Goal: Task Accomplishment & Management: Contribute content

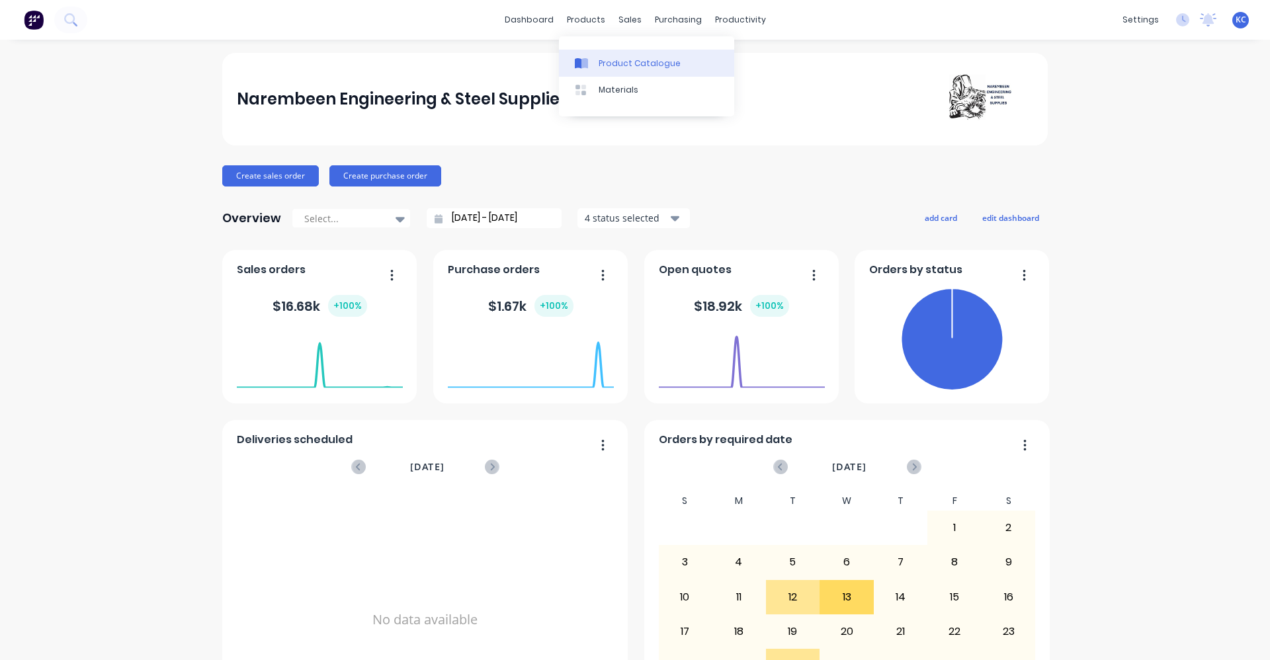
click at [611, 65] on div "Product Catalogue" at bounding box center [640, 64] width 82 height 12
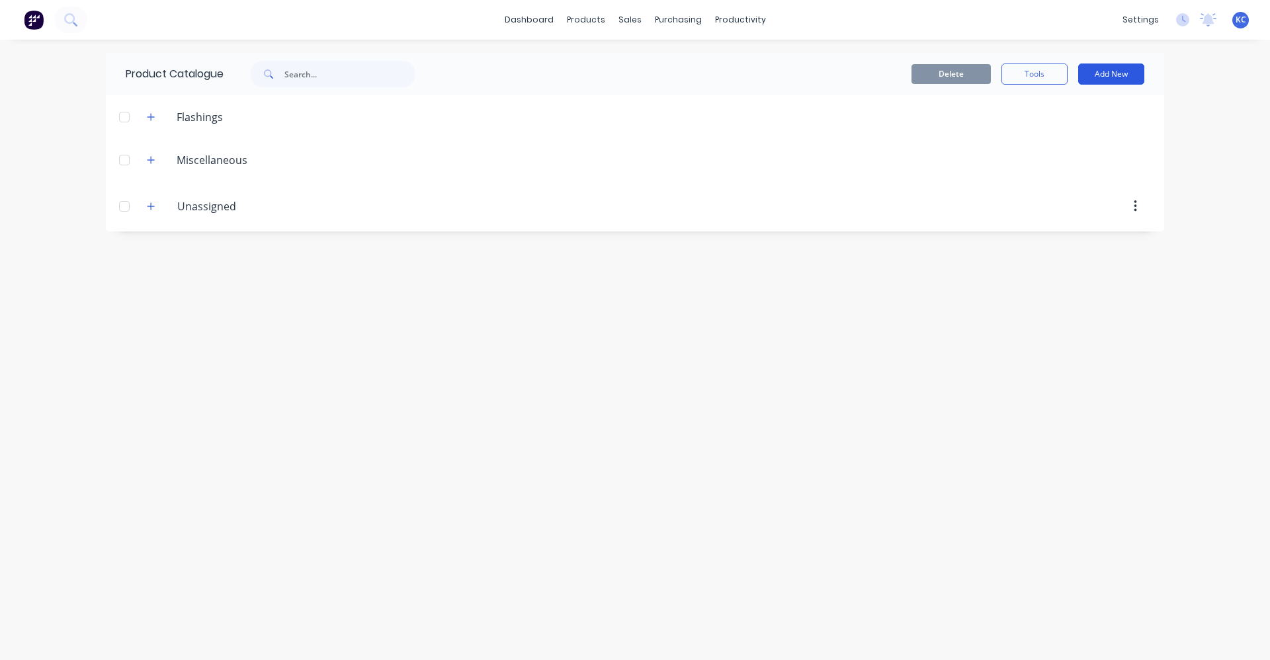
click at [1110, 63] on button "Add New" at bounding box center [1111, 73] width 66 height 21
click at [1051, 161] on div "Product" at bounding box center [1082, 160] width 102 height 19
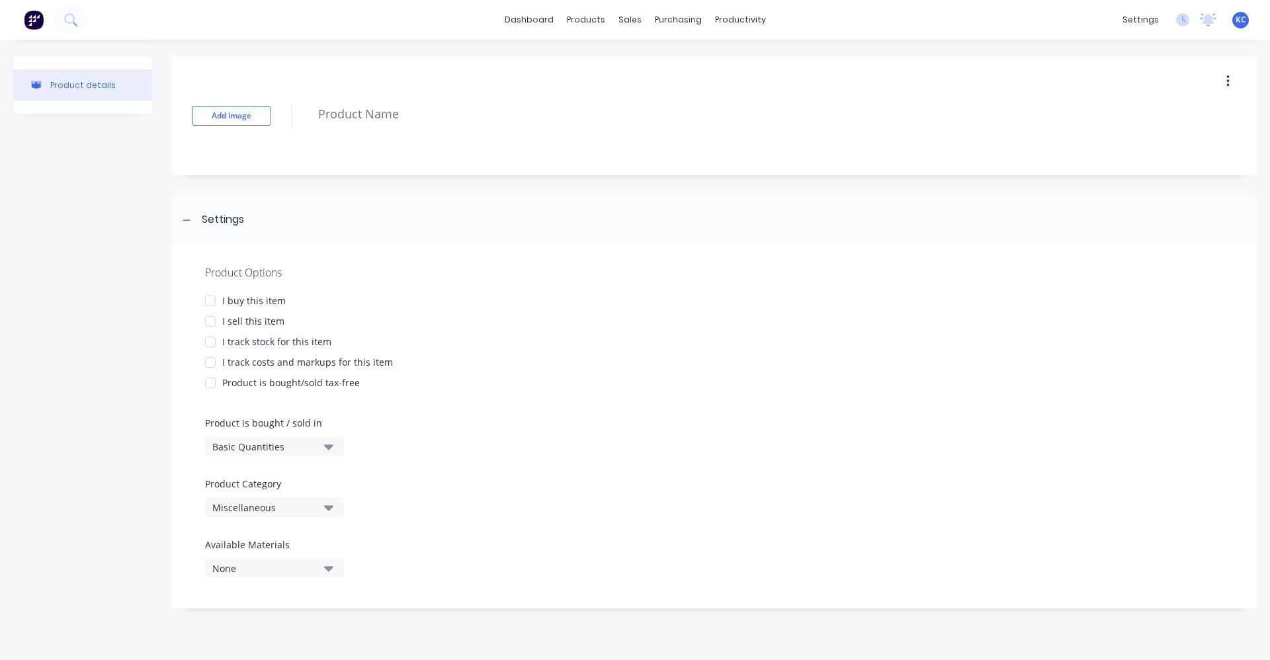
click at [212, 300] on div at bounding box center [210, 301] width 26 height 26
click at [210, 322] on div at bounding box center [210, 321] width 26 height 26
click at [210, 358] on div at bounding box center [210, 362] width 26 height 26
click at [328, 449] on icon "button" at bounding box center [328, 446] width 9 height 5
click at [300, 474] on div "Basic Quantities" at bounding box center [304, 479] width 198 height 26
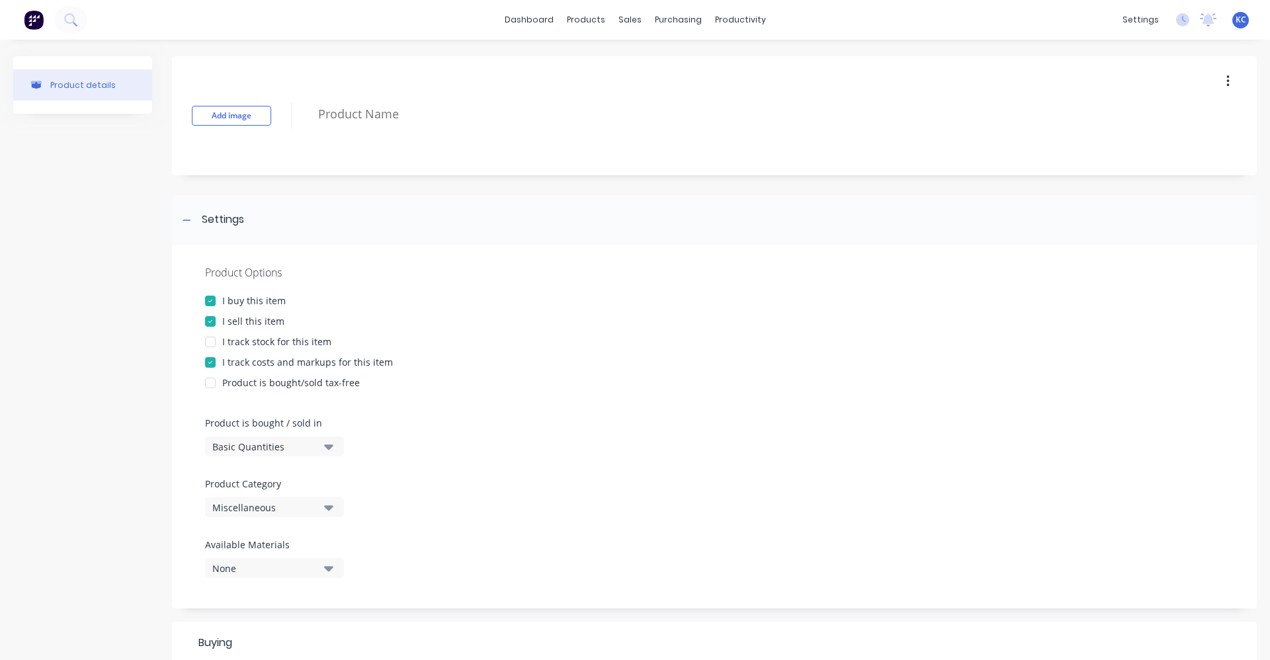
click at [337, 505] on button "Miscellaneous" at bounding box center [274, 507] width 139 height 20
click at [287, 611] on div "Unassigned" at bounding box center [304, 606] width 198 height 26
type textarea "x"
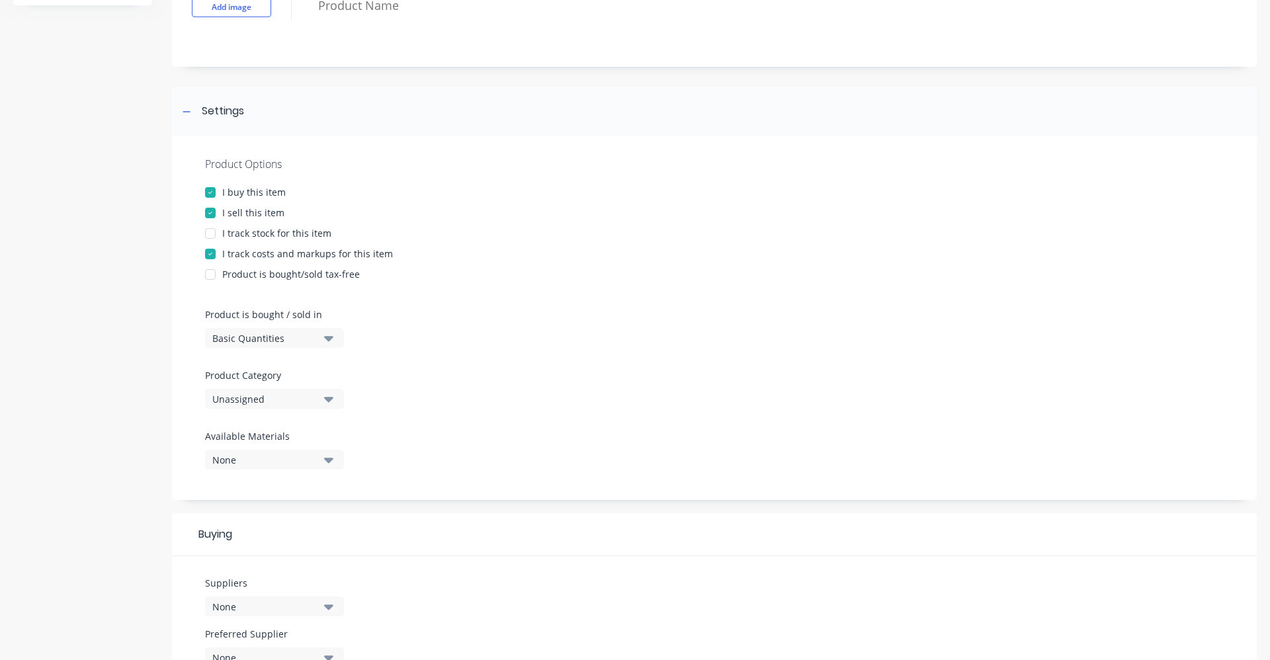
scroll to position [132, 0]
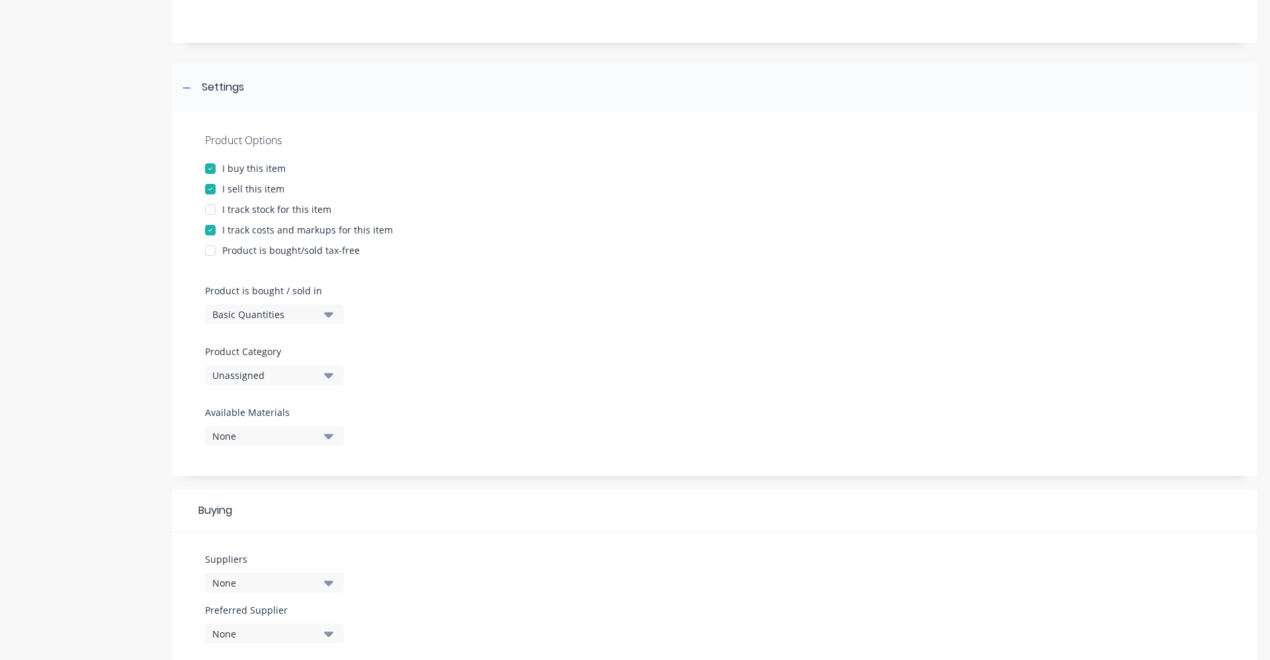
click at [327, 436] on icon "button" at bounding box center [328, 436] width 9 height 5
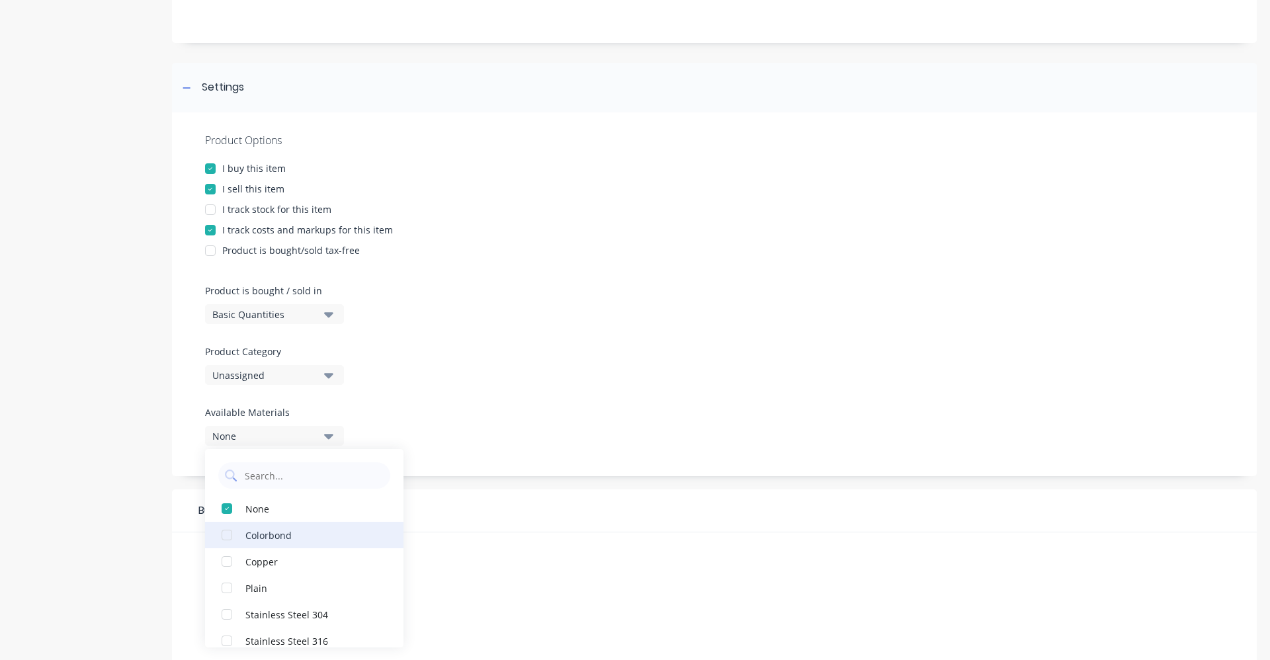
scroll to position [40, 0]
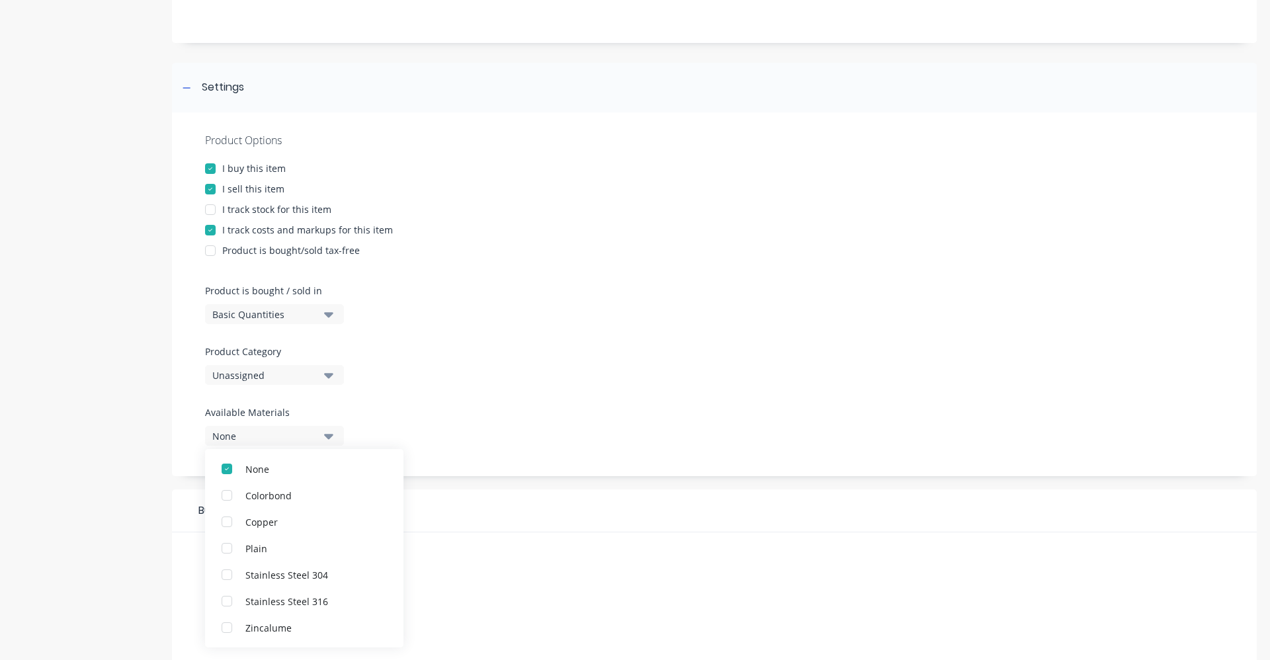
click at [624, 393] on div "Product Options I buy this item I sell this item I track stock for this item I …" at bounding box center [714, 294] width 1085 height 364
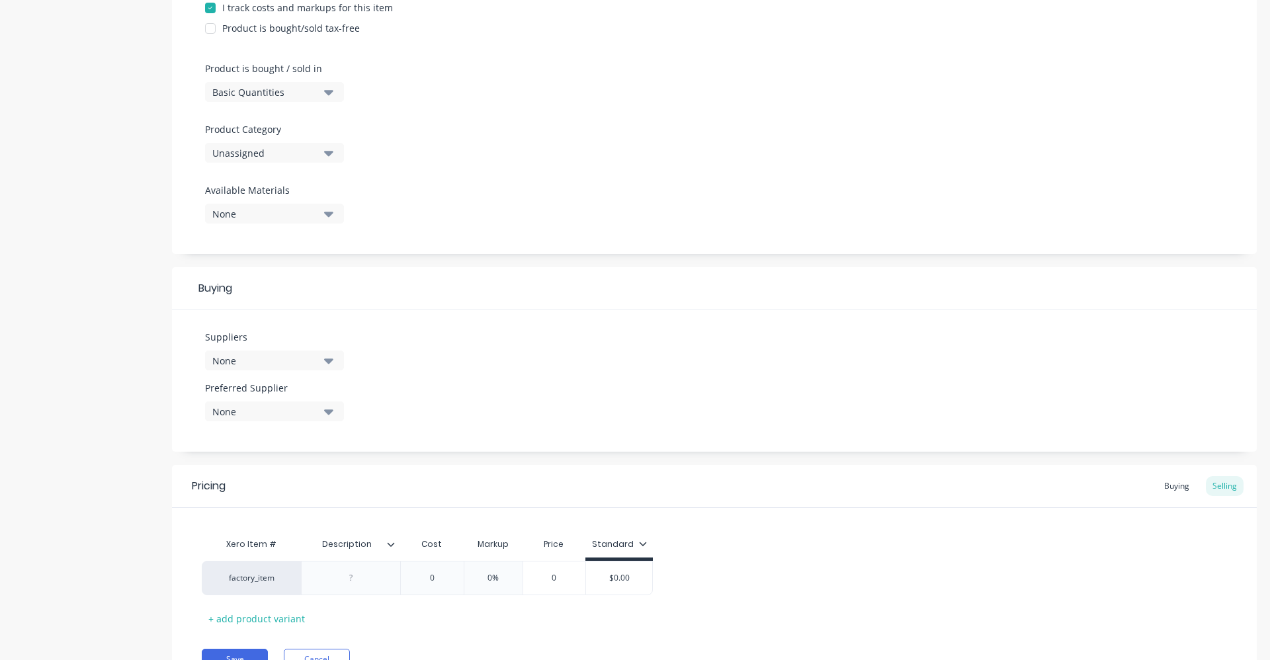
scroll to position [397, 0]
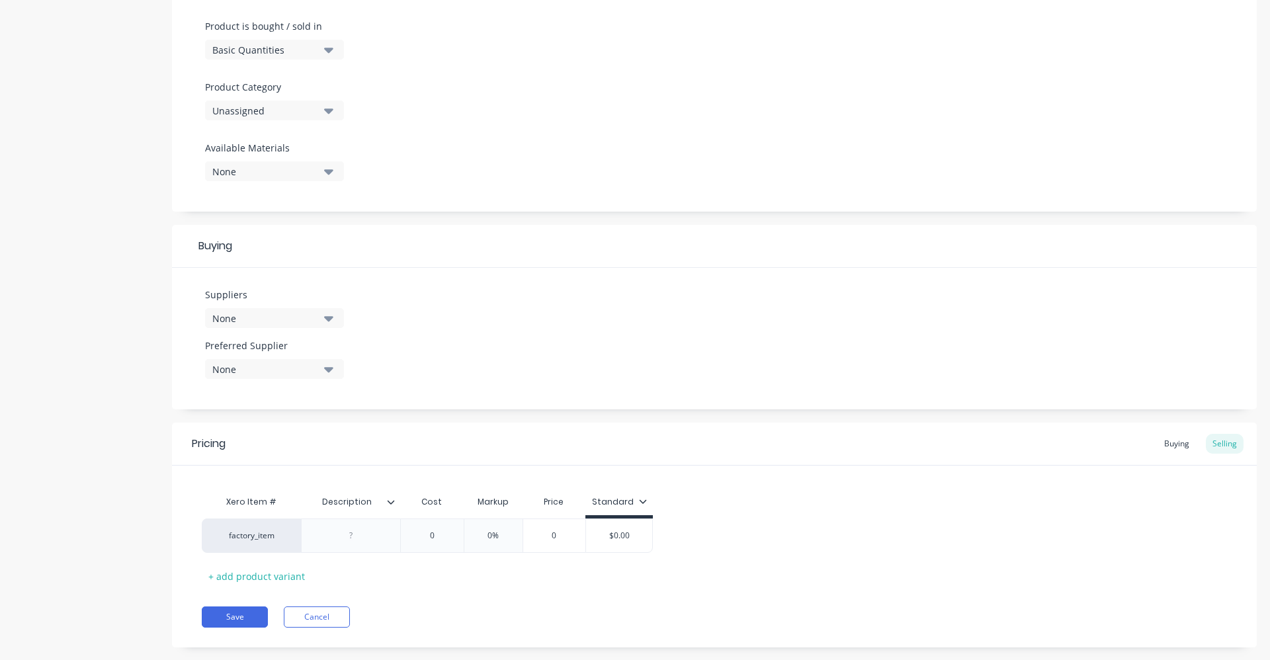
click at [334, 321] on button "None" at bounding box center [274, 318] width 139 height 20
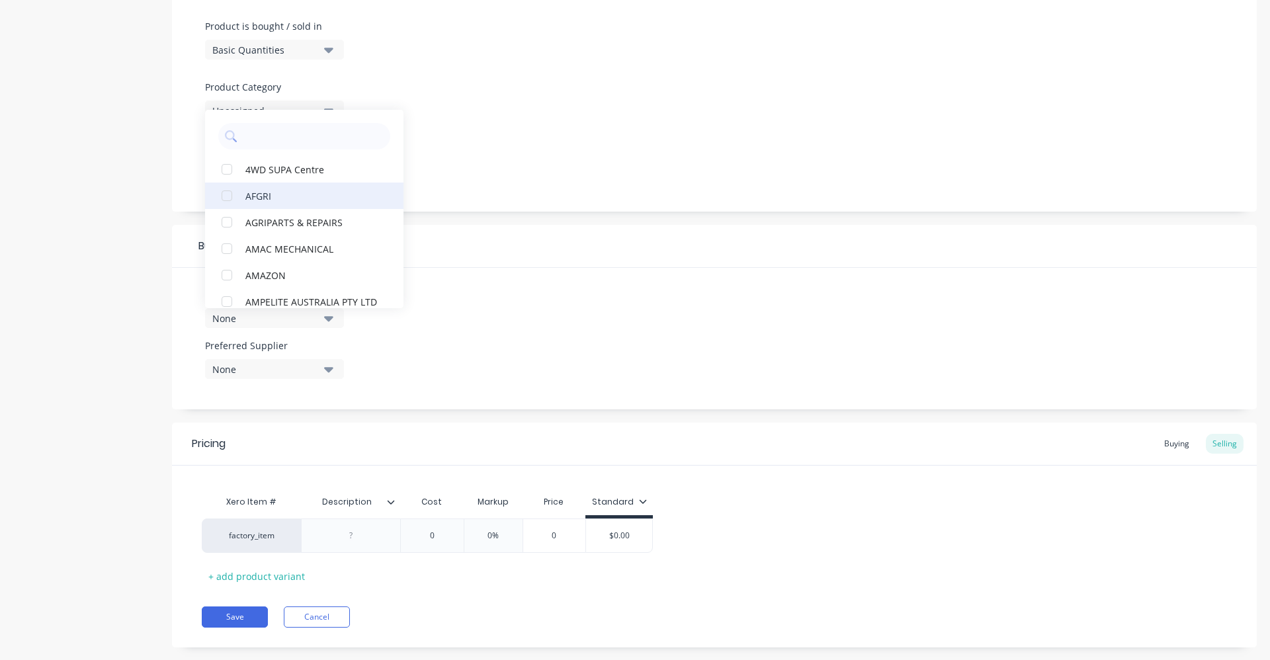
scroll to position [0, 0]
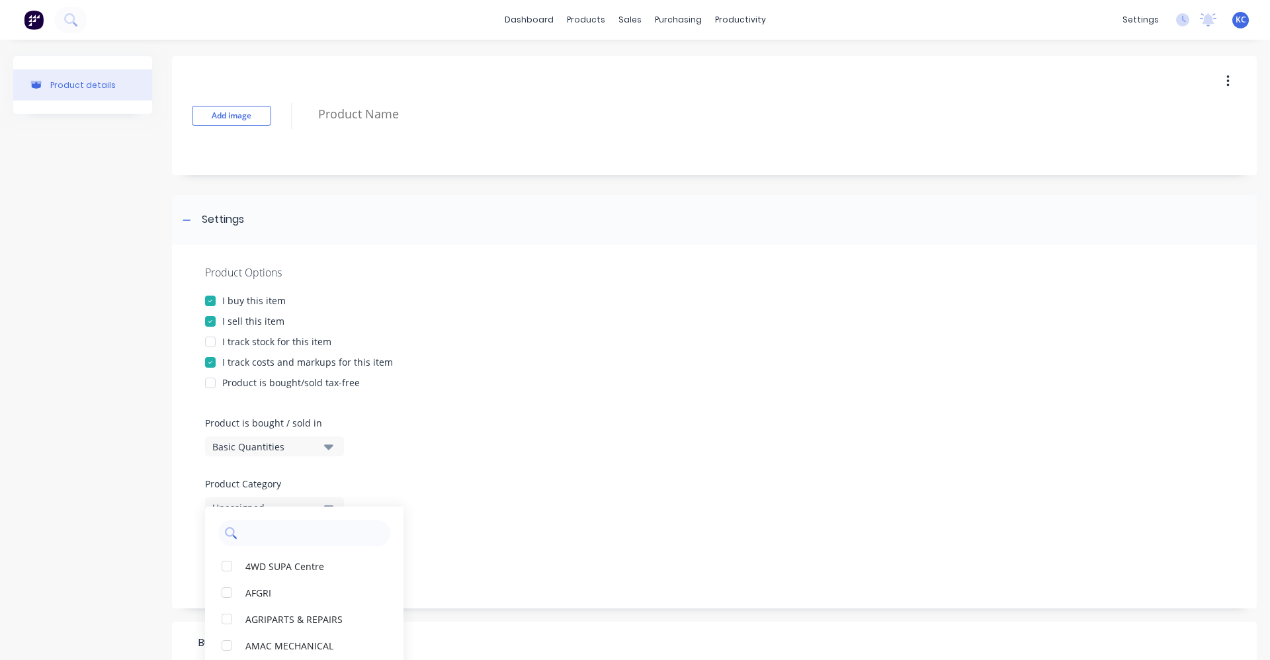
click at [298, 531] on input "text" at bounding box center [313, 533] width 140 height 26
type input "wurth"
click at [326, 561] on div "WURTH AUSTRALIA PTY LTD" at bounding box center [311, 566] width 132 height 14
click at [456, 520] on div "Product Options I buy this item I sell this item I track stock for this item I …" at bounding box center [714, 427] width 1085 height 364
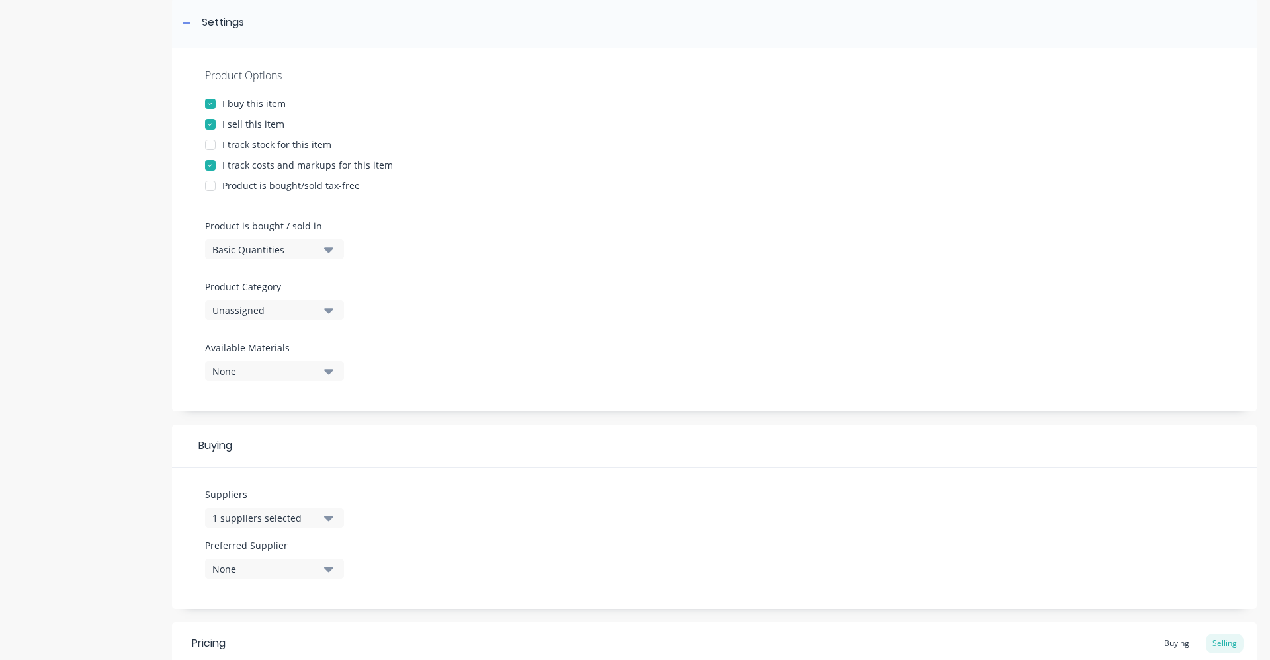
scroll to position [198, 0]
click at [326, 570] on icon "button" at bounding box center [328, 567] width 9 height 15
click at [534, 532] on div "Suppliers 1 suppliers selected wurth Preferred Supplier None WURTH AUSTRALIA PT…" at bounding box center [714, 537] width 1085 height 142
click at [333, 516] on button "1 suppliers selected" at bounding box center [274, 517] width 139 height 20
click at [520, 504] on div "Suppliers 1 suppliers selected wurth WURTH AUSTRALIA PTY LTD Preferred Supplier…" at bounding box center [714, 537] width 1085 height 142
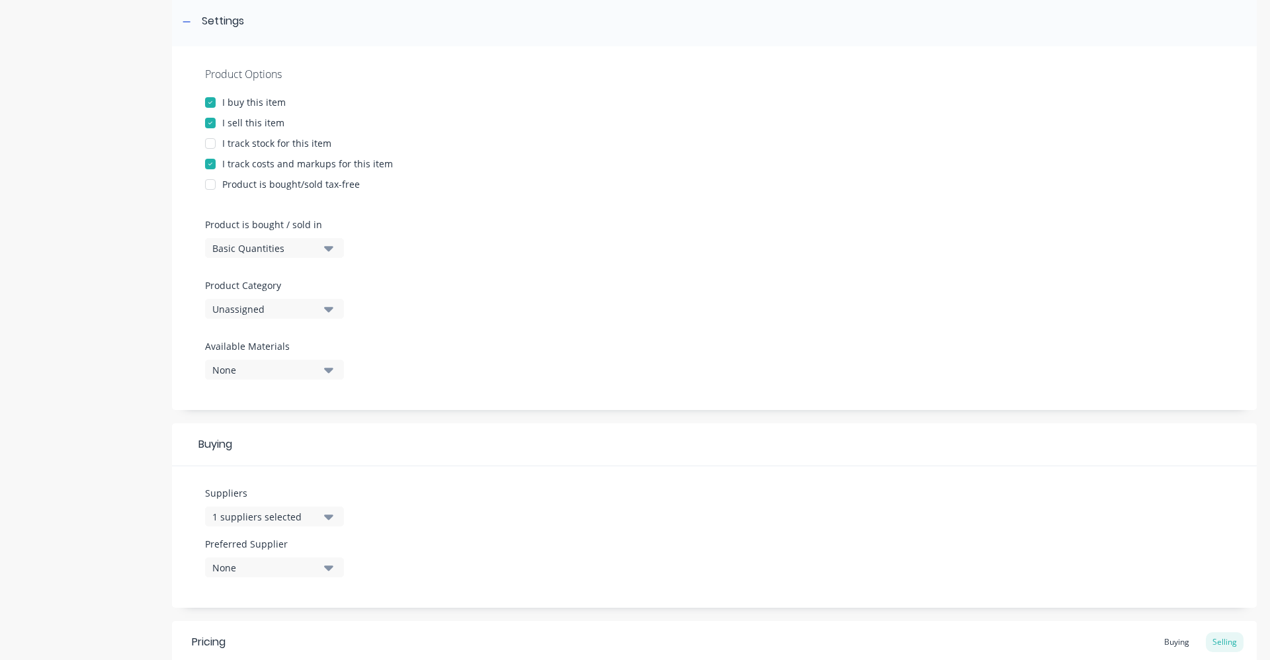
scroll to position [265, 0]
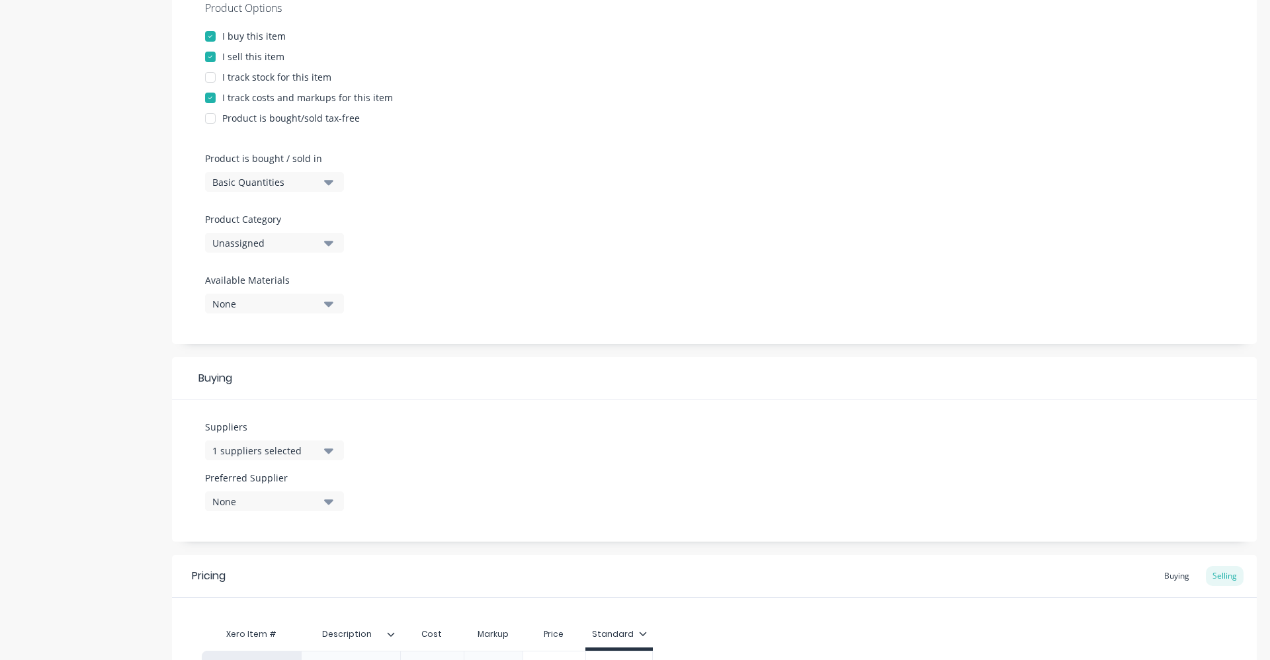
click at [334, 504] on button "None" at bounding box center [274, 501] width 139 height 20
click at [312, 580] on div "WURTH AUSTRALIA PTY LTD" at bounding box center [311, 574] width 132 height 14
type textarea "x"
click at [472, 488] on div "Suppliers 1 suppliers selected wurth Preferred Supplier WURTH AUSTRALIA PTY LTD…" at bounding box center [714, 471] width 1085 height 142
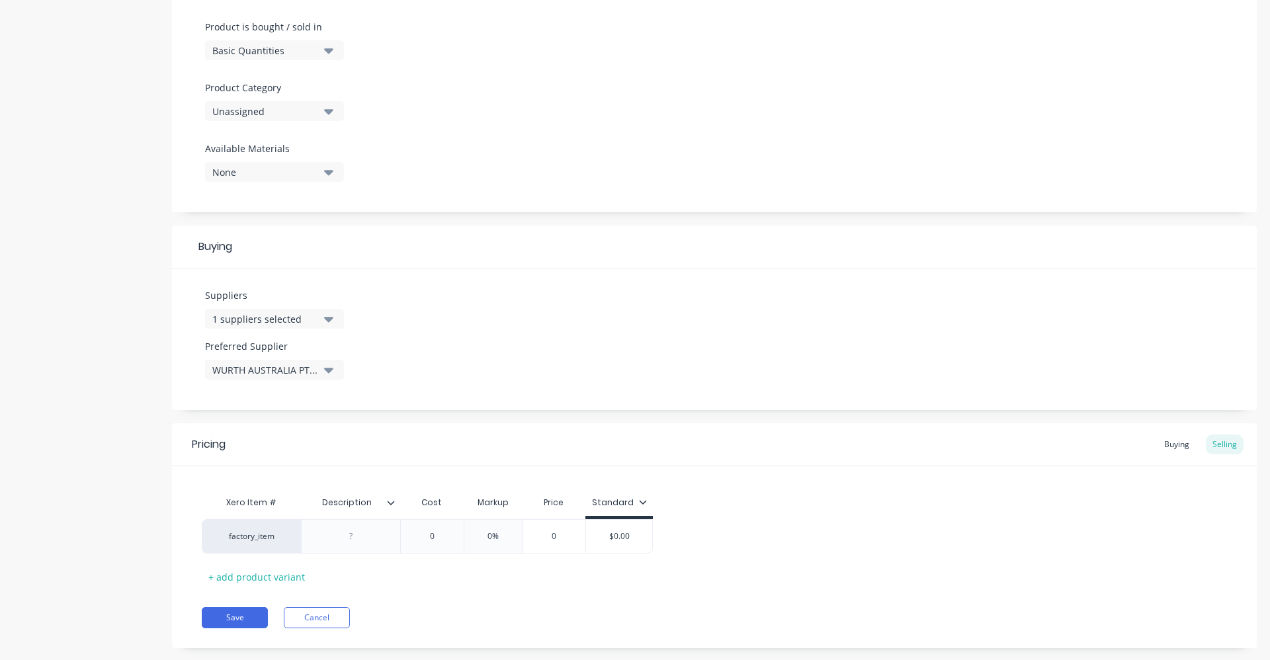
scroll to position [421, 0]
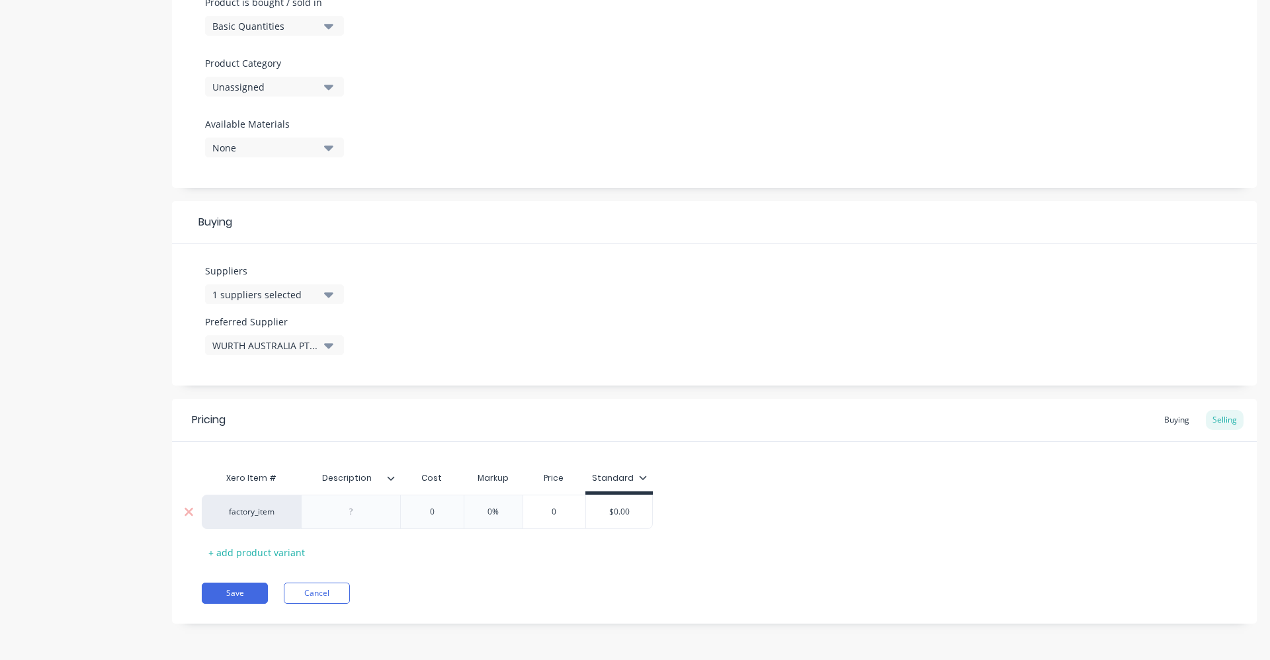
type input "0"
click at [435, 509] on input "0" at bounding box center [432, 512] width 66 height 12
type textarea "x"
type input "7."
type textarea "x"
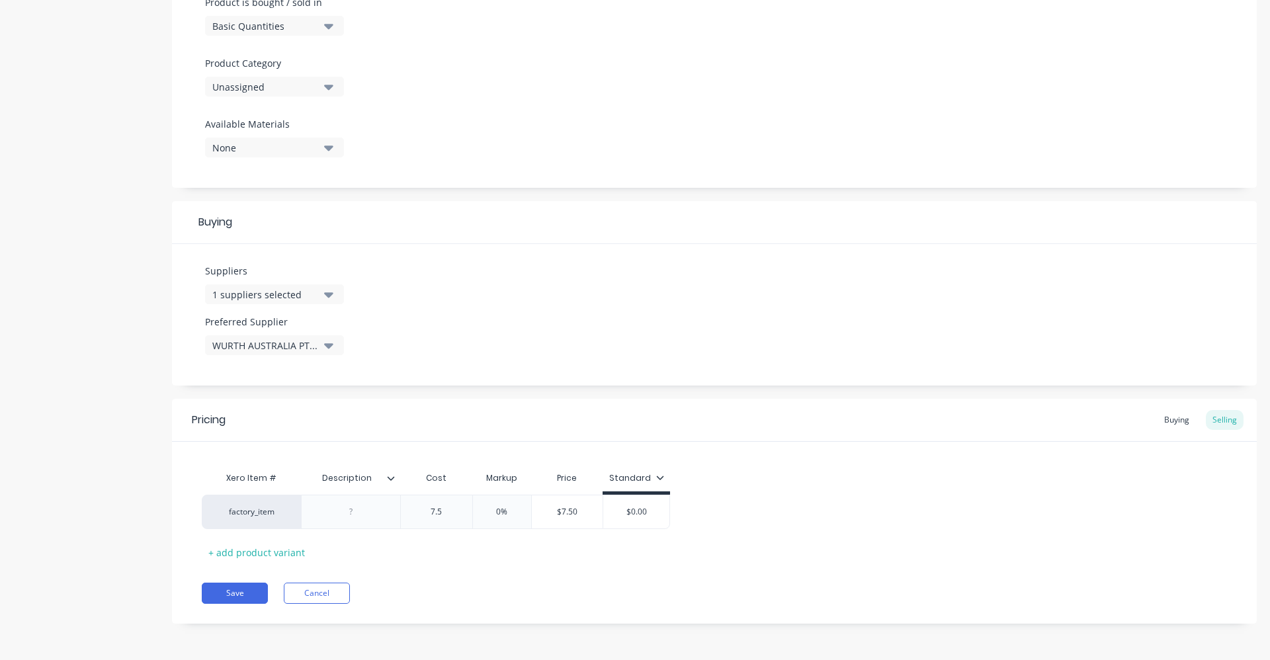
type input "7.59"
type textarea "x"
click at [511, 519] on div "0%" at bounding box center [506, 511] width 66 height 33
type input "7.59"
type input "0"
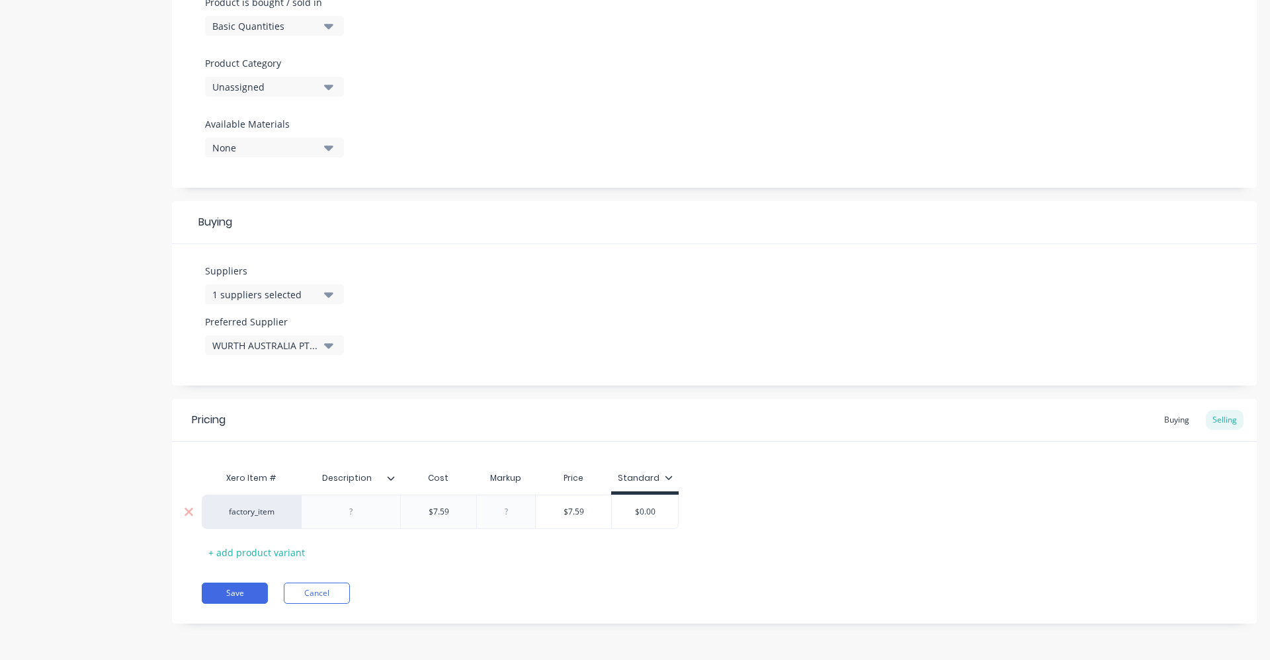
type textarea "x"
type input "40"
type textarea "x"
type input "40"
click at [601, 588] on div "Save Cancel" at bounding box center [729, 593] width 1055 height 21
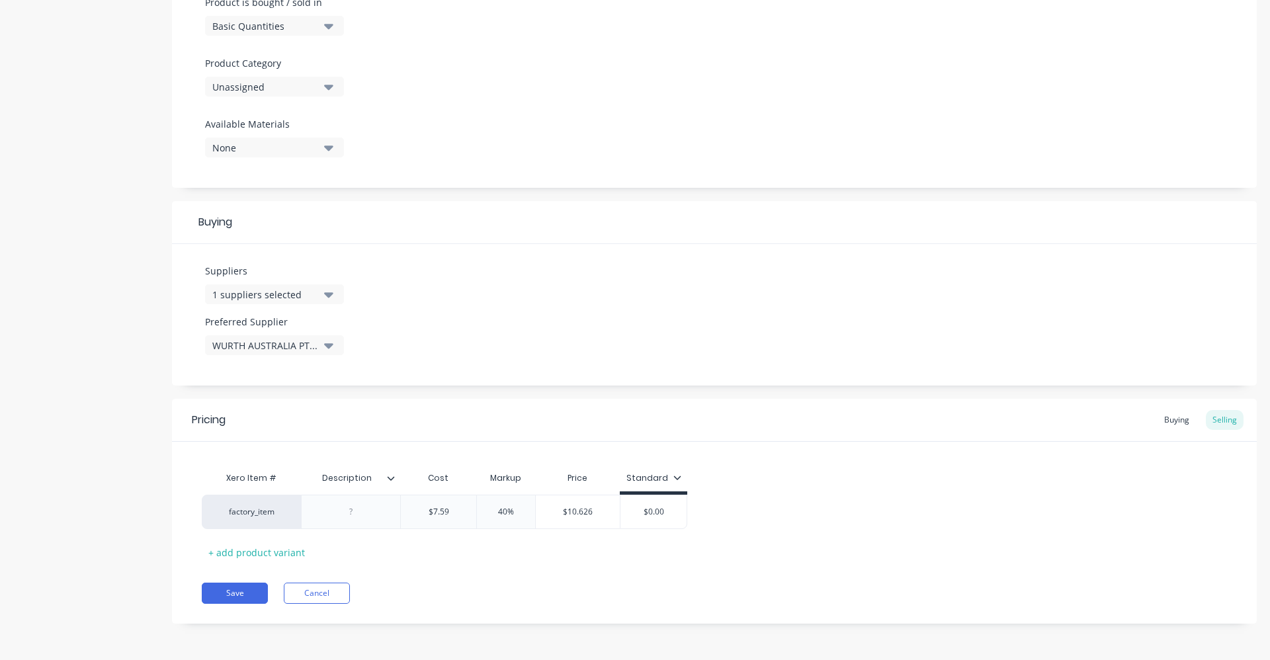
click at [324, 294] on icon "button" at bounding box center [328, 294] width 9 height 15
click at [509, 319] on div "Suppliers 1 suppliers selected wurth WURTH AUSTRALIA PTY LTD Preferred Supplier…" at bounding box center [714, 315] width 1085 height 142
click at [1165, 423] on div "Buying" at bounding box center [1177, 420] width 38 height 20
click at [469, 513] on input "$0.00" at bounding box center [466, 512] width 131 height 12
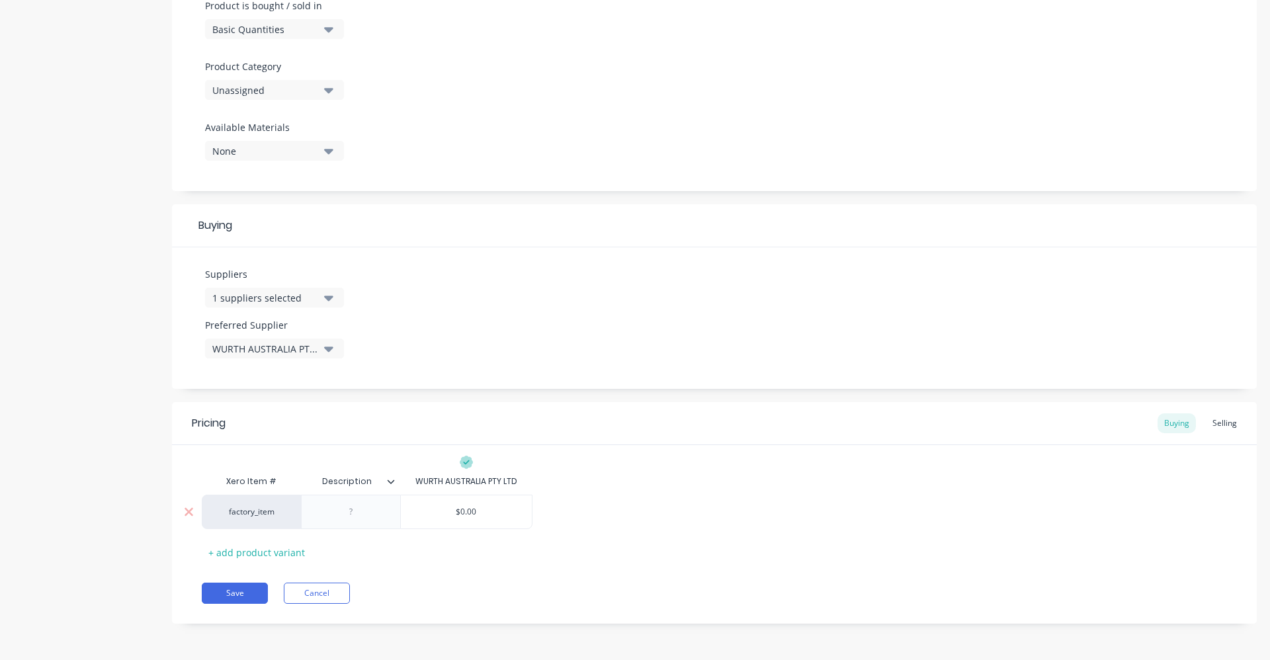
drag, startPoint x: 509, startPoint y: 508, endPoint x: 411, endPoint y: 505, distance: 98.6
click at [413, 506] on input "$0.00" at bounding box center [466, 512] width 131 height 12
type input "7"
type textarea "x"
type input "7."
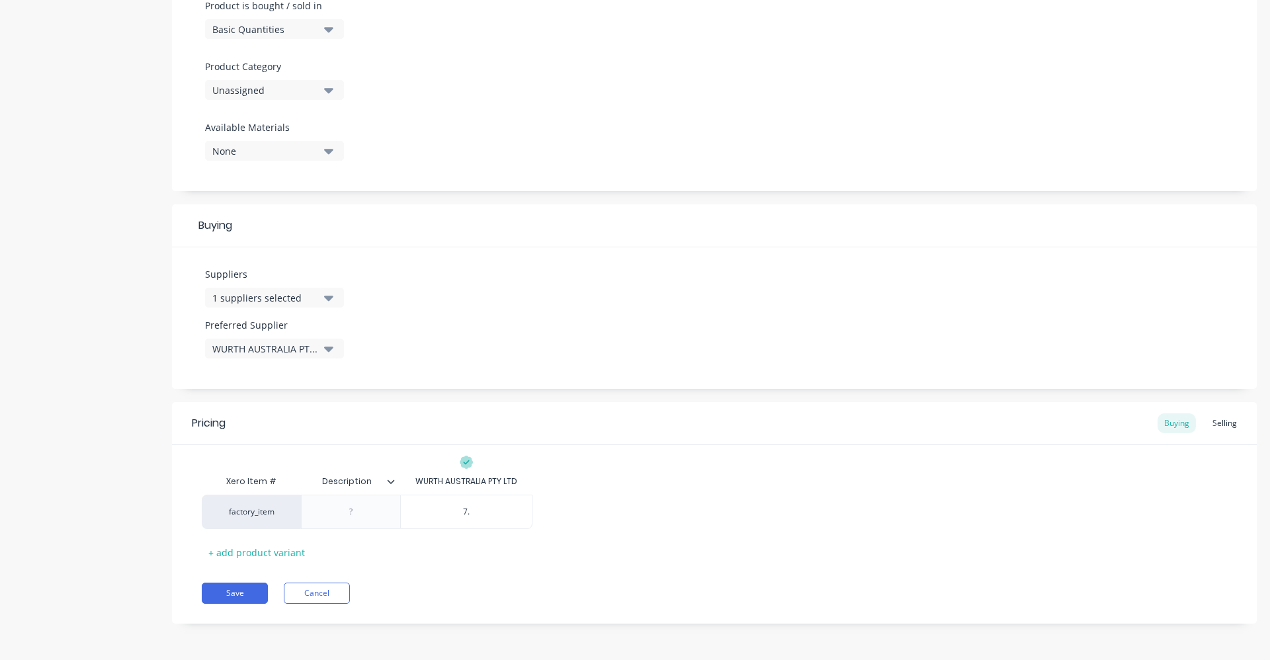
type textarea "x"
type input "7.59"
type textarea "x"
type input "7.59"
click at [359, 514] on div at bounding box center [351, 511] width 66 height 17
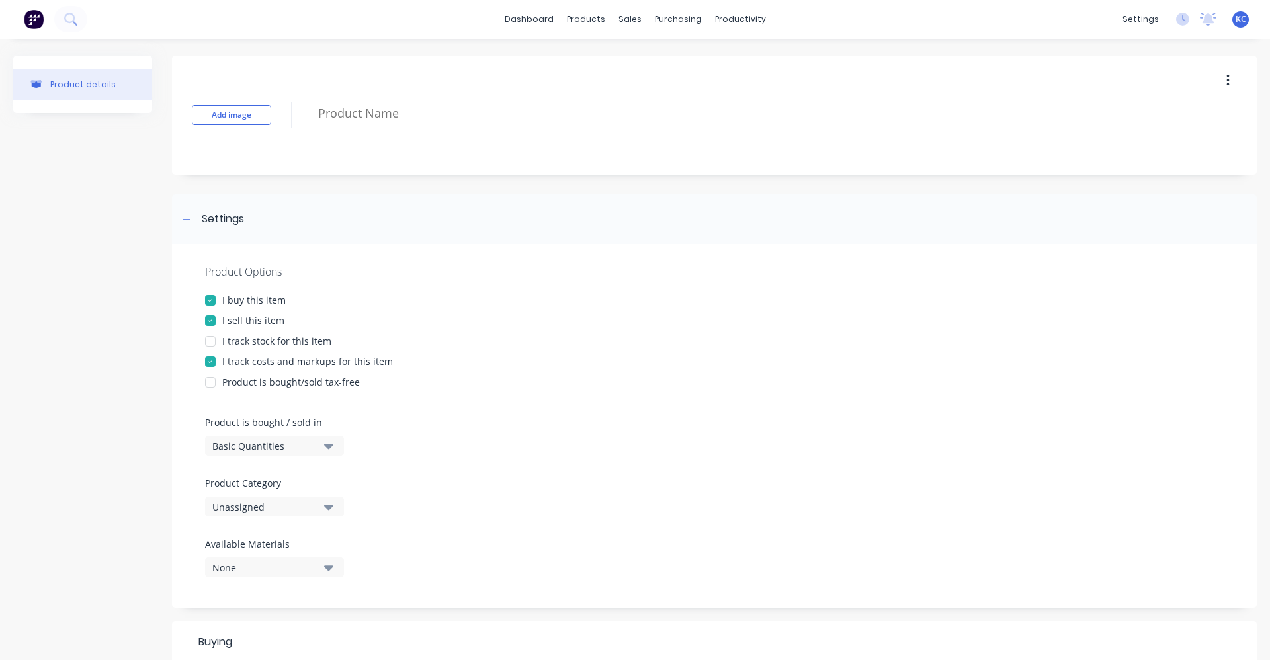
scroll to position [0, 0]
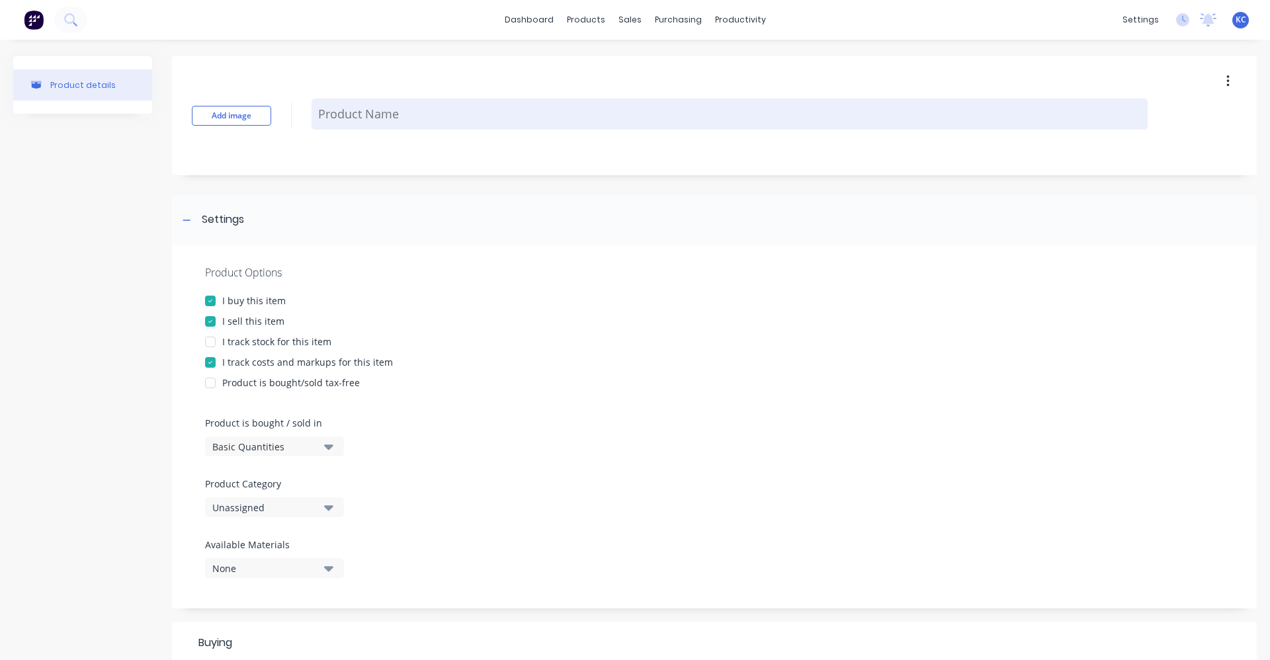
type textarea "x"
click at [376, 117] on textarea at bounding box center [730, 114] width 836 height 31
type textarea "t"
type textarea "x"
type textarea "ti"
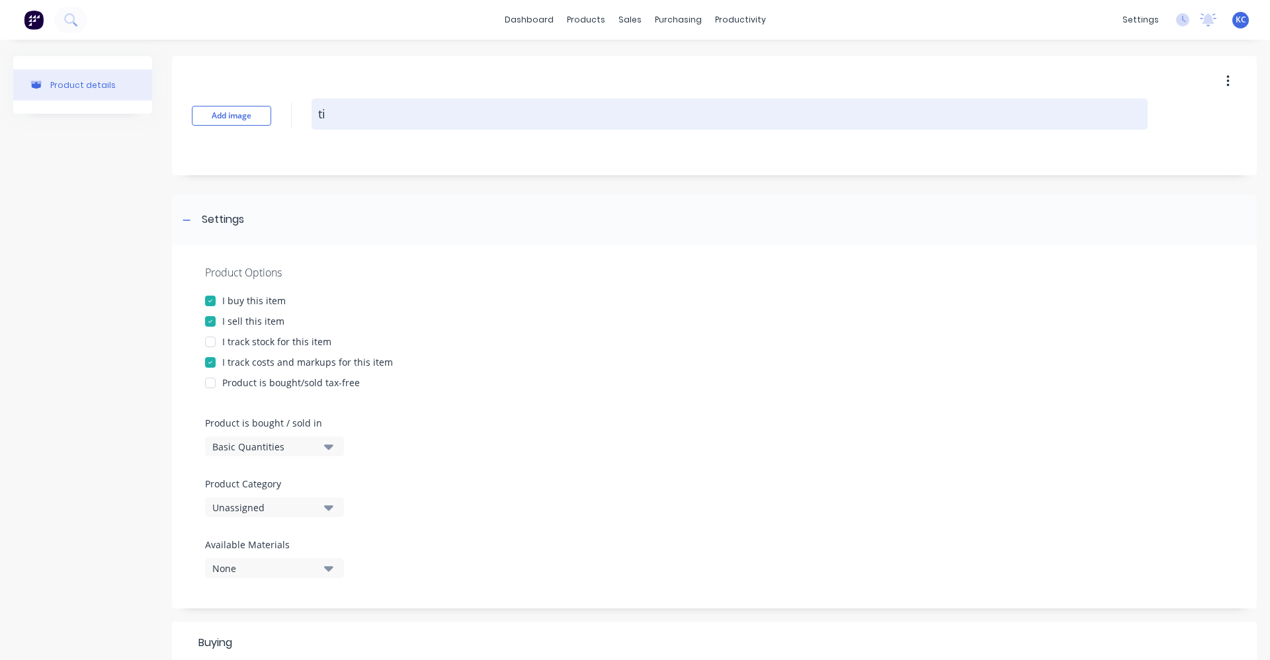
type textarea "x"
type textarea "tig"
type textarea "x"
type textarea "tige"
type textarea "x"
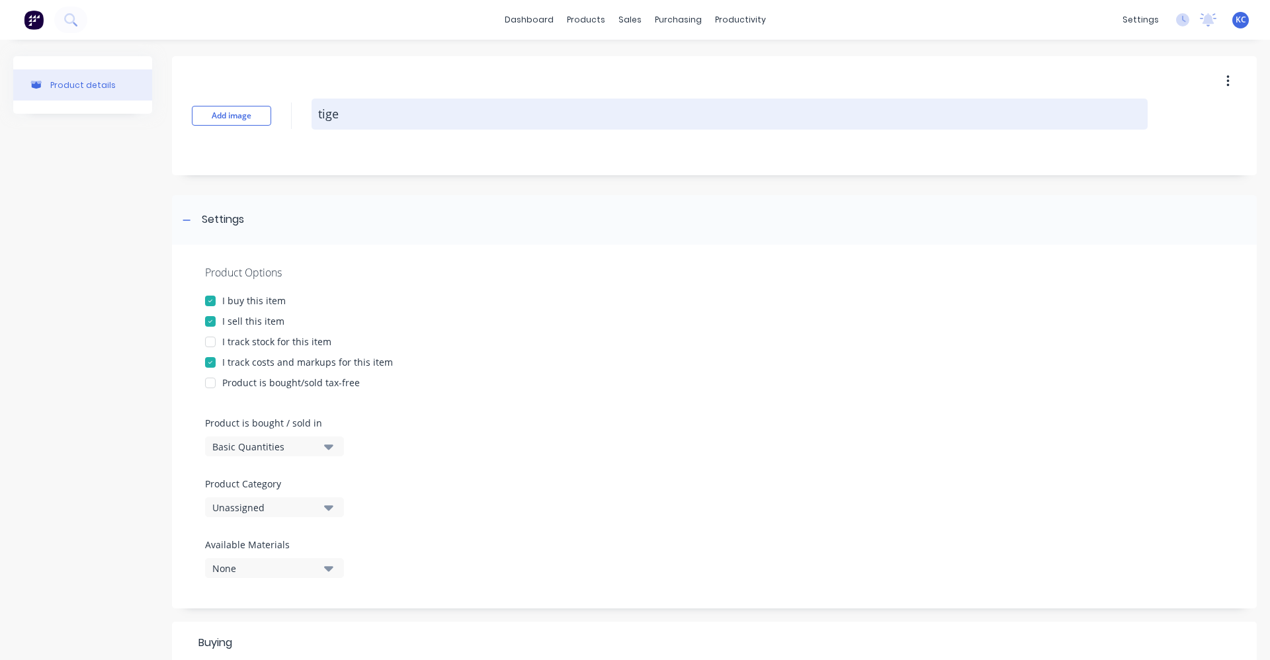
type textarea "tiger"
type textarea "x"
type textarea "tige"
type textarea "x"
type textarea "tig"
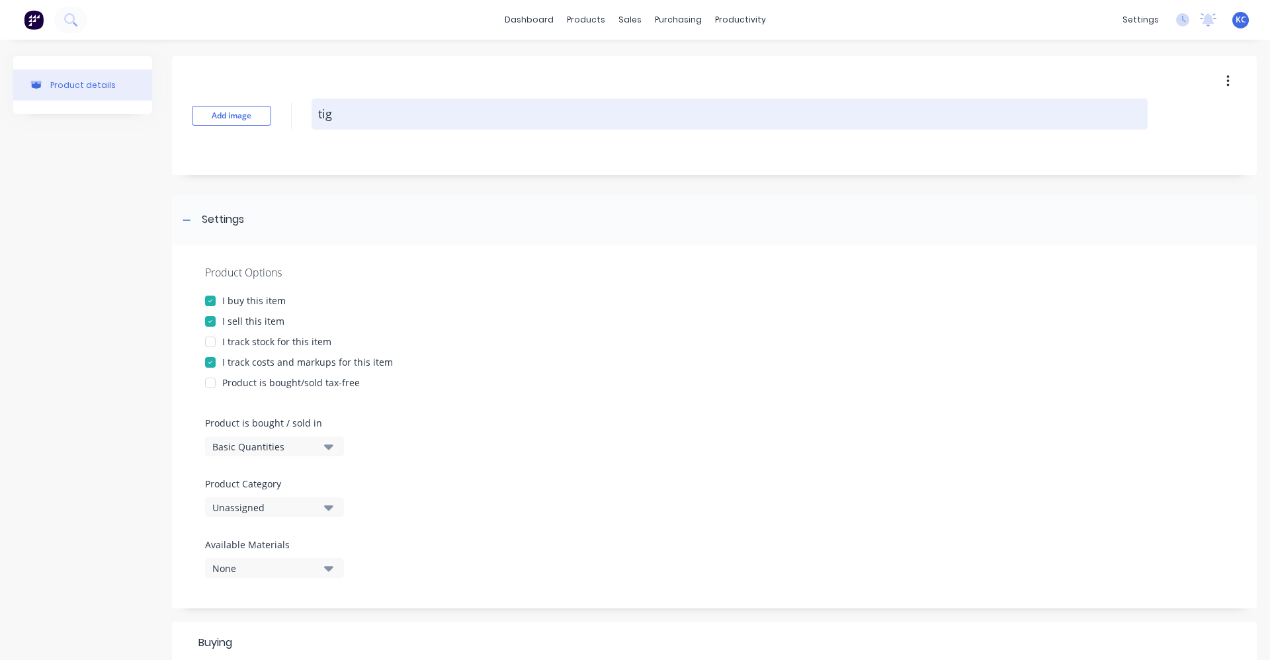
type textarea "x"
type textarea "ti"
type textarea "x"
type textarea "t"
type textarea "x"
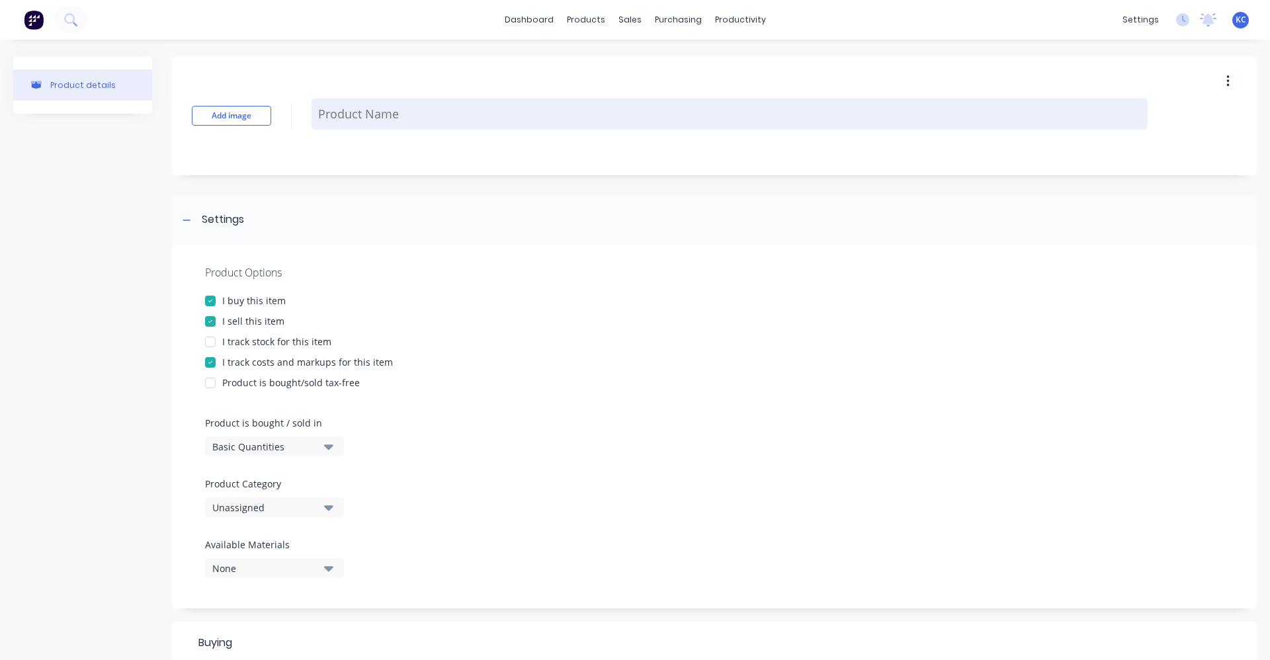
type textarea "x"
type textarea "T"
type textarea "x"
type textarea "TI"
type textarea "x"
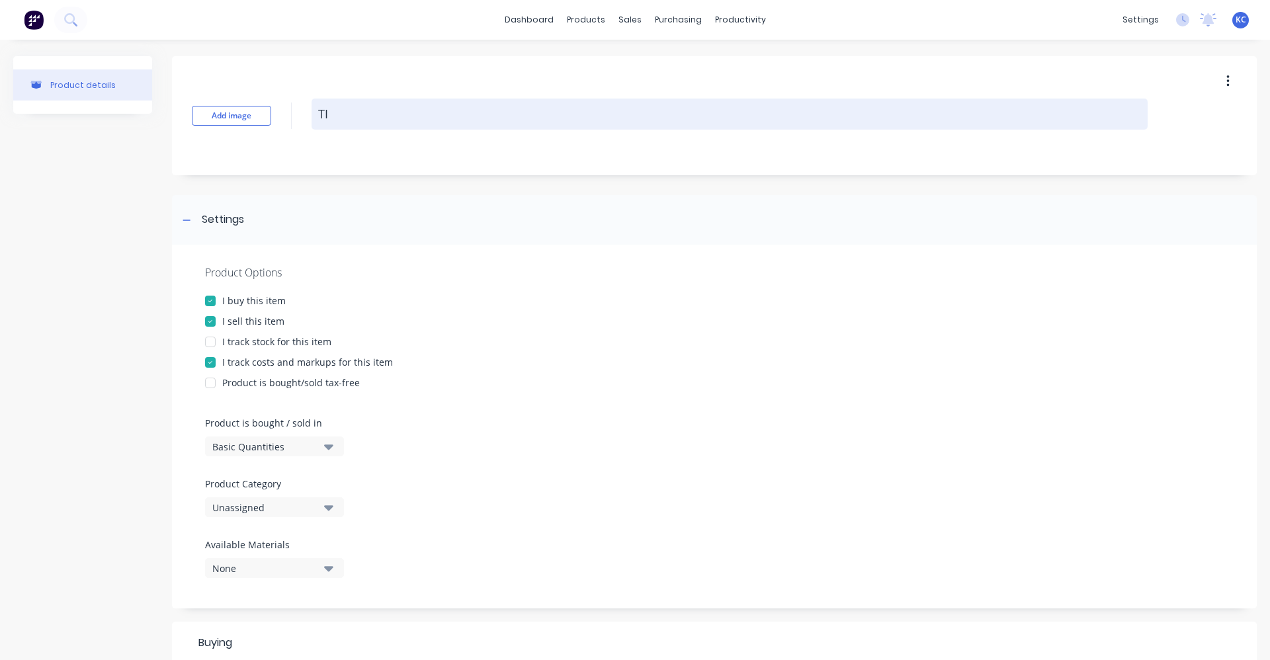
type textarea "TIG"
type textarea "x"
type textarea "TIGE"
type textarea "x"
type textarea "TIGER"
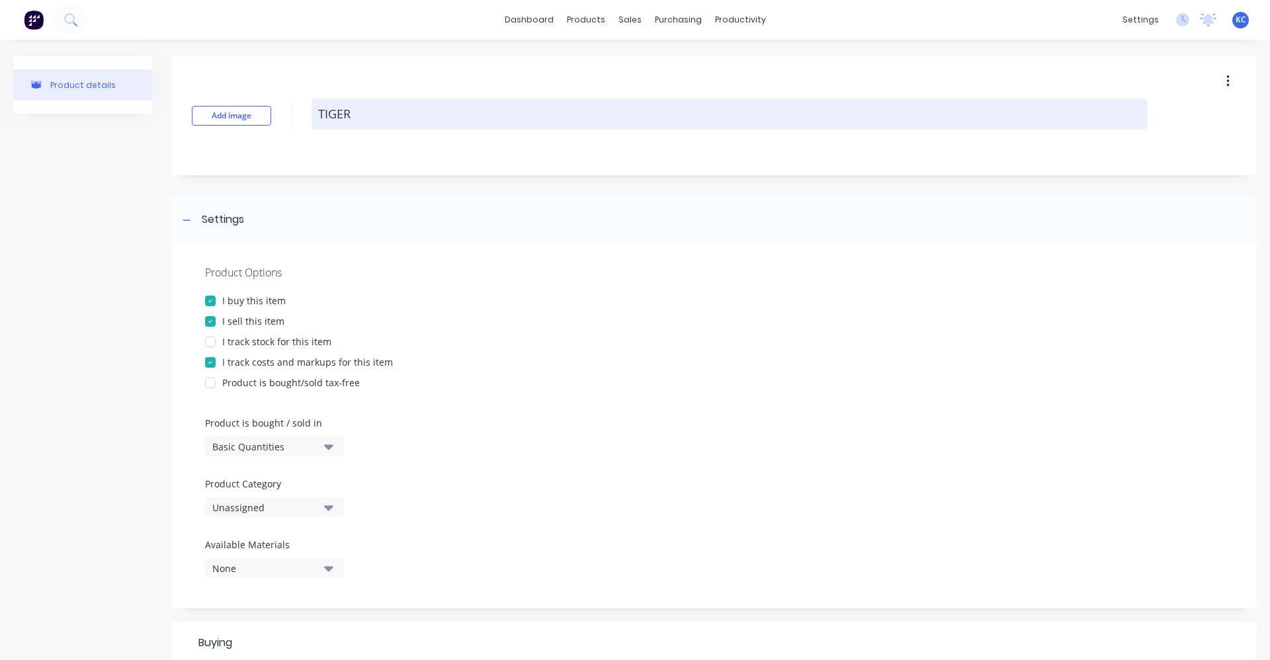
type textarea "x"
type textarea "TIGERF"
type textarea "x"
type textarea "TIGERFL"
type textarea "x"
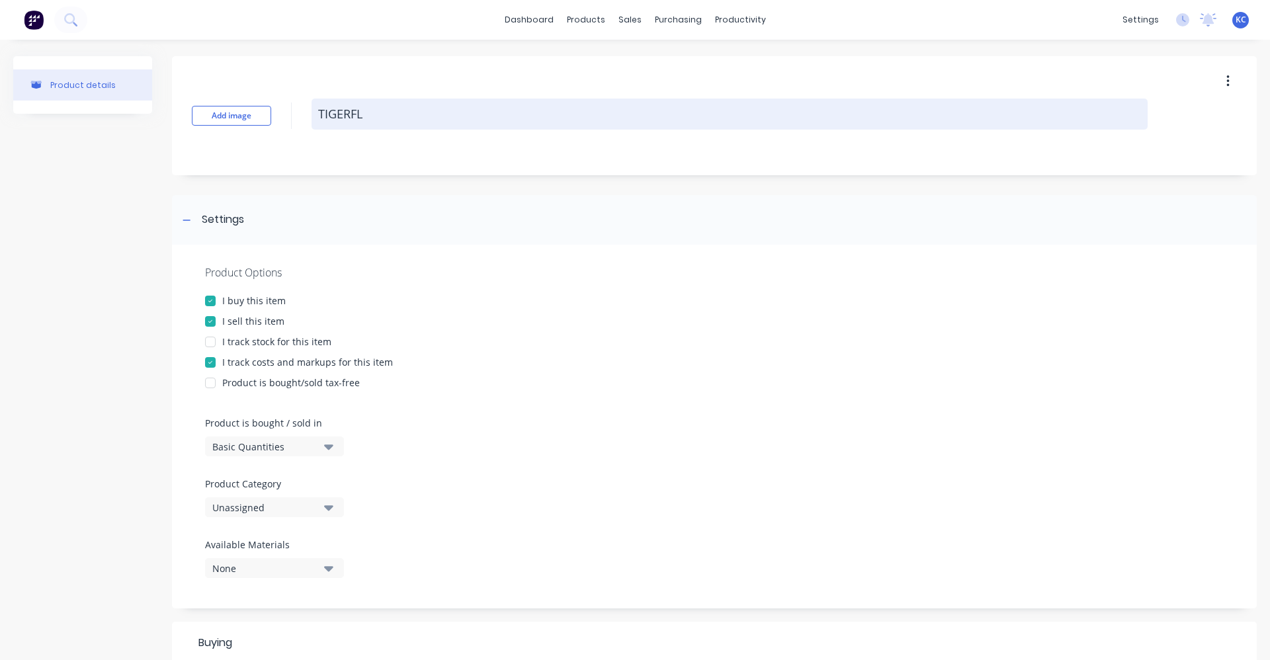
type textarea "TIGERFLE"
type textarea "x"
type textarea "TIGERFLEX"
type textarea "x"
type textarea "TIGERFLEX"
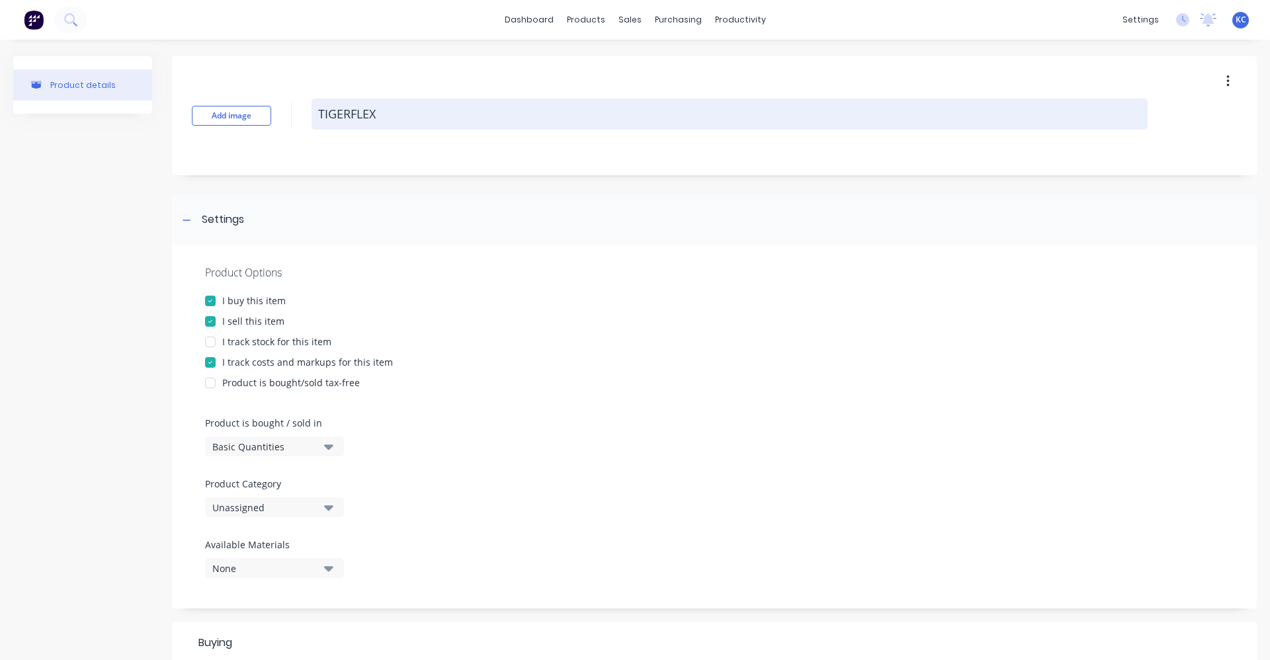
type textarea "x"
type textarea "TIGERFLEX P"
type textarea "x"
type textarea "TIGERFLEX PR"
type textarea "x"
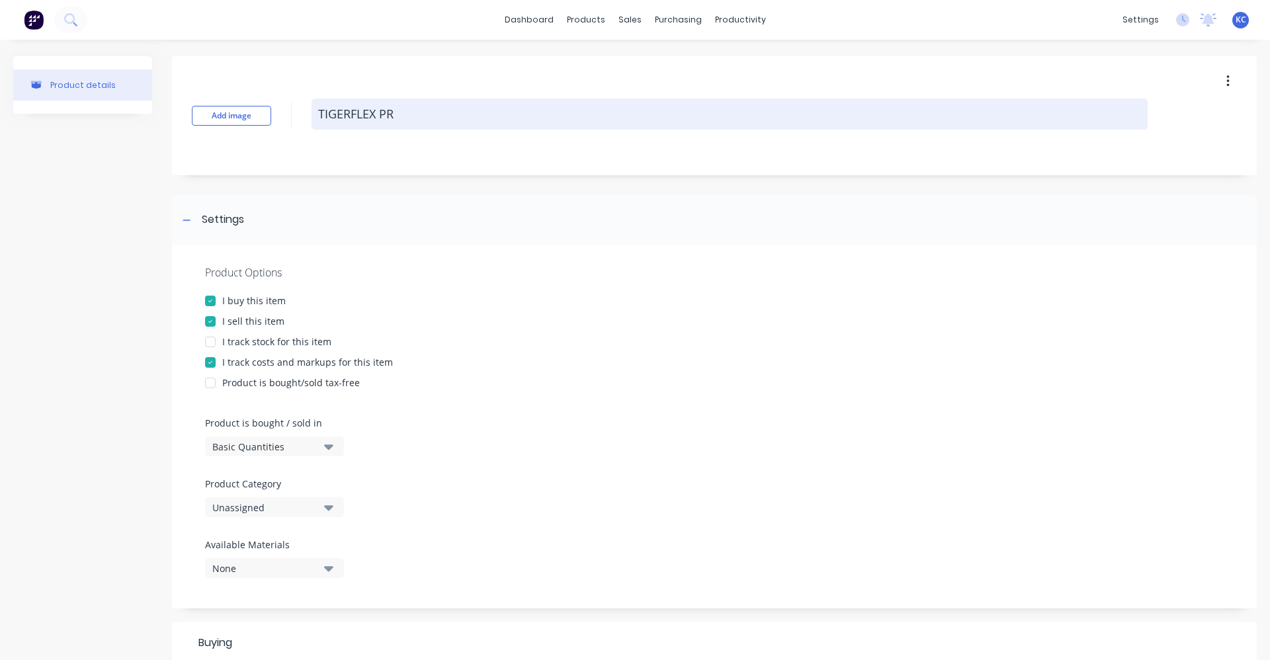
type textarea "TIGERFLEX PRO"
type textarea "x"
type textarea "TIGERFLEX PROT"
type textarea "x"
type textarea "TIGERFLEX PROTE"
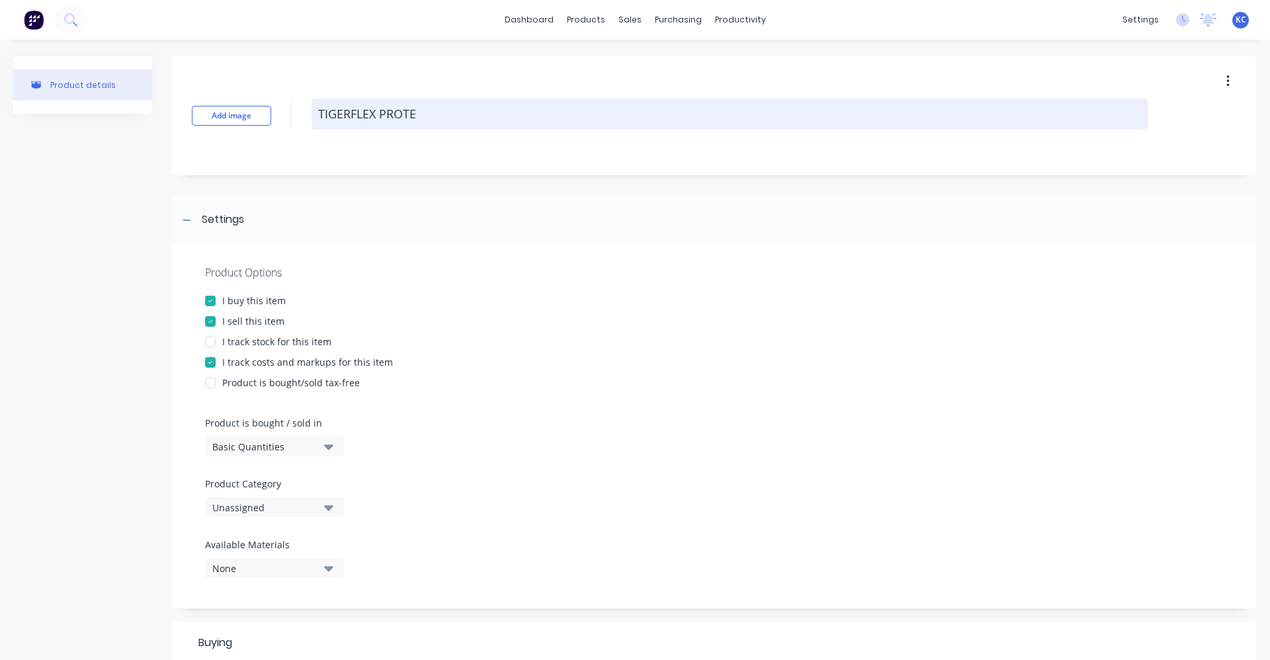
type textarea "x"
type textarea "TIGERFLEX PROTEC"
type textarea "x"
type textarea "TIGERFLEX PROTECT"
type textarea "x"
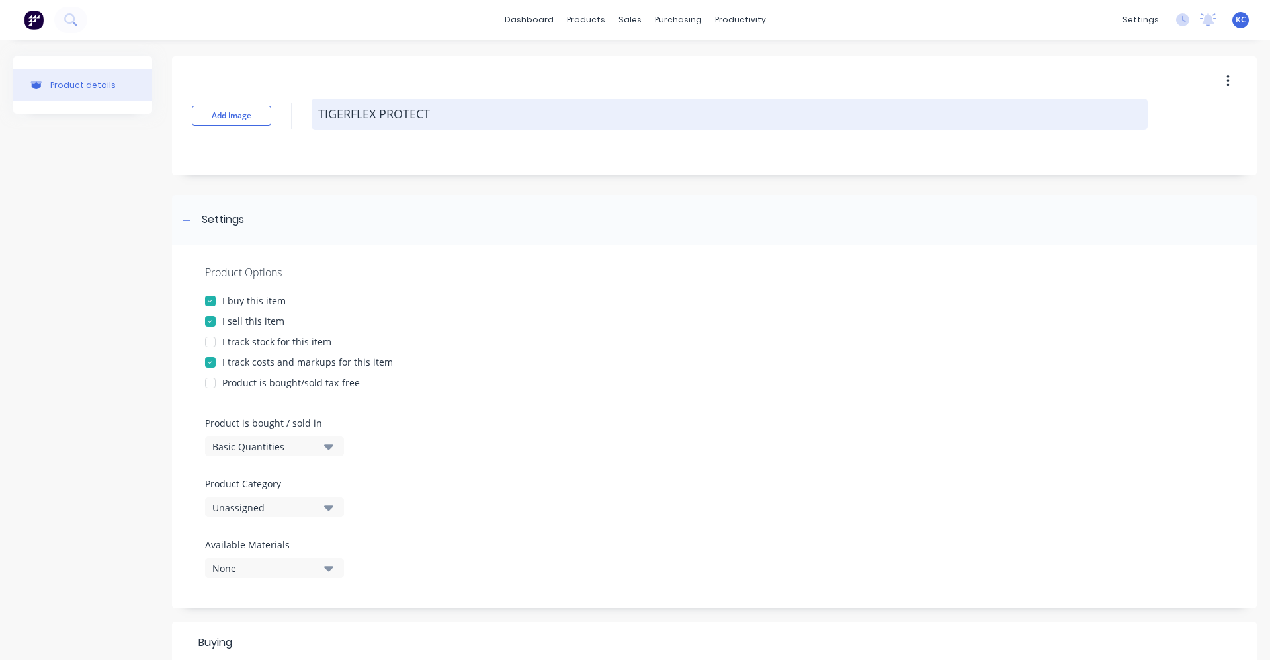
type textarea "TIGERFLEX PROTECTI"
type textarea "x"
type textarea "TIGERFLEX PROTECTIV"
type textarea "x"
type textarea "TIGERFLEX PROTECTIVE"
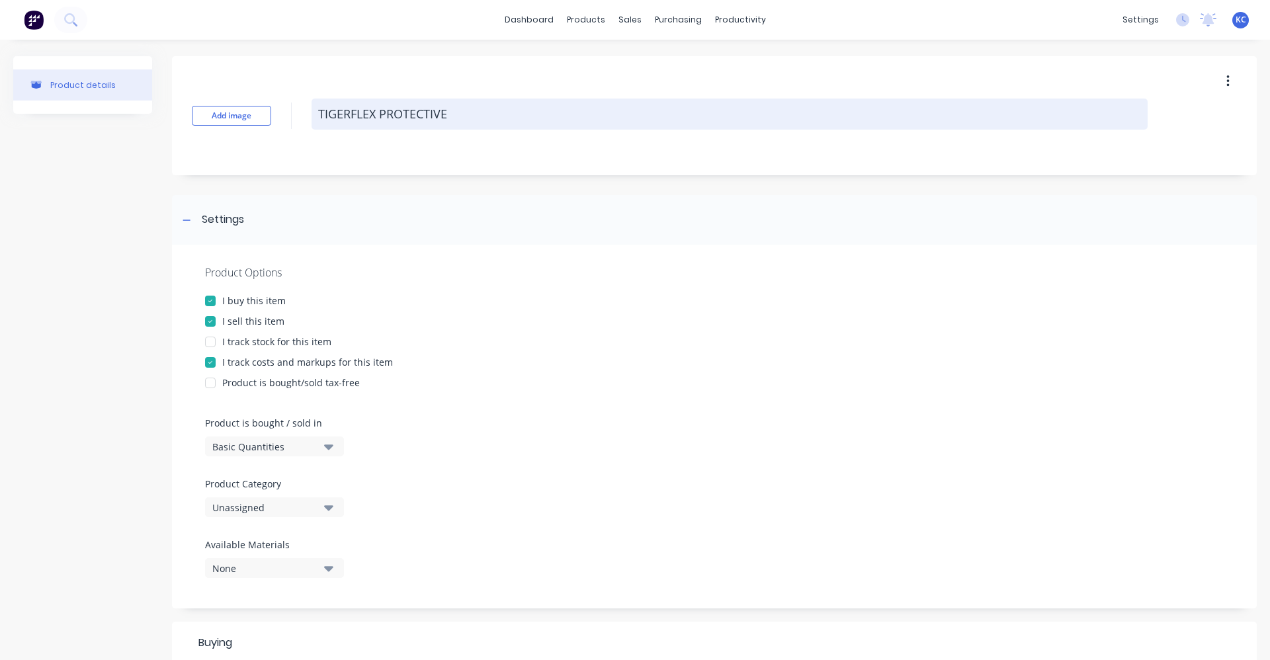
type textarea "x"
type textarea "TIGERFLEX PROTECTIVE"
type textarea "x"
type textarea "TIGERFLEX PROTECTIVE G"
type textarea "x"
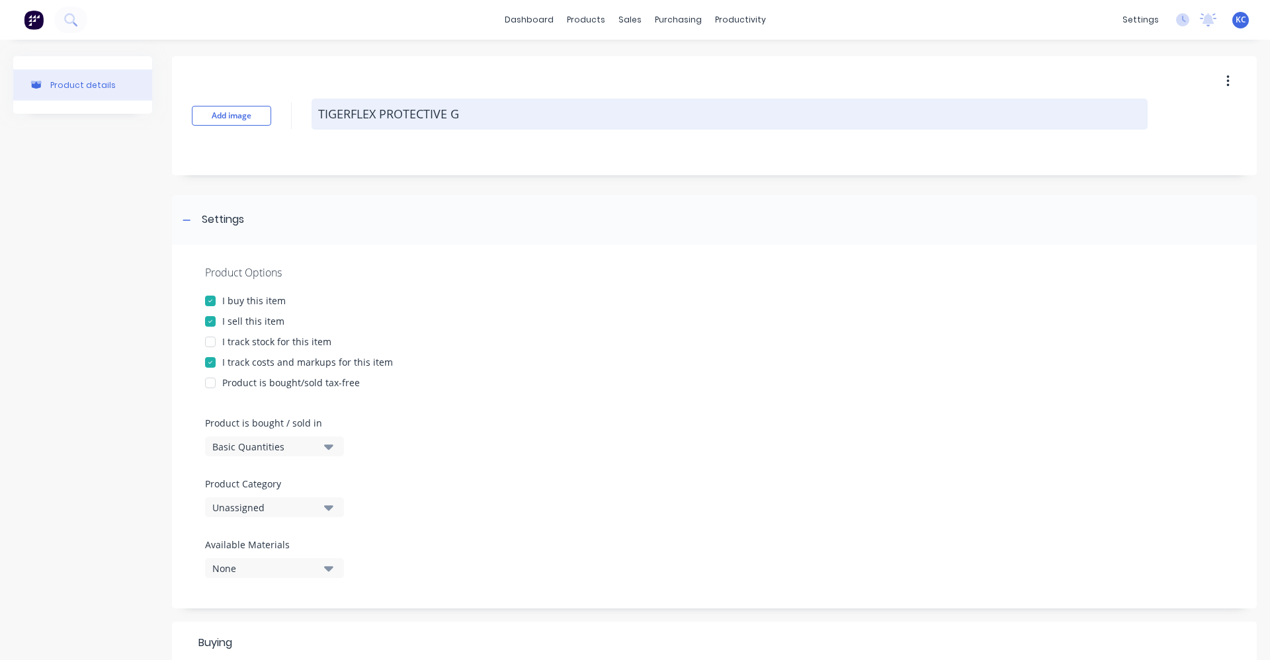
type textarea "TIGERFLEX PROTECTIVE GL"
type textarea "x"
type textarea "TIGERFLEX PROTECTIVE GLO"
type textarea "x"
type textarea "TIGERFLEX PROTECTIVE GLOV"
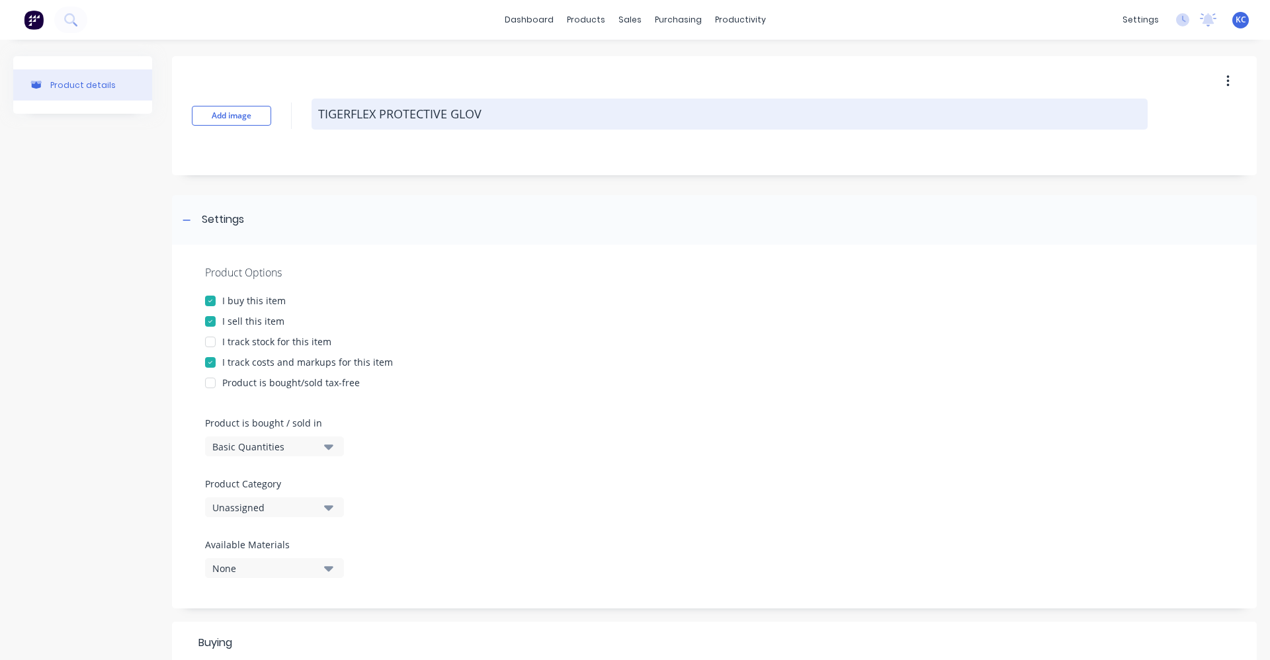
type textarea "x"
type textarea "TIGERFLEX PROTECTIVE GLOVE"
type textarea "x"
type textarea "TIGERFLEX PROTECTIVE GLOVES"
click at [376, 114] on textarea "TIGERFLEX PROTECTIVE GLOVES" at bounding box center [730, 114] width 836 height 31
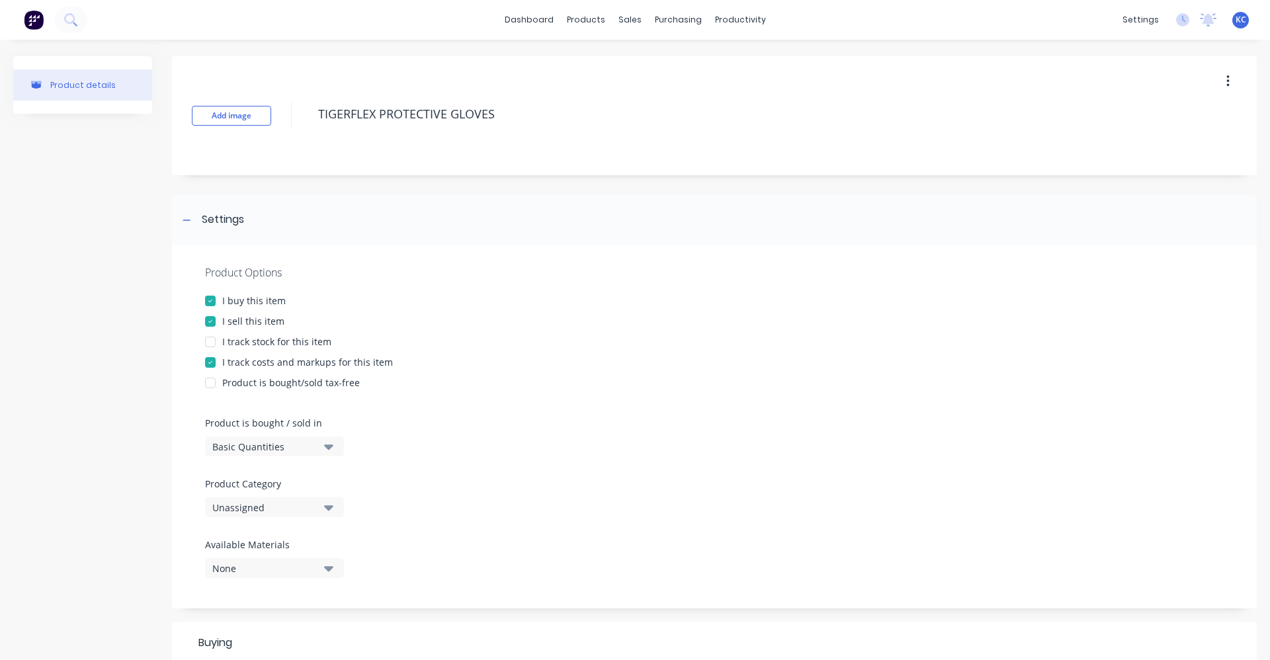
type textarea "x"
type textarea "TIGERFLEX PROTECTIVE GLOVES"
type textarea "x"
type textarea "TIGERFLEX D PROTECTIVE GLOVES"
type textarea "x"
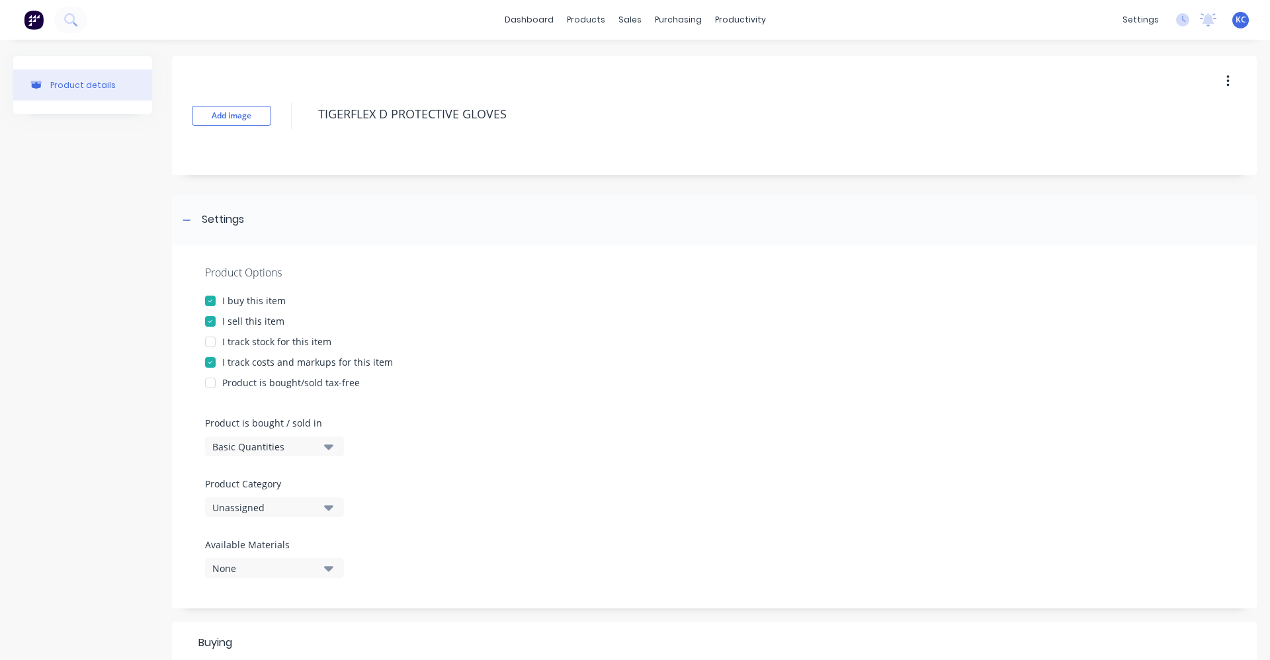
type textarea "TIGERFLEX DB PROTECTIVE GLOVES"
type textarea "x"
type textarea "TIGERFLEX DB PROTECTIVE GLOVES"
type textarea "x"
type textarea "TIGERFLEX DB L PROTECTIVE GLOVES"
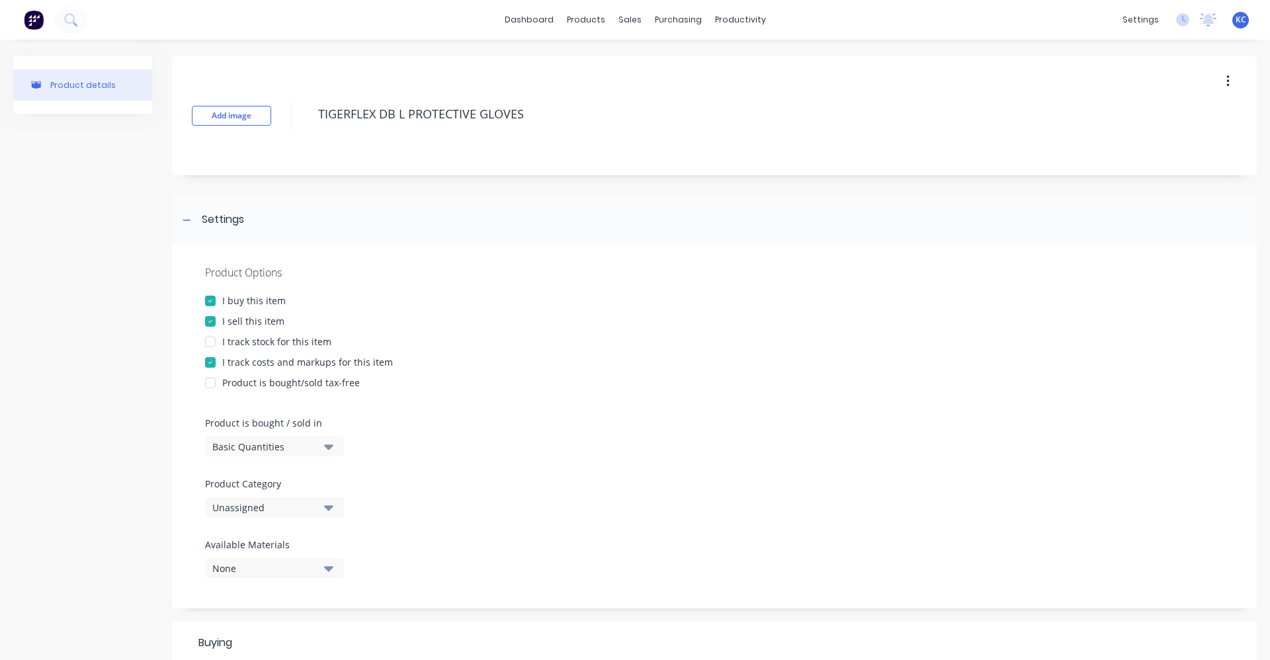
type textarea "x"
type textarea "TIGERFLEX [PERSON_NAME] PROTECTIVE GLOVES"
type textarea "x"
type textarea "TIGERFLEX DB LIG PROTECTIVE GLOVES"
type textarea "x"
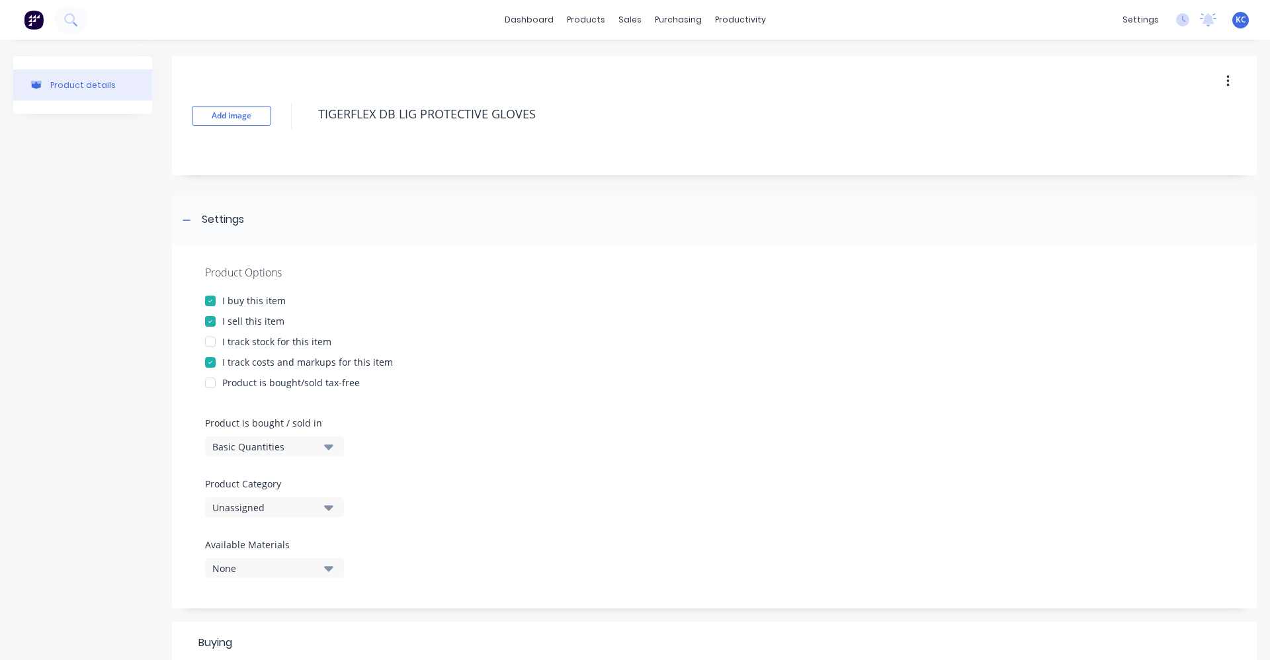
type textarea "TIGERFLEX DB LIGH PROTECTIVE GLOVES"
type textarea "x"
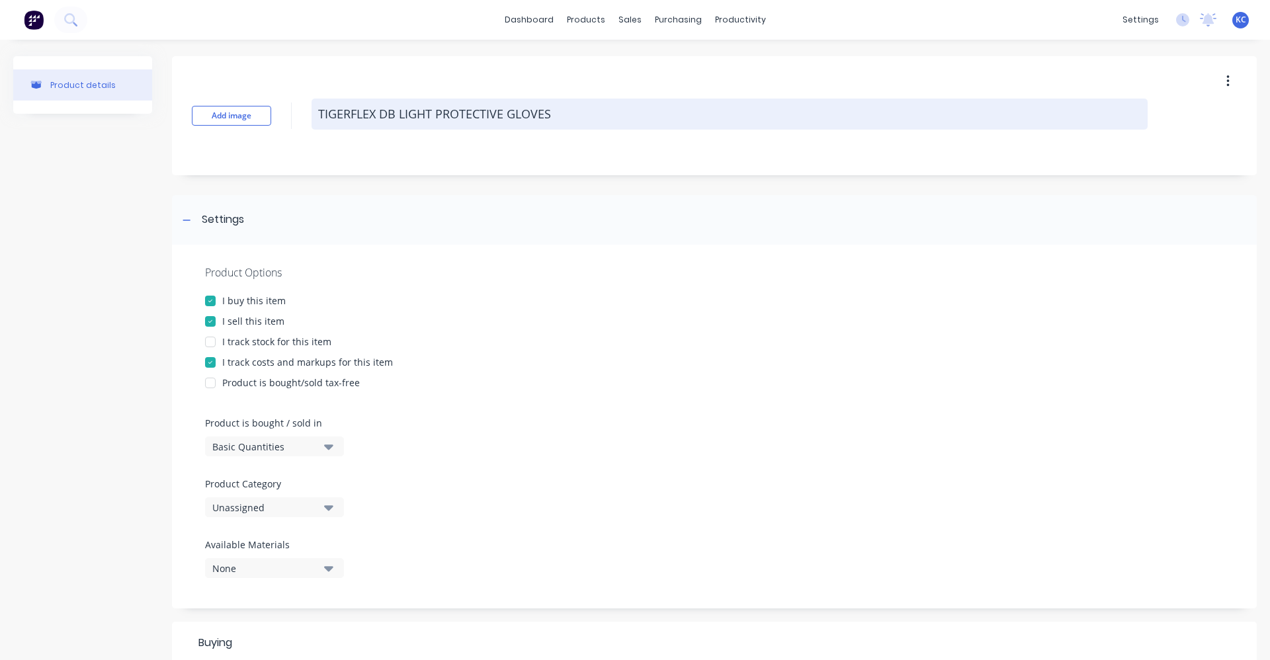
click at [579, 116] on textarea "TIGERFLEX DB LIGHT PROTECTIVE GLOVES" at bounding box center [730, 114] width 836 height 31
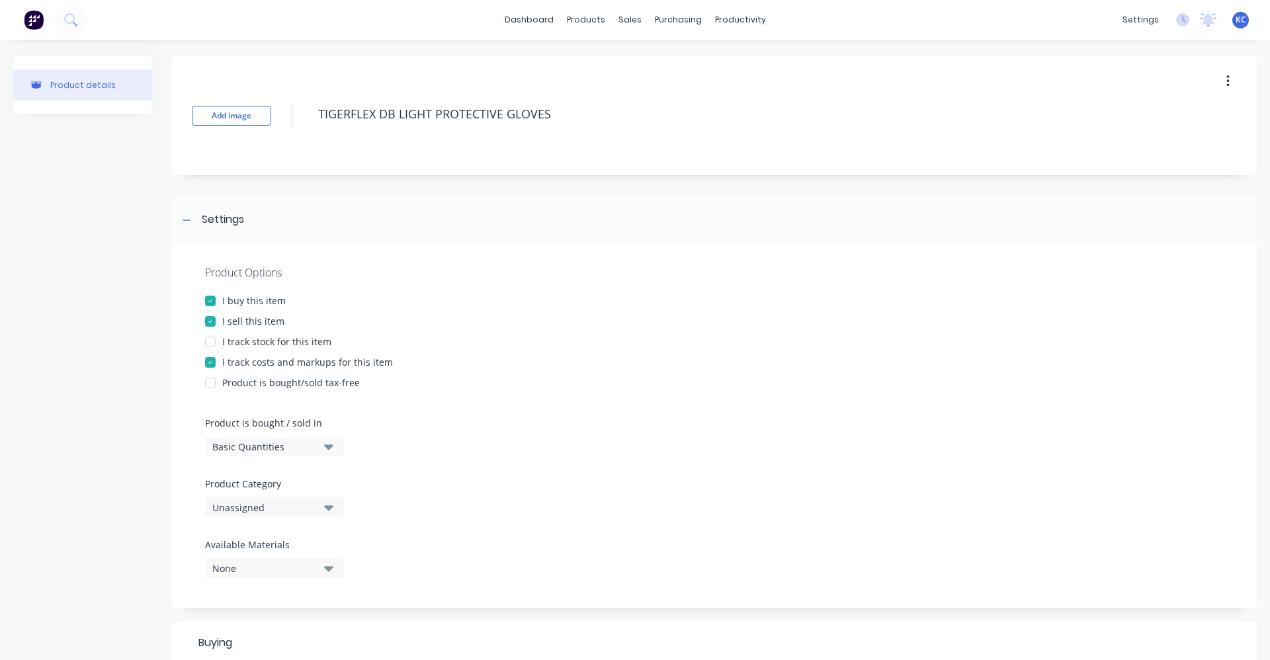
drag, startPoint x: 579, startPoint y: 116, endPoint x: 306, endPoint y: 118, distance: 273.8
click at [306, 118] on div "Add image TIGERFLEX DB LIGHT PROTECTIVE GLOVES" at bounding box center [714, 115] width 1085 height 119
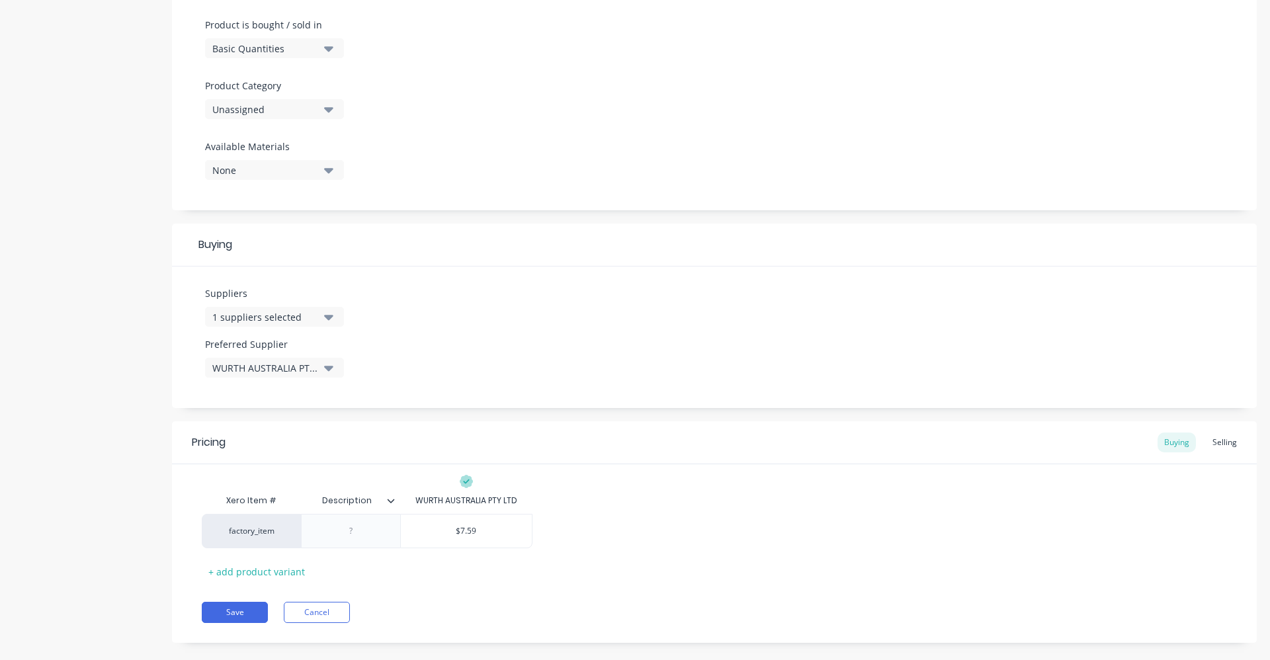
scroll to position [417, 0]
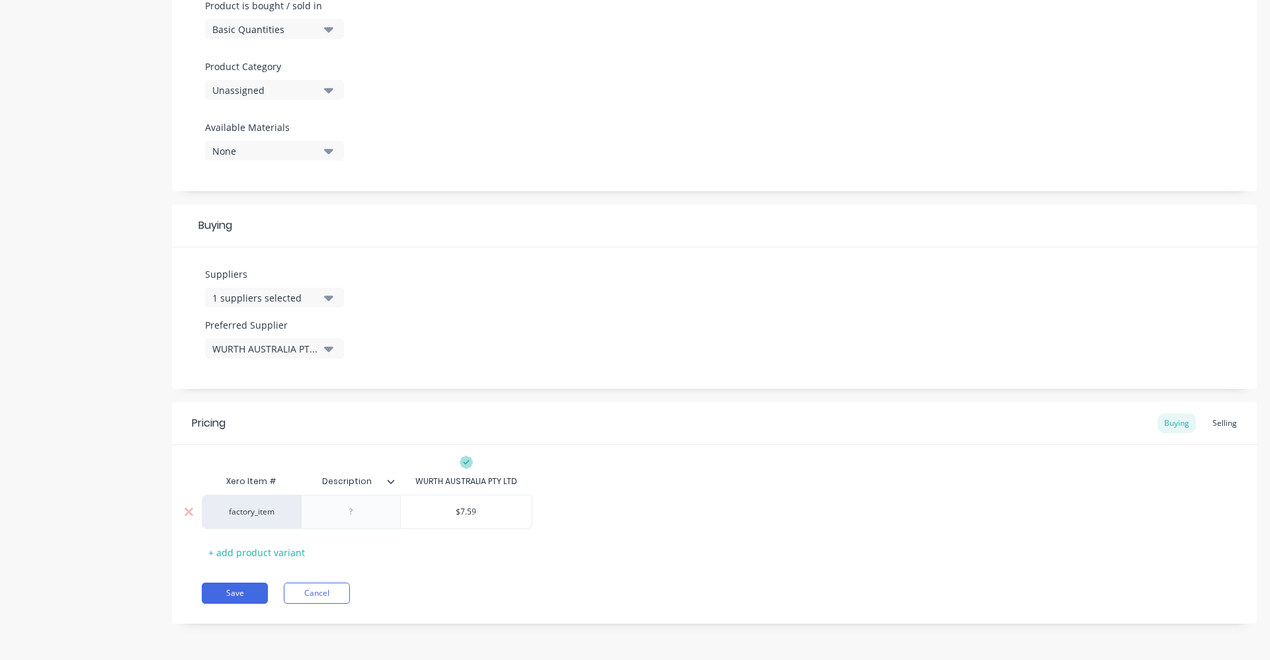
type textarea "TIGERFLEX DB LIGHT PROTECTIVE GLOVES"
type textarea "x"
type textarea "TIGERFLEX DB LIGHT PROTECTIVE GLOVES"
click at [353, 511] on div at bounding box center [351, 511] width 66 height 17
paste div
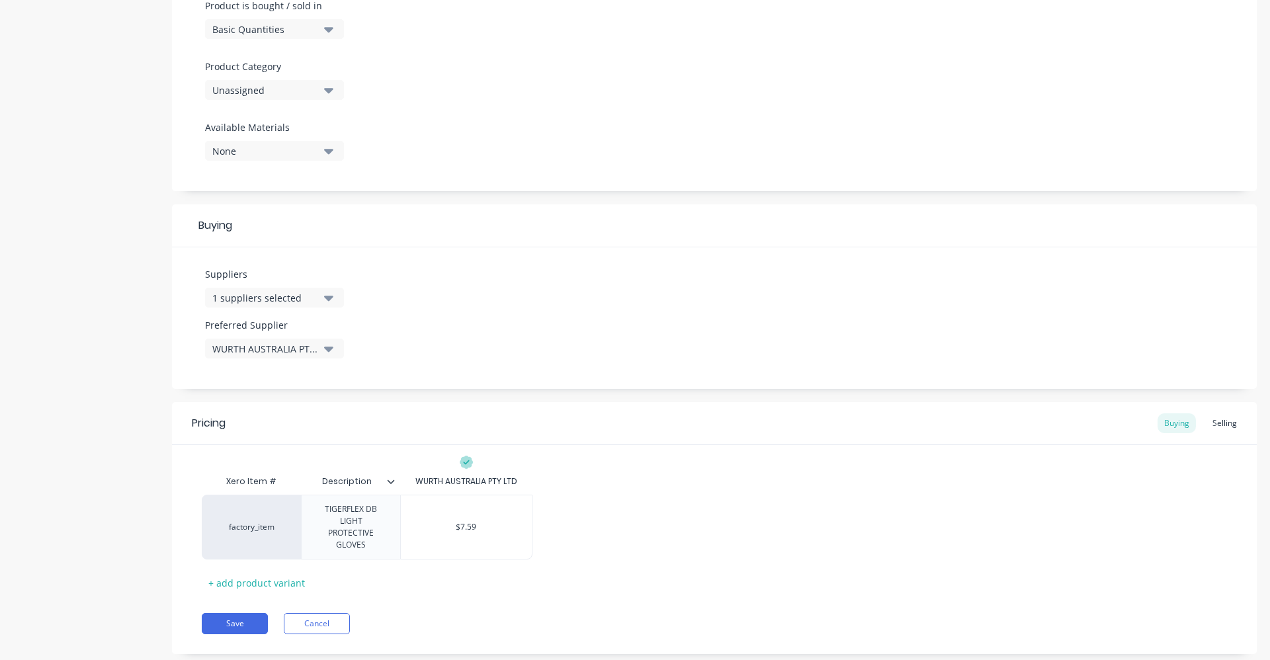
click at [753, 549] on div "Xero Item # Description WURTH AUSTRALIA PTY LTD factory_item TIGERFLEX DB LIGHT…" at bounding box center [714, 530] width 1025 height 125
type textarea "x"
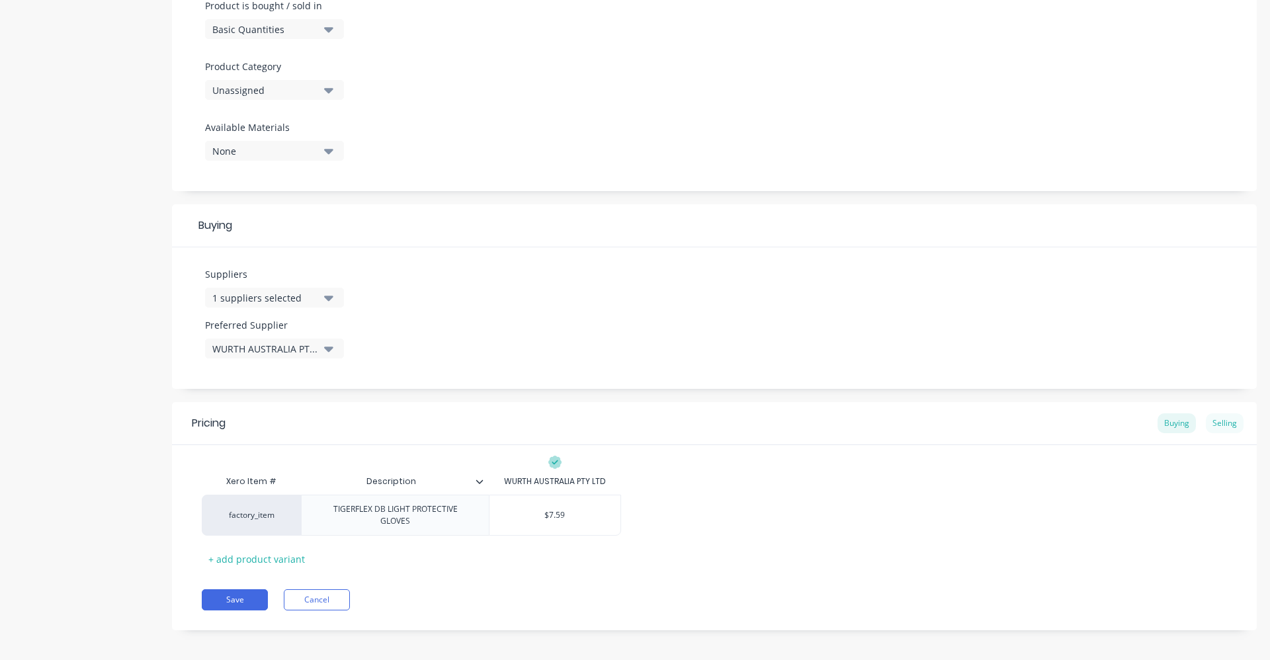
click at [1216, 421] on div "Selling" at bounding box center [1225, 423] width 38 height 20
click at [603, 522] on div "40%" at bounding box center [595, 518] width 66 height 33
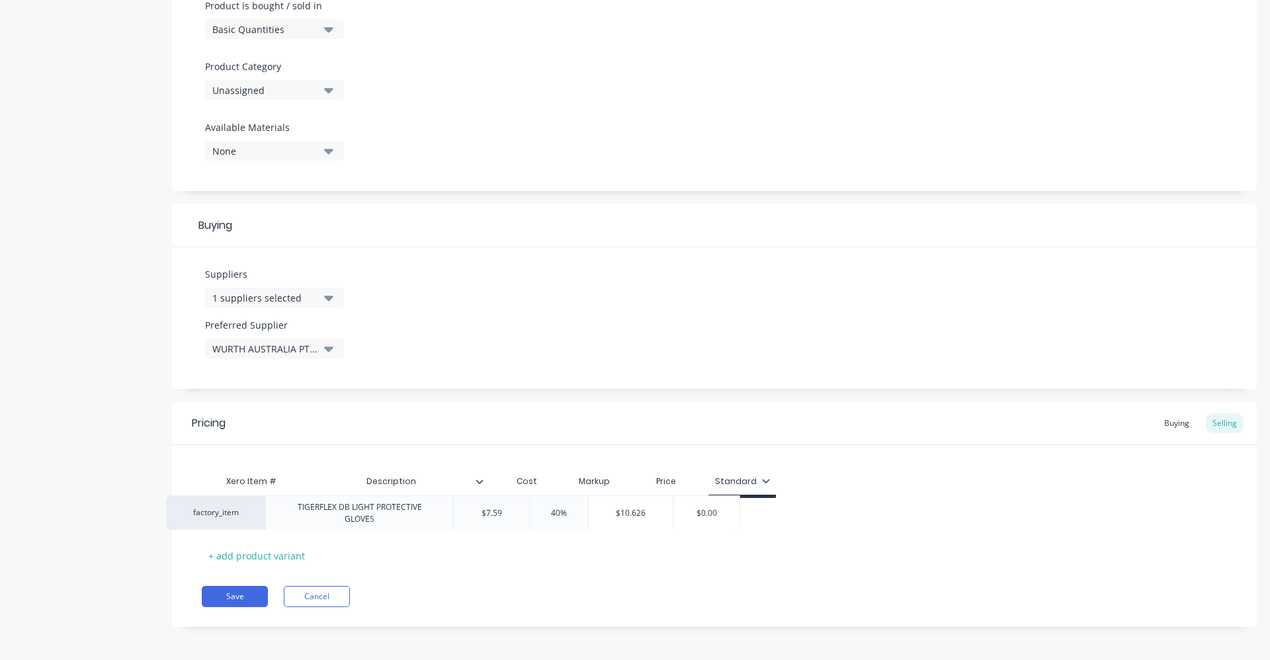
drag, startPoint x: 603, startPoint y: 522, endPoint x: 563, endPoint y: 519, distance: 39.8
click at [563, 519] on div "factory_item TIGERFLEX DB LIGHT PROTECTIVE GLOVES $7.59 40% 40% $10.626 $0.00" at bounding box center [714, 515] width 1025 height 34
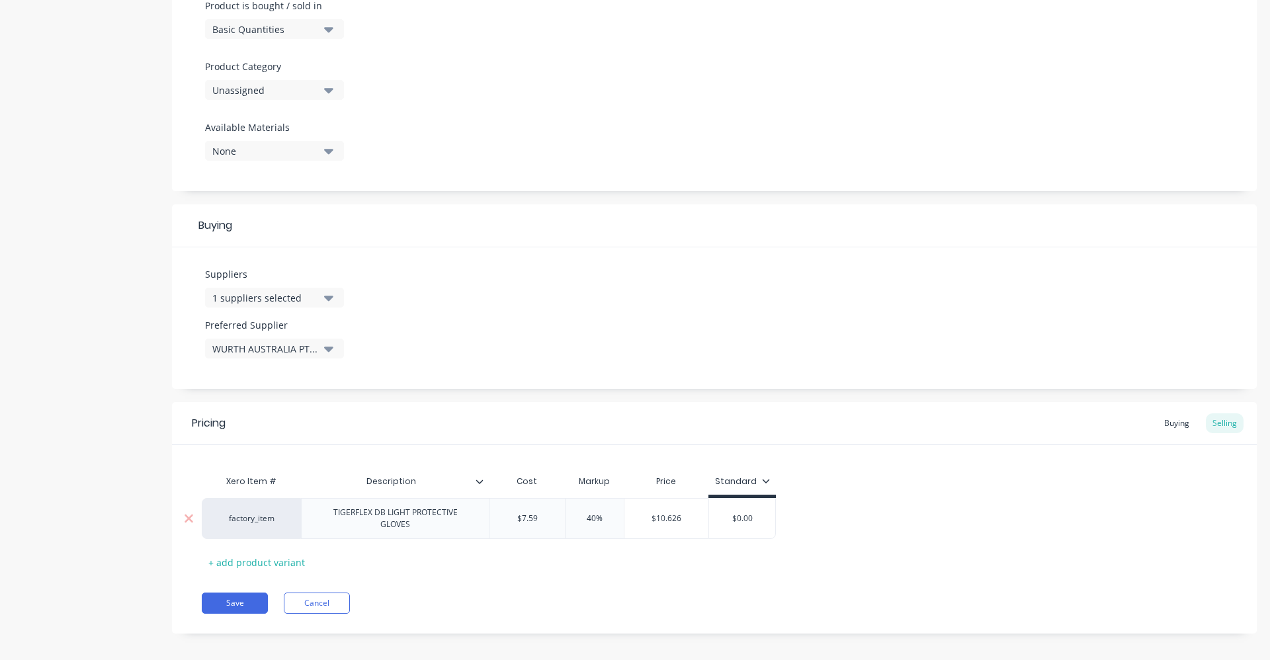
click at [583, 521] on div "40%" at bounding box center [595, 518] width 66 height 33
type input "40"
type textarea "x"
type input "4"
type textarea "x"
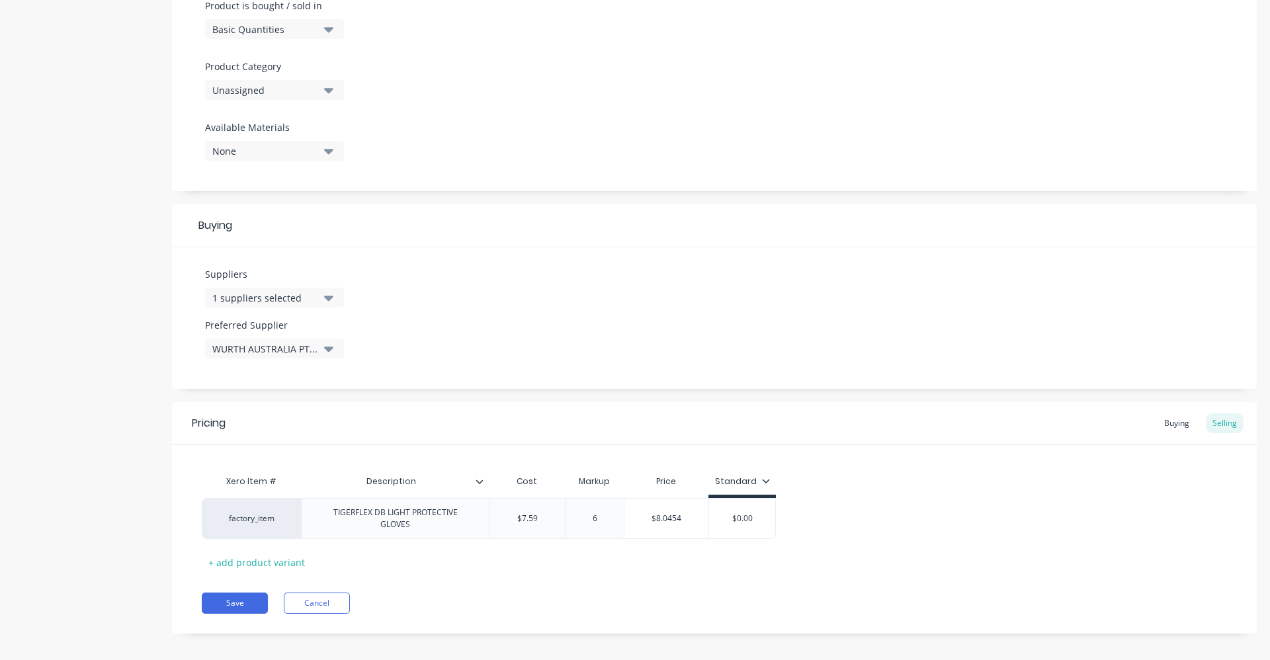
type input "60"
type textarea "x"
type input "60"
click at [718, 593] on div "Save Cancel" at bounding box center [729, 603] width 1055 height 21
click at [761, 525] on div "$0.00" at bounding box center [742, 518] width 66 height 33
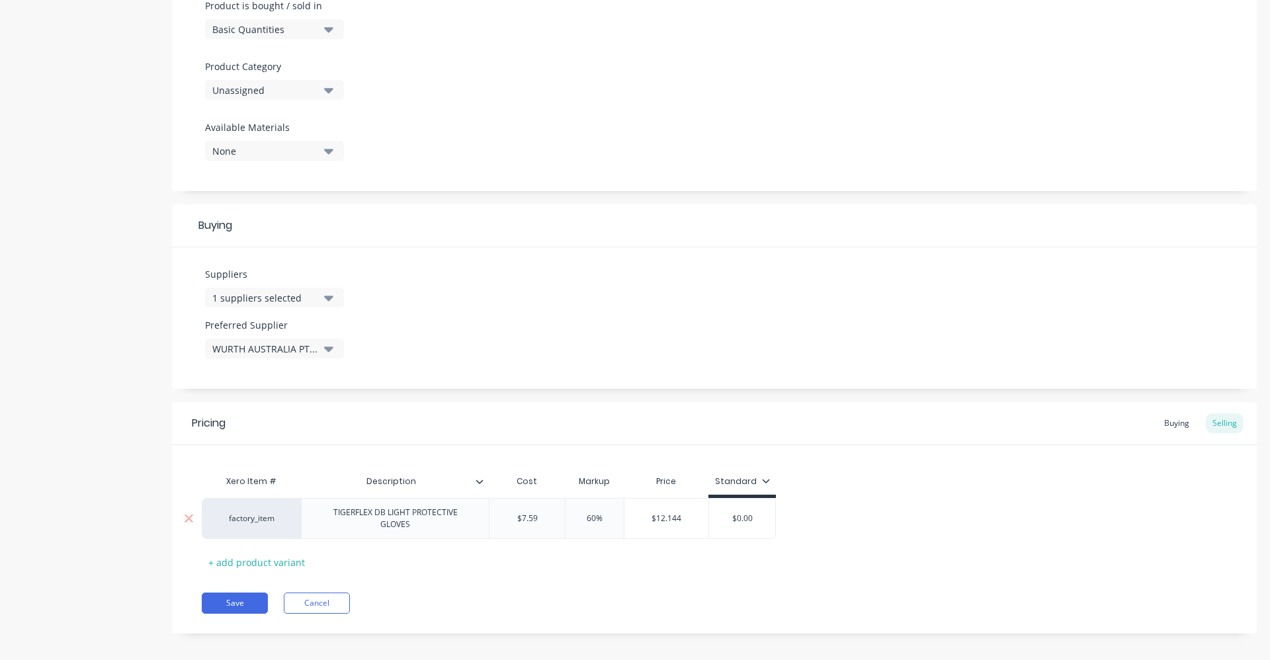
type input "$0.00"
drag, startPoint x: 762, startPoint y: 521, endPoint x: 720, endPoint y: 519, distance: 42.4
click at [720, 519] on input "$0.00" at bounding box center [742, 519] width 66 height 12
click at [886, 550] on div "Xero Item # Description Cost Markup Price Standard factory_item TIGERFLEX DB LI…" at bounding box center [714, 520] width 1025 height 105
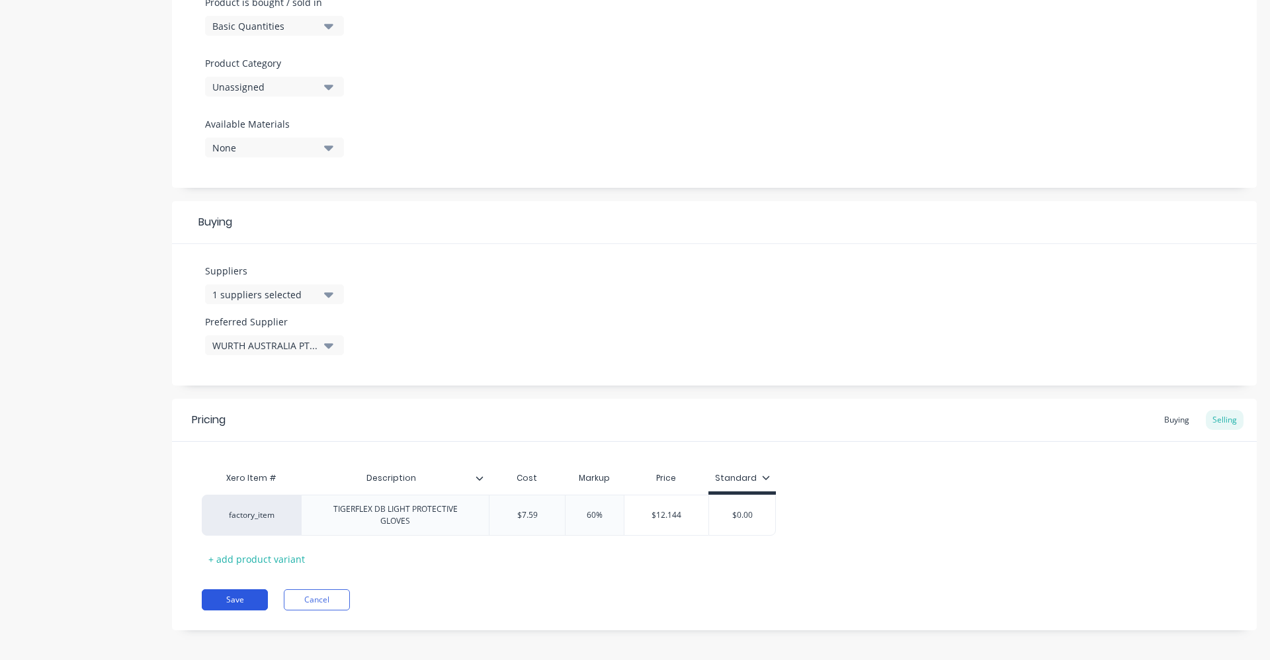
click at [241, 599] on button "Save" at bounding box center [235, 599] width 66 height 21
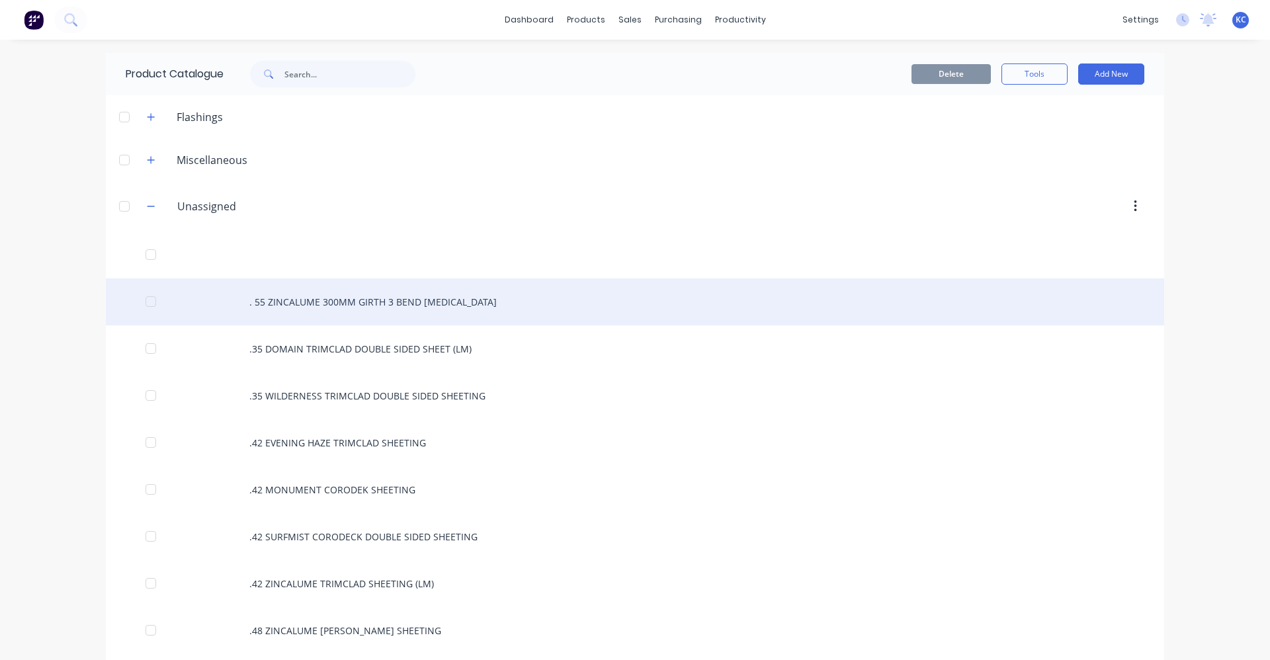
click at [291, 301] on div ". 55 ZINCALUME 300MM GIRTH 3 BEND [MEDICAL_DATA]" at bounding box center [635, 301] width 1058 height 47
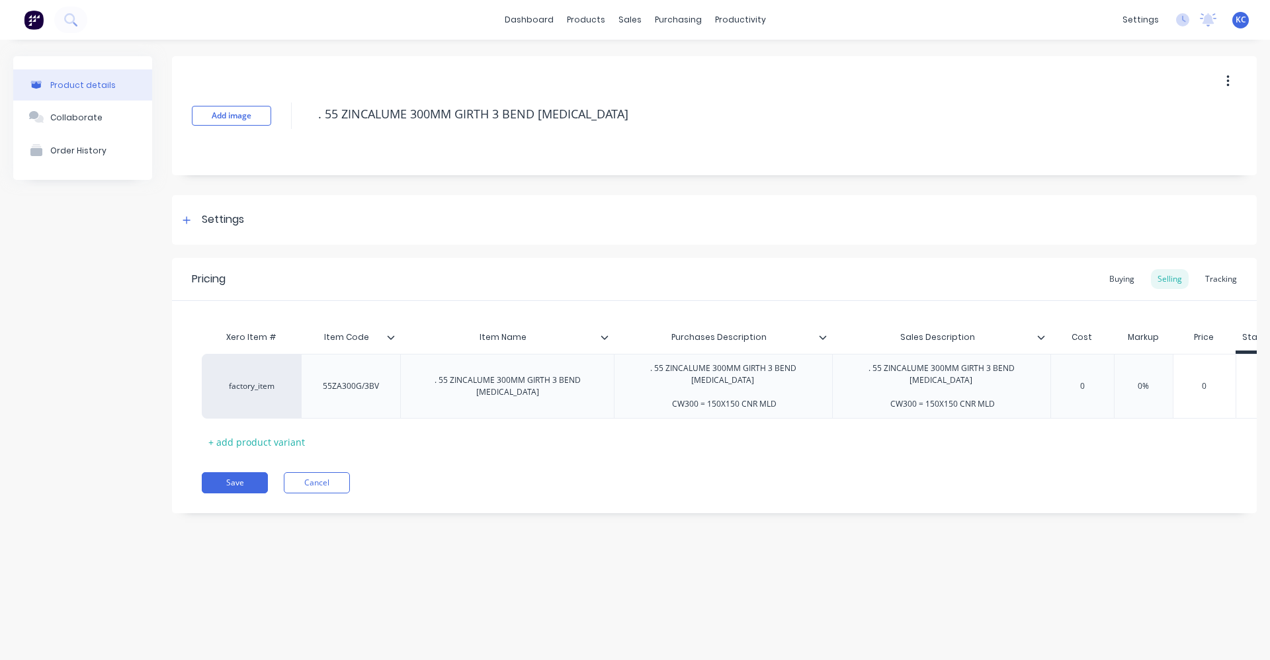
type textarea "x"
click at [1126, 278] on div "Buying" at bounding box center [1122, 279] width 38 height 20
click at [1162, 277] on div "Selling" at bounding box center [1170, 279] width 38 height 20
drag, startPoint x: 1162, startPoint y: 277, endPoint x: 1238, endPoint y: 280, distance: 76.8
click at [1238, 279] on div "Tracking" at bounding box center [1221, 279] width 45 height 20
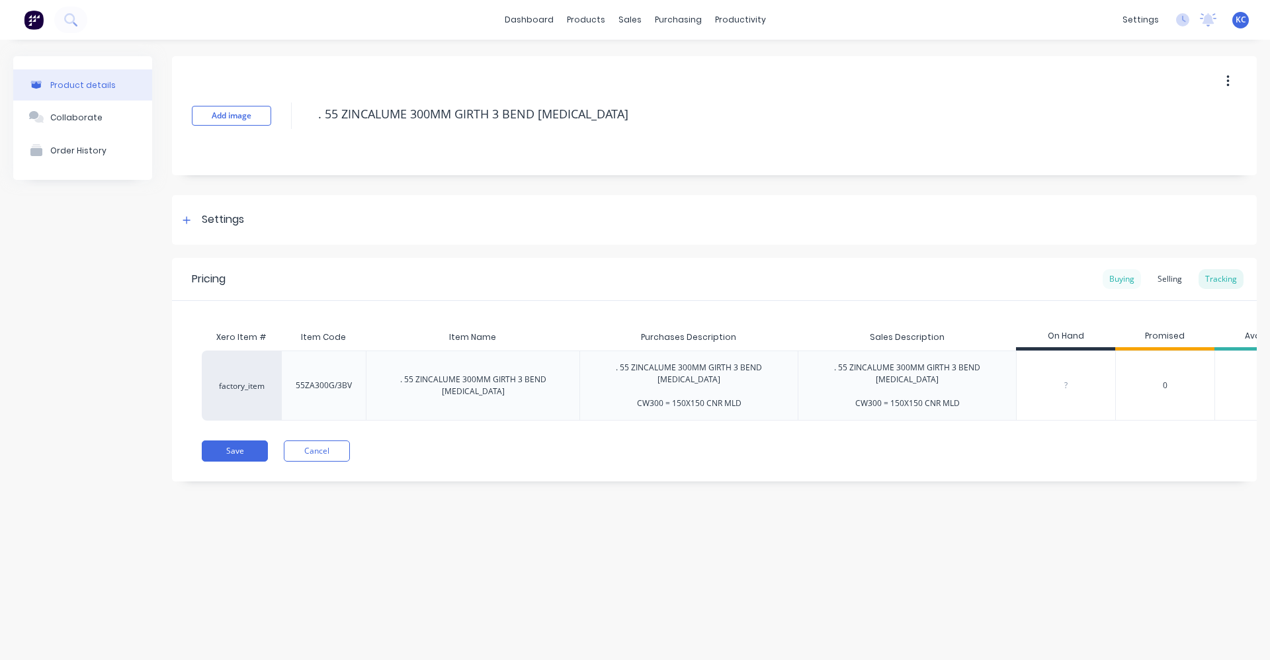
click at [1115, 276] on div "Buying" at bounding box center [1122, 279] width 38 height 20
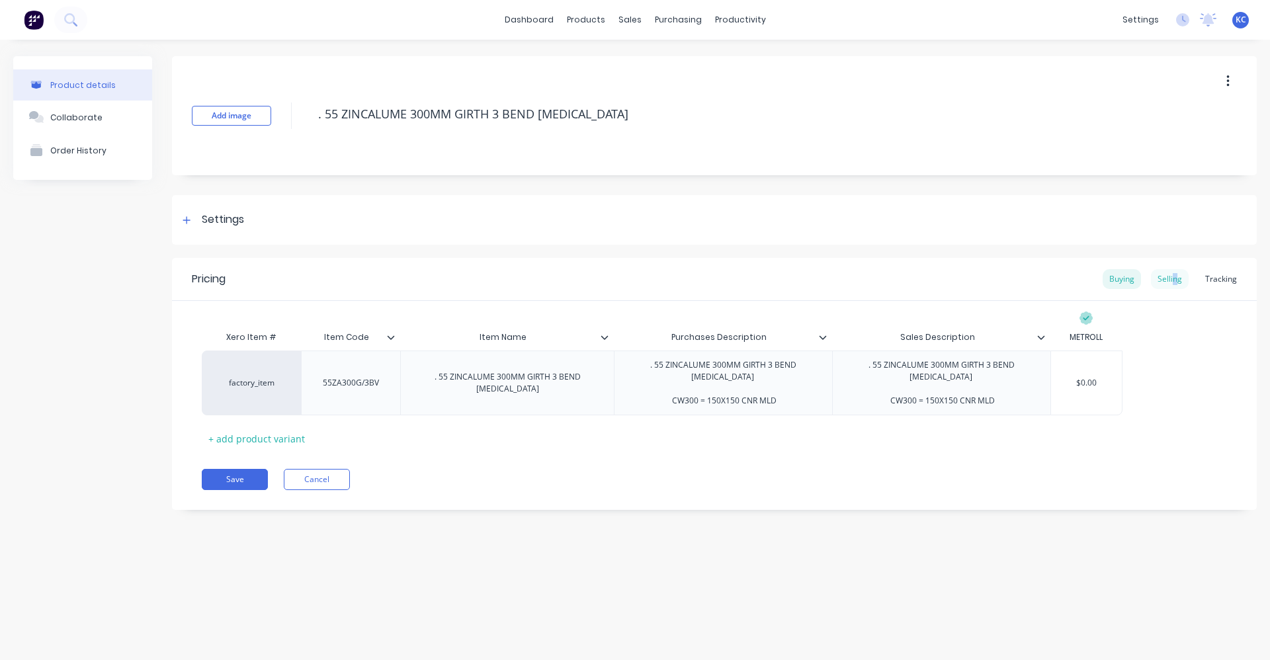
click at [1177, 280] on div "Selling" at bounding box center [1170, 279] width 38 height 20
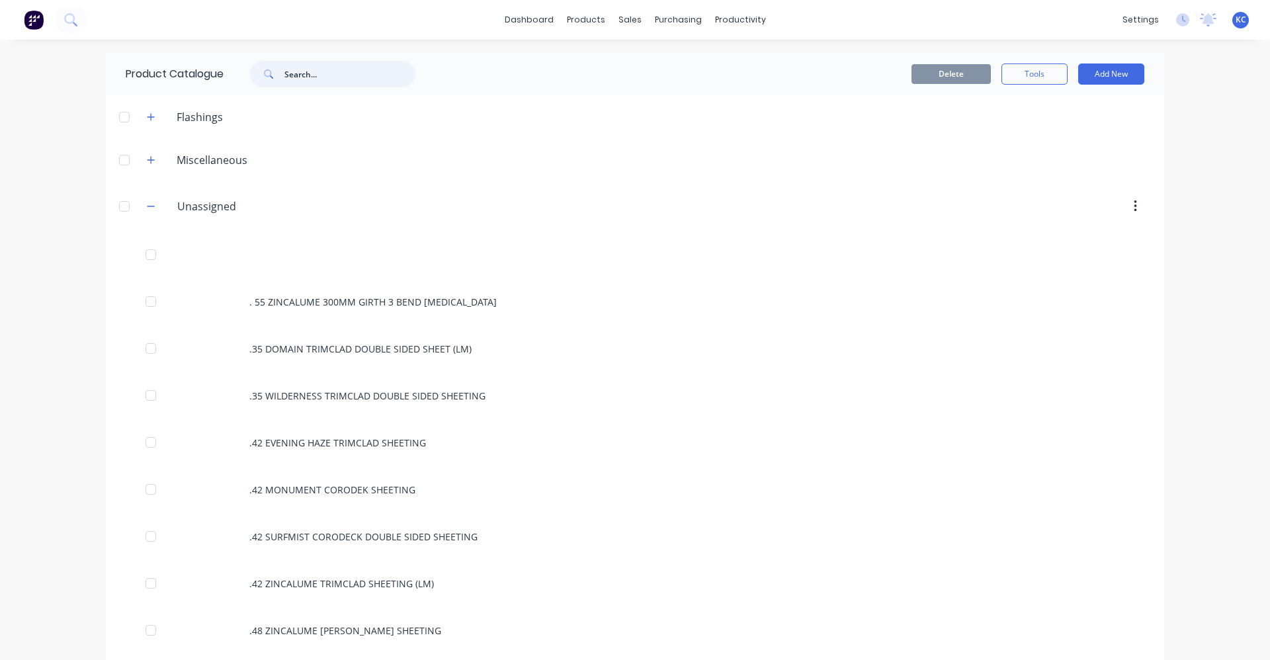
click at [307, 79] on input "text" at bounding box center [349, 74] width 131 height 26
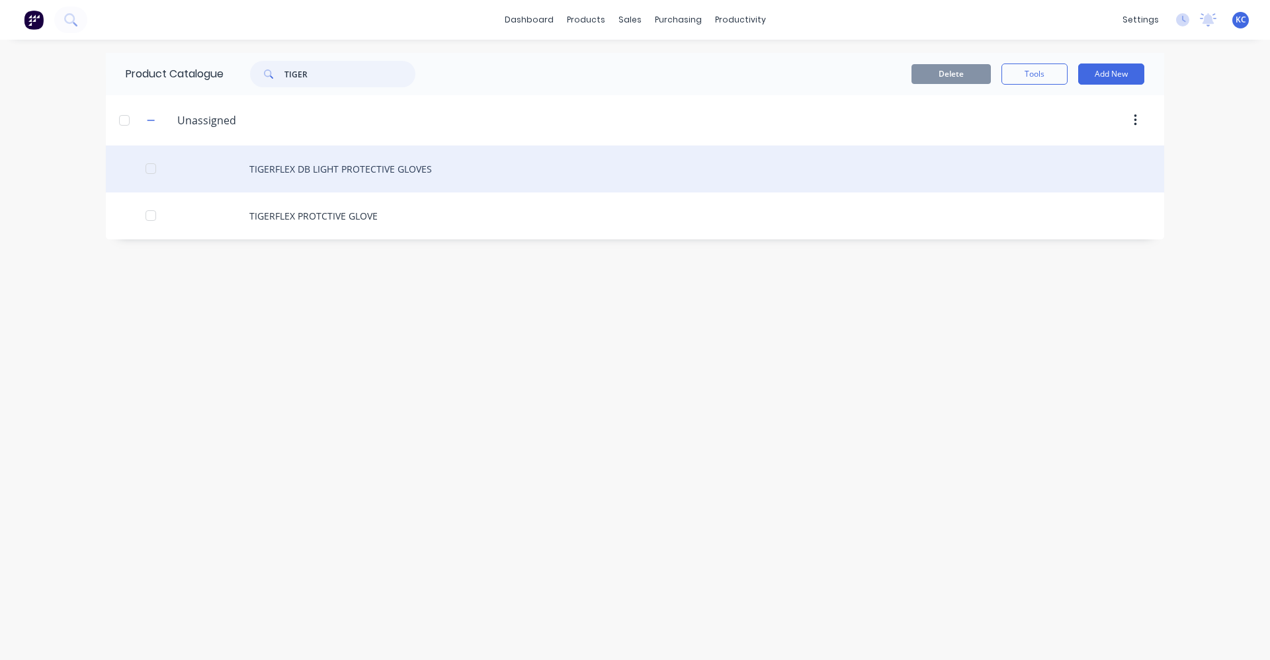
type input "TIGER"
click at [351, 175] on div "TIGERFLEX DB LIGHT PROTECTIVE GLOVES" at bounding box center [635, 169] width 1058 height 47
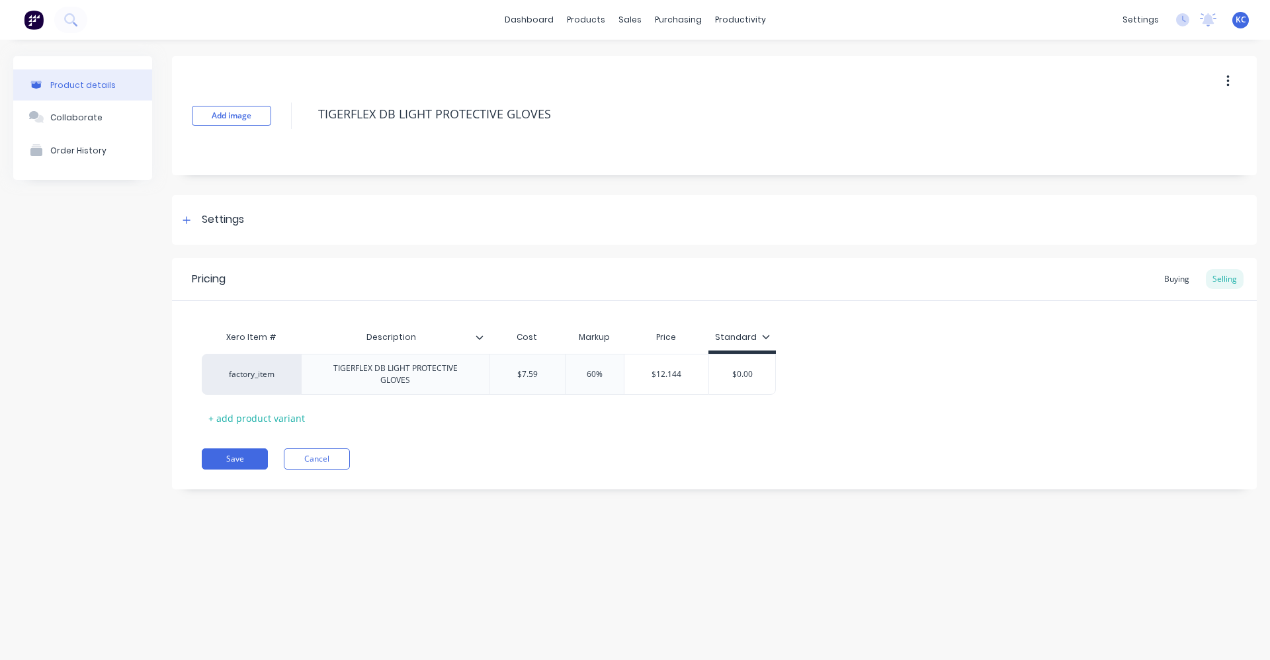
click at [351, 175] on div "Add image TIGERFLEX DB LIGHT PROTECTIVE GLOVES" at bounding box center [714, 115] width 1085 height 119
type textarea "x"
click at [654, 212] on div "Settings" at bounding box center [714, 220] width 1085 height 50
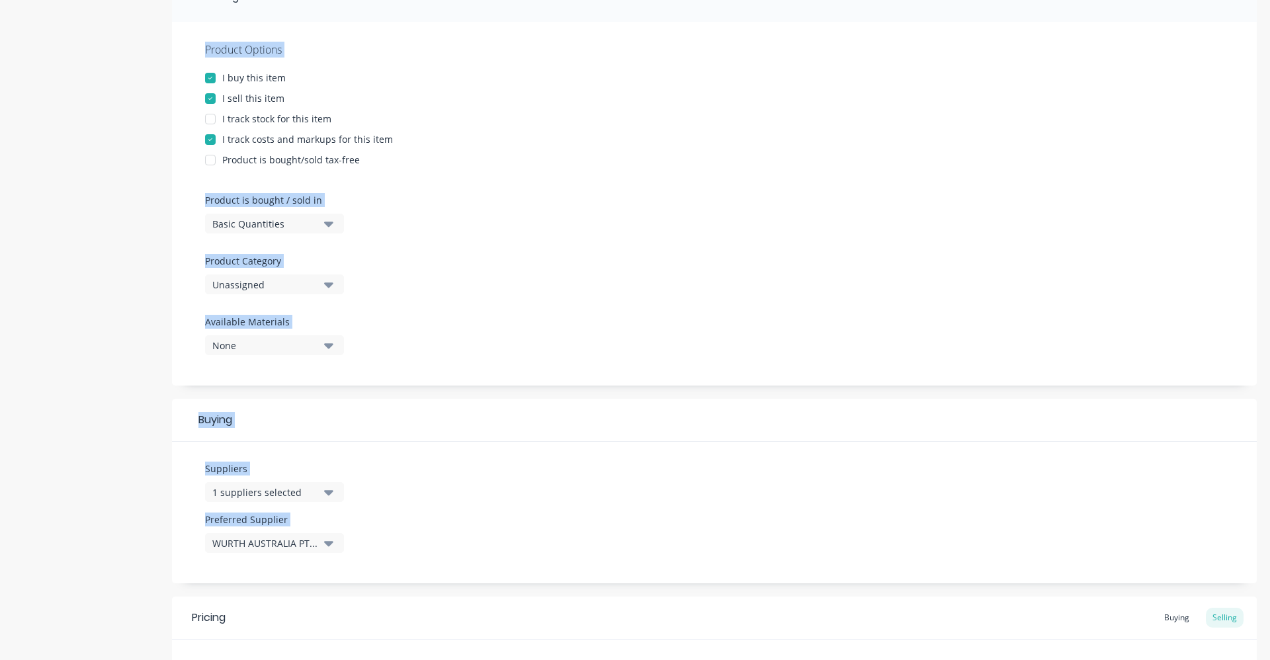
scroll to position [265, 0]
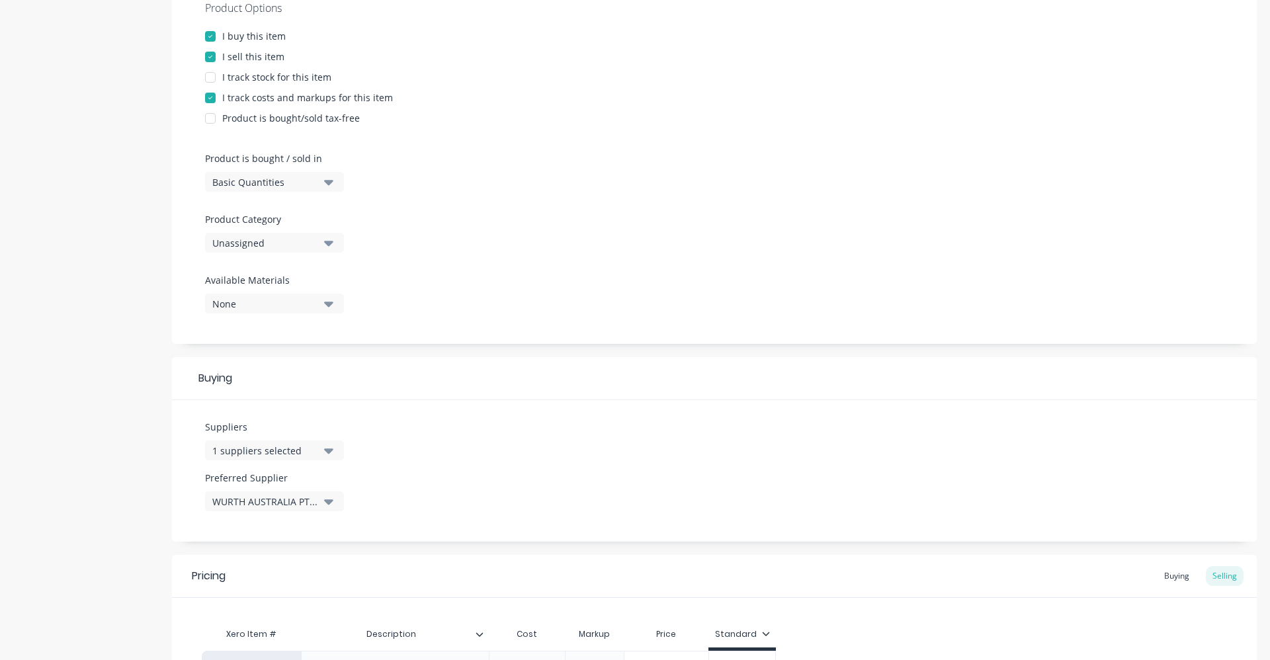
click at [62, 431] on div "Product details Collaborate Order History" at bounding box center [82, 299] width 139 height 1015
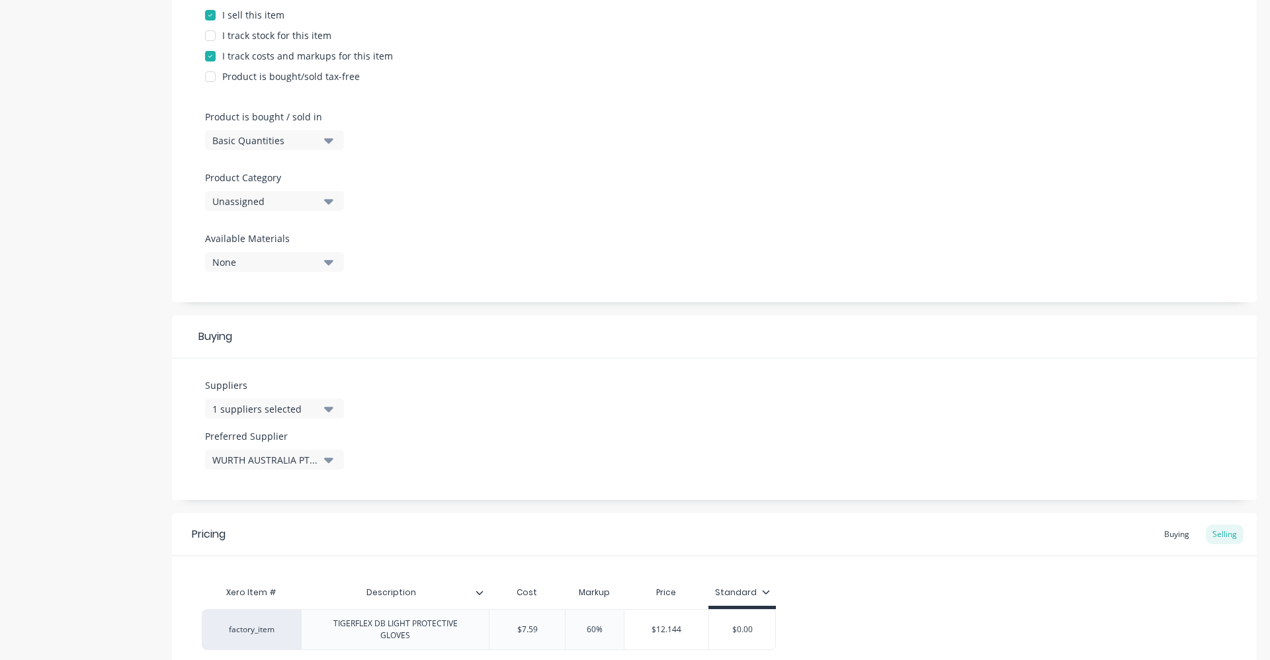
scroll to position [421, 0]
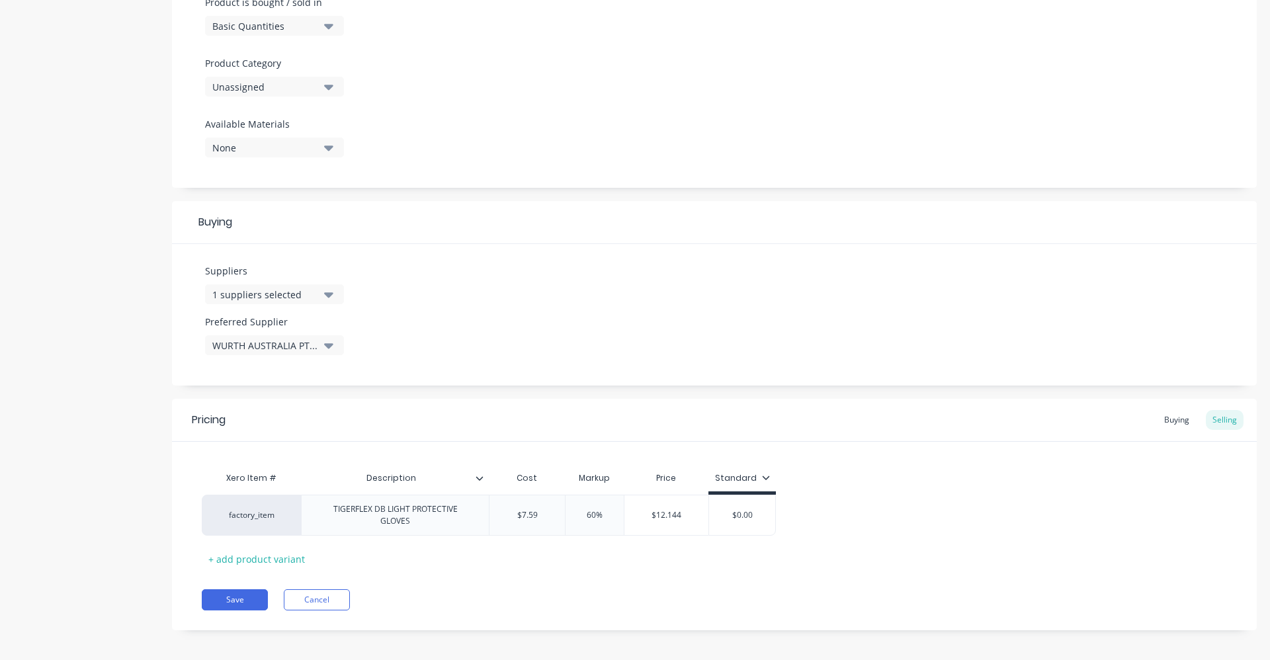
click at [486, 486] on div "Description" at bounding box center [395, 478] width 188 height 33
type input "Description"
click at [480, 484] on input "Description" at bounding box center [391, 478] width 180 height 12
click at [480, 478] on icon at bounding box center [480, 478] width 8 height 8
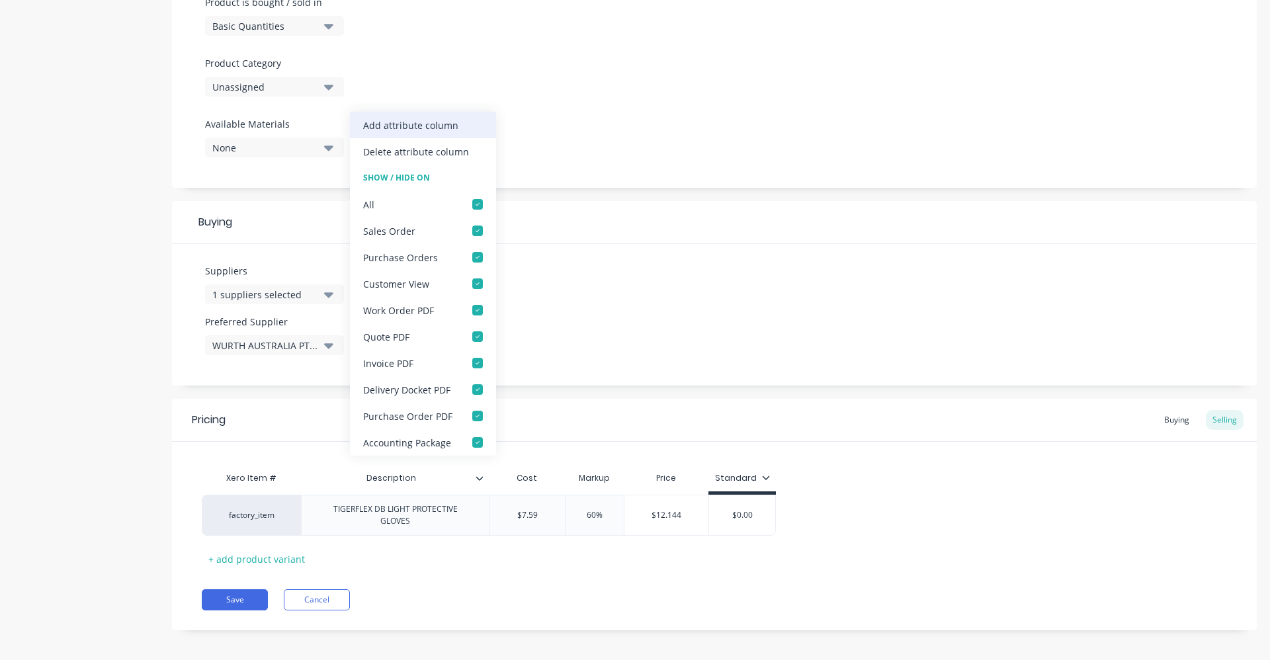
click at [441, 132] on div "Add attribute column" at bounding box center [410, 125] width 95 height 14
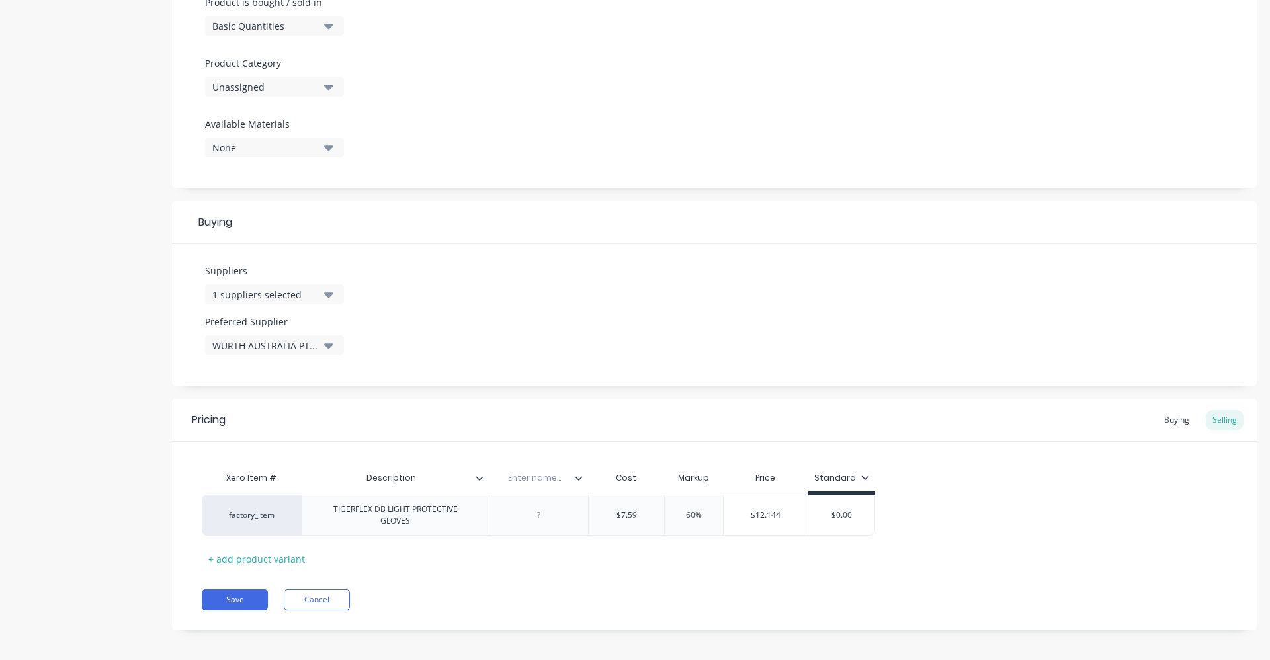
click at [578, 478] on icon at bounding box center [579, 478] width 8 height 8
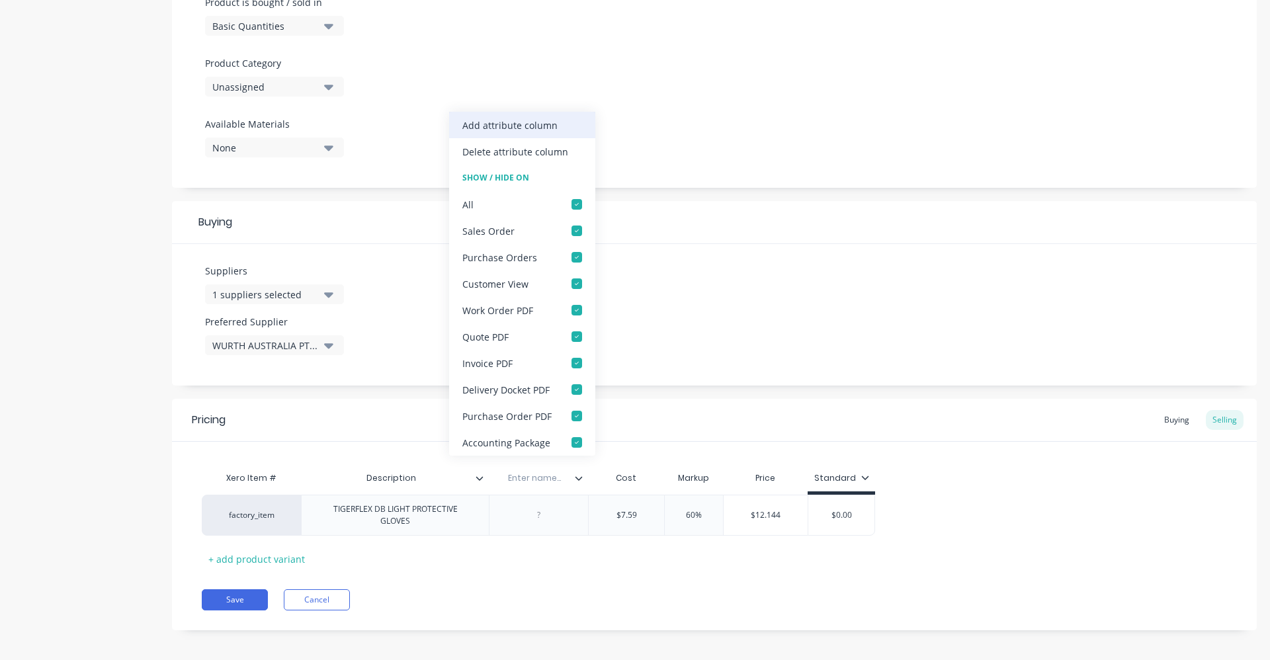
click at [488, 124] on div "Add attribute column" at bounding box center [509, 125] width 95 height 14
type textarea "x"
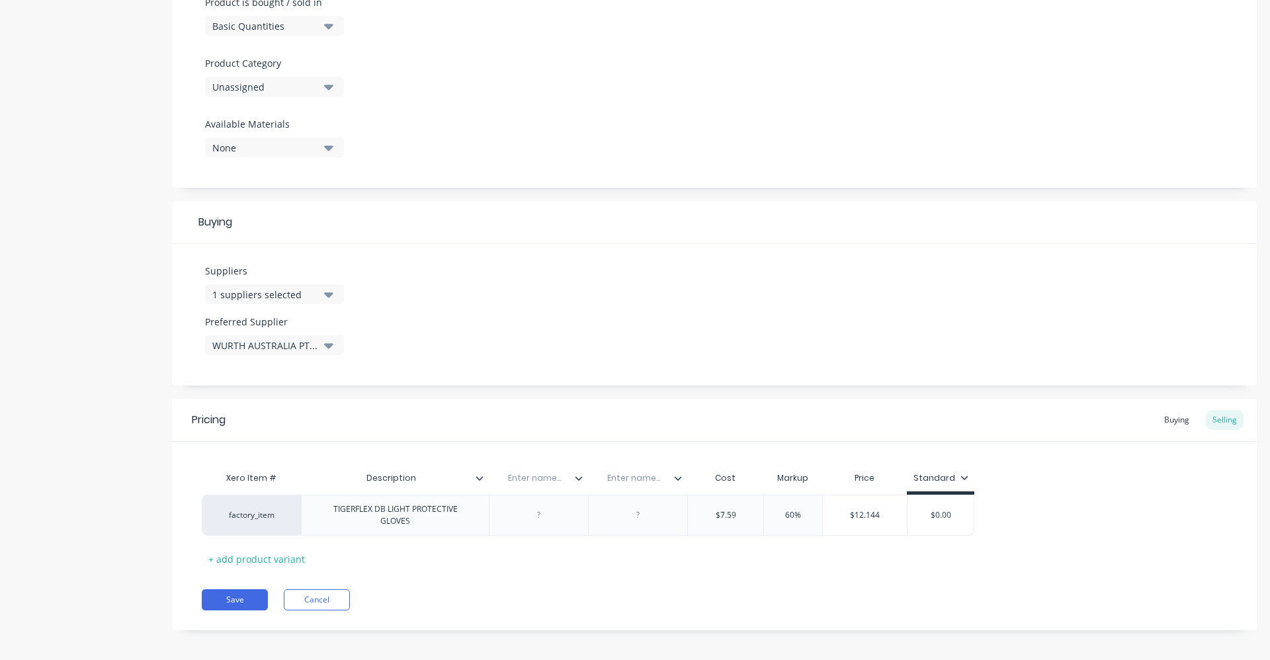
click at [525, 480] on input "text" at bounding box center [534, 478] width 91 height 12
type input "ITEM NAME"
click at [634, 487] on div "Enter name..." at bounding box center [633, 478] width 91 height 33
click at [624, 478] on input "text" at bounding box center [633, 478] width 91 height 12
click at [481, 514] on div "TIGERFLEX DB LIGHT PROTECTIVE GLOVES" at bounding box center [395, 515] width 177 height 29
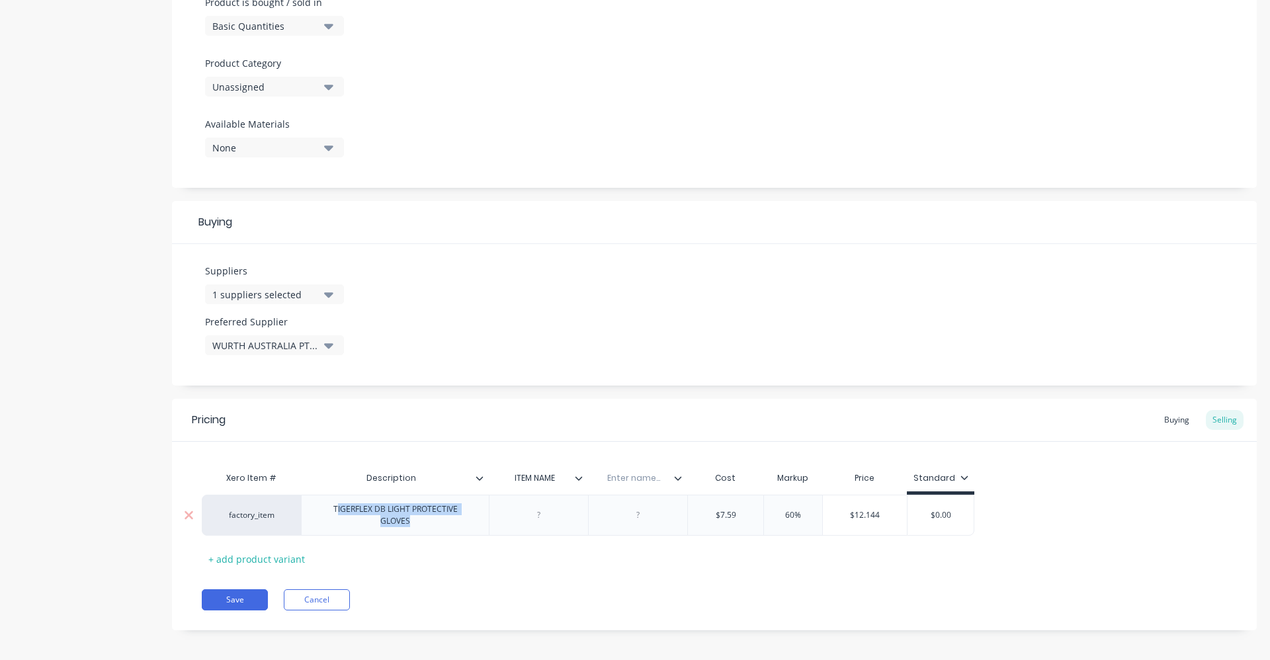
drag, startPoint x: 480, startPoint y: 515, endPoint x: 322, endPoint y: 515, distance: 158.1
click at [322, 515] on div "TIGERFLEX DB LIGHT PROTECTIVE GLOVES" at bounding box center [395, 515] width 177 height 29
click at [316, 515] on div "TIGERFLEX DB LIGHT PROTECTIVE GLOVES" at bounding box center [395, 515] width 177 height 29
click at [444, 558] on div "Xero Item # Description ITEM NAME Enter name... Cost Markup Price Standard fact…" at bounding box center [714, 517] width 1025 height 105
drag, startPoint x: 317, startPoint y: 513, endPoint x: 479, endPoint y: 525, distance: 162.5
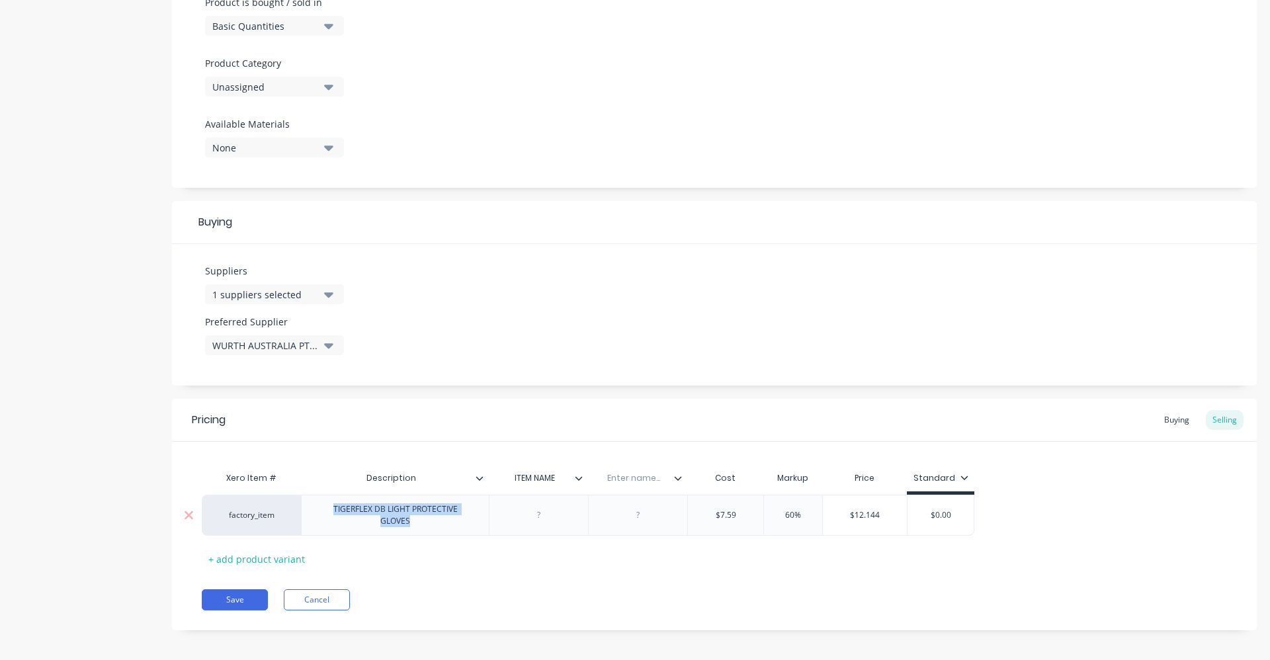
click at [479, 525] on div "TIGERFLEX DB LIGHT PROTECTIVE GLOVES" at bounding box center [395, 515] width 188 height 41
copy div "TIGERFLEX DB LIGHT PROTECTIVE GLOVES"
type textarea "x"
click at [532, 511] on div at bounding box center [539, 515] width 66 height 17
paste div
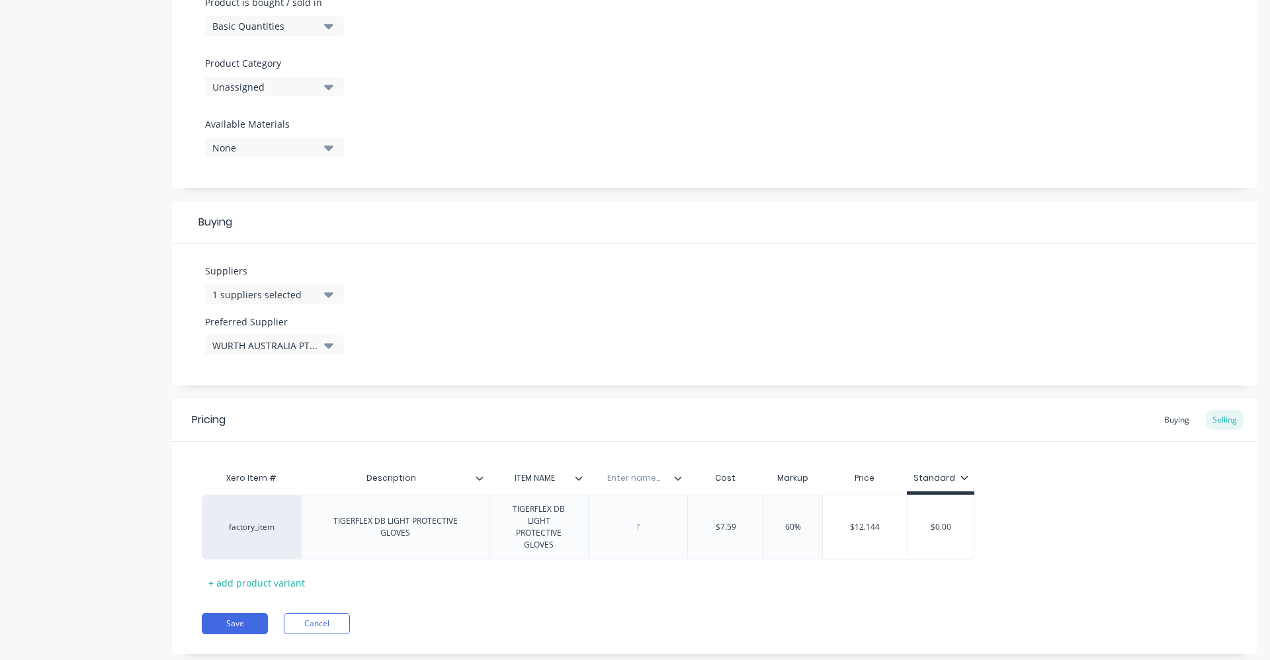
click at [407, 484] on div "Description" at bounding box center [391, 478] width 180 height 33
type textarea "x"
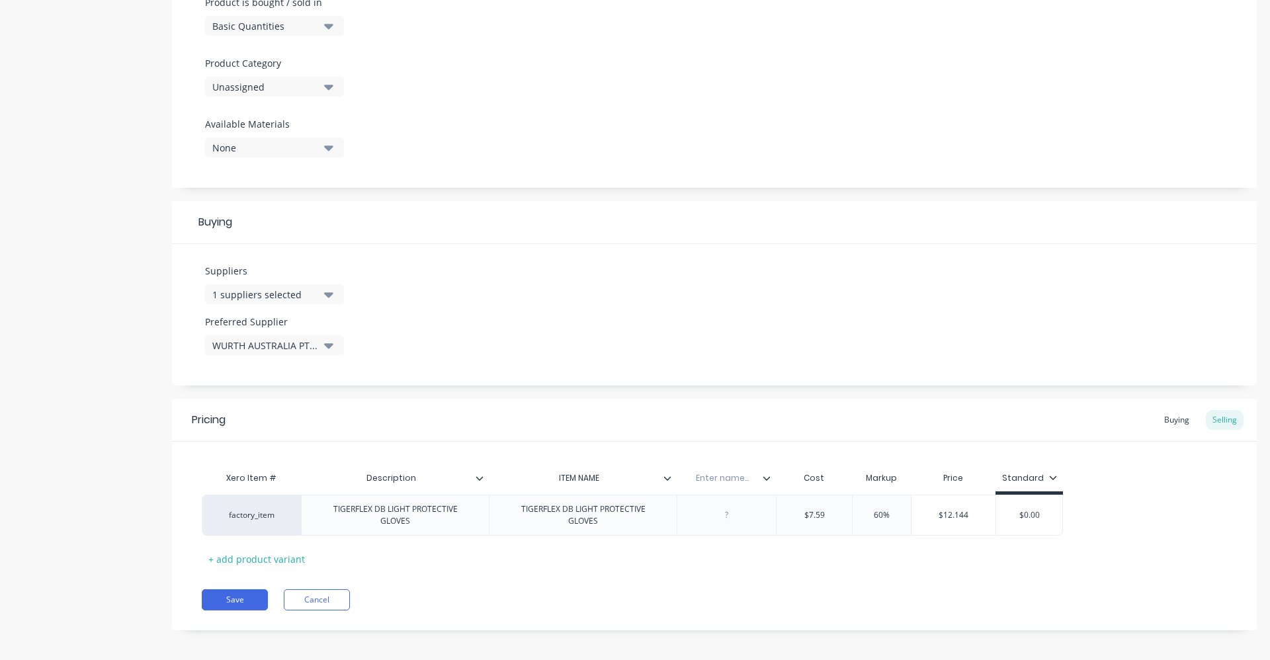
click at [428, 480] on input "Description" at bounding box center [391, 478] width 180 height 12
drag, startPoint x: 418, startPoint y: 478, endPoint x: 355, endPoint y: 480, distance: 62.9
click at [356, 480] on input "Description" at bounding box center [391, 478] width 180 height 12
type input "item code"
click at [579, 486] on div "ITEM NAME" at bounding box center [579, 478] width 180 height 33
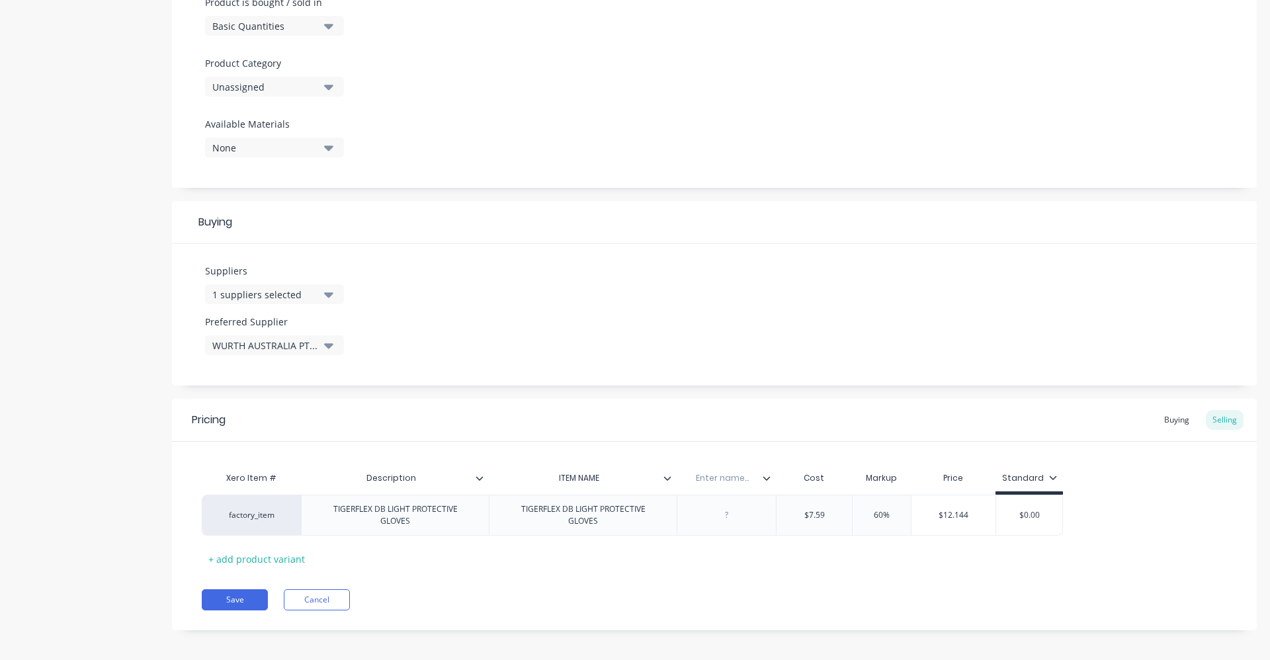
type textarea "x"
click at [580, 479] on input "ITEM NAME" at bounding box center [579, 478] width 180 height 12
drag, startPoint x: 606, startPoint y: 478, endPoint x: 540, endPoint y: 483, distance: 65.6
click at [542, 482] on input "ITEM NAME" at bounding box center [579, 478] width 180 height 12
drag, startPoint x: 601, startPoint y: 482, endPoint x: 544, endPoint y: 475, distance: 56.6
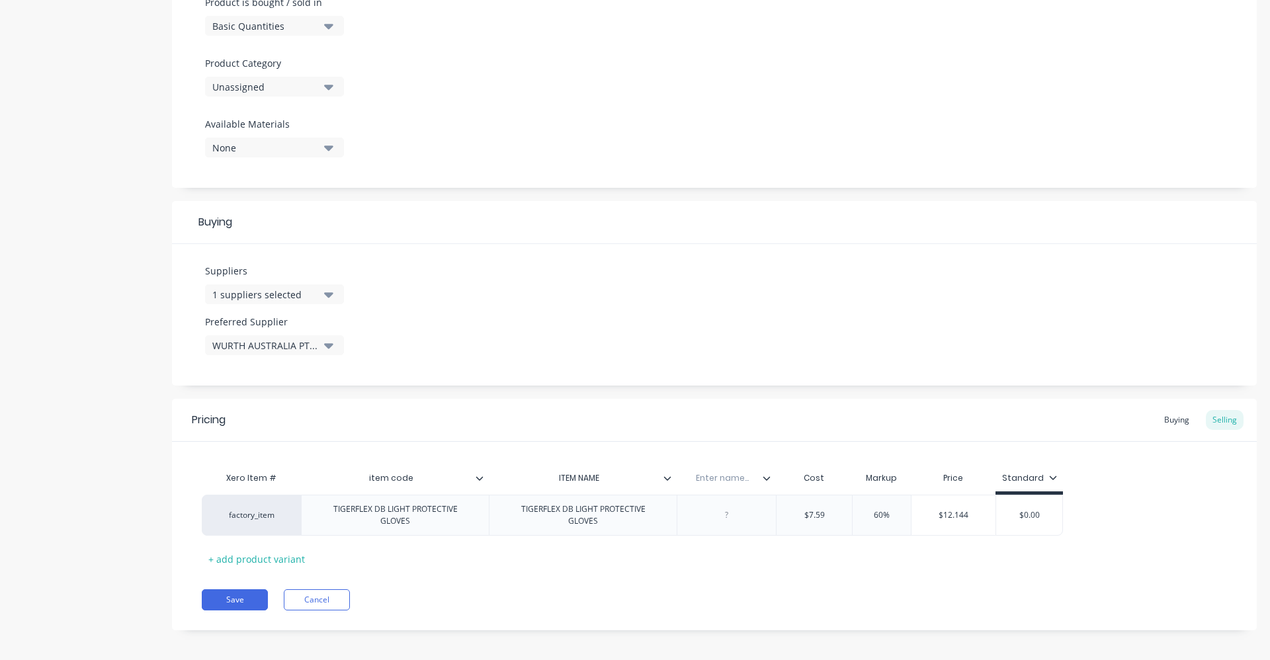
click at [544, 475] on input "ITEM NAME" at bounding box center [579, 478] width 180 height 12
type input "item name"
type textarea "x"
click at [726, 479] on input "text" at bounding box center [722, 478] width 91 height 12
type input "purchases description"
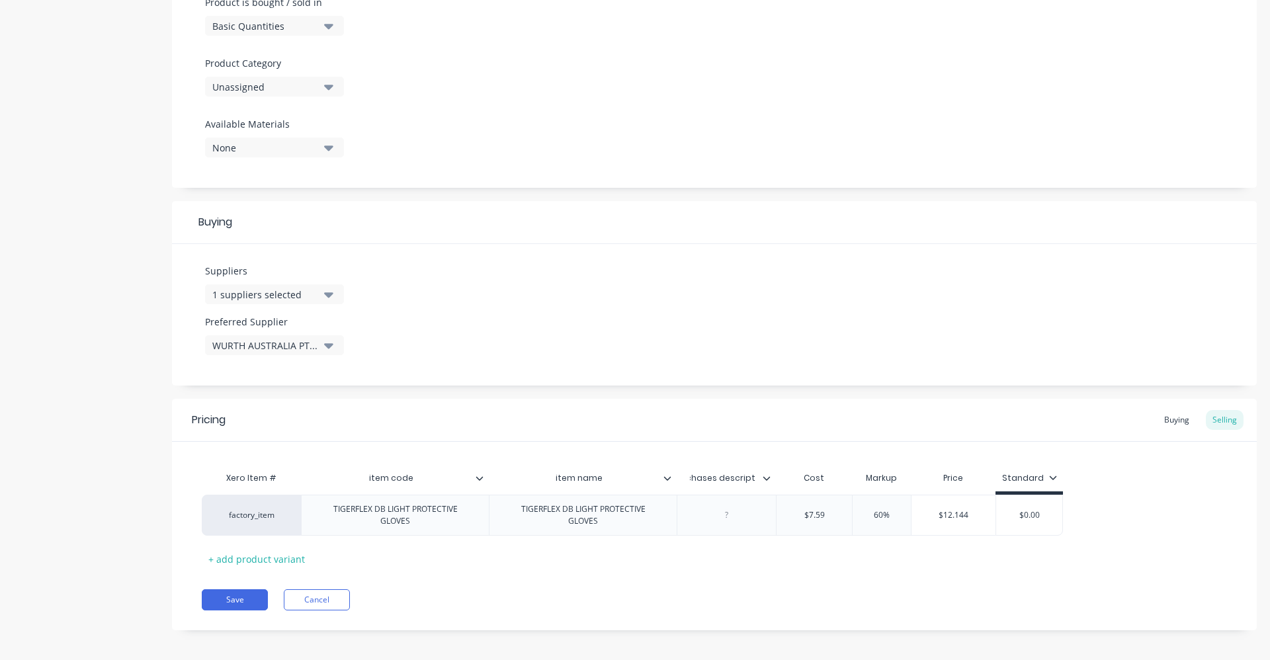
scroll to position [0, 23]
click at [767, 480] on icon at bounding box center [766, 478] width 7 height 4
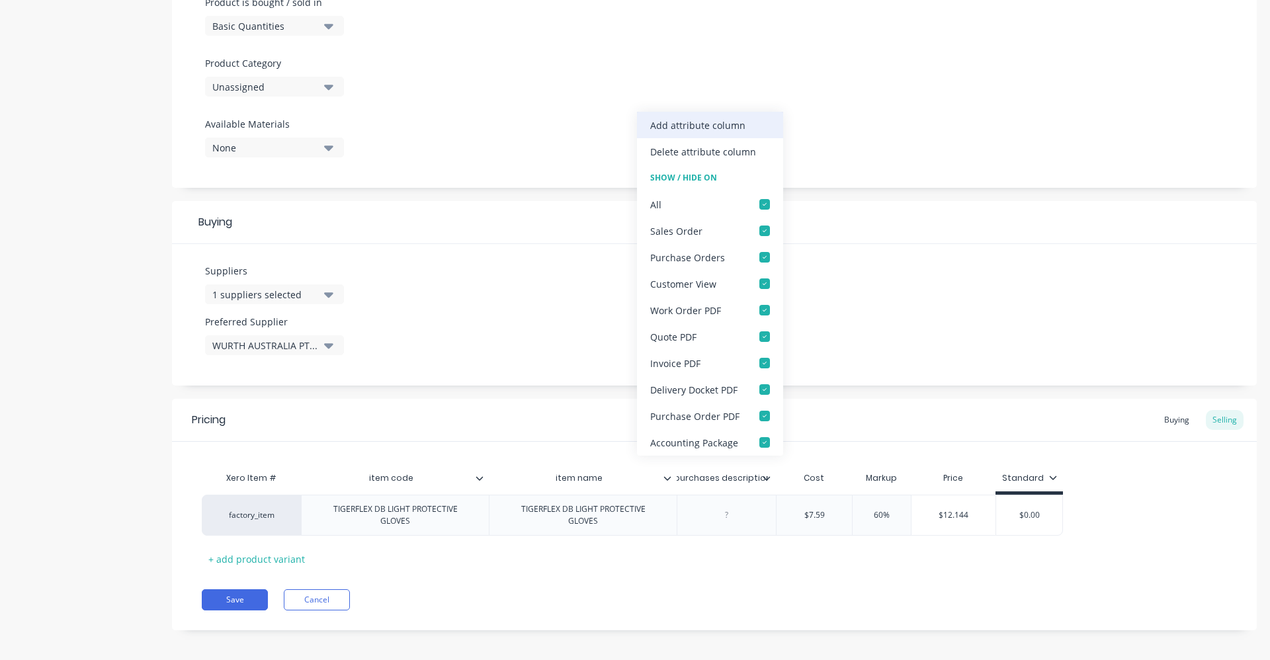
click at [680, 134] on div "Add attribute column" at bounding box center [710, 125] width 146 height 26
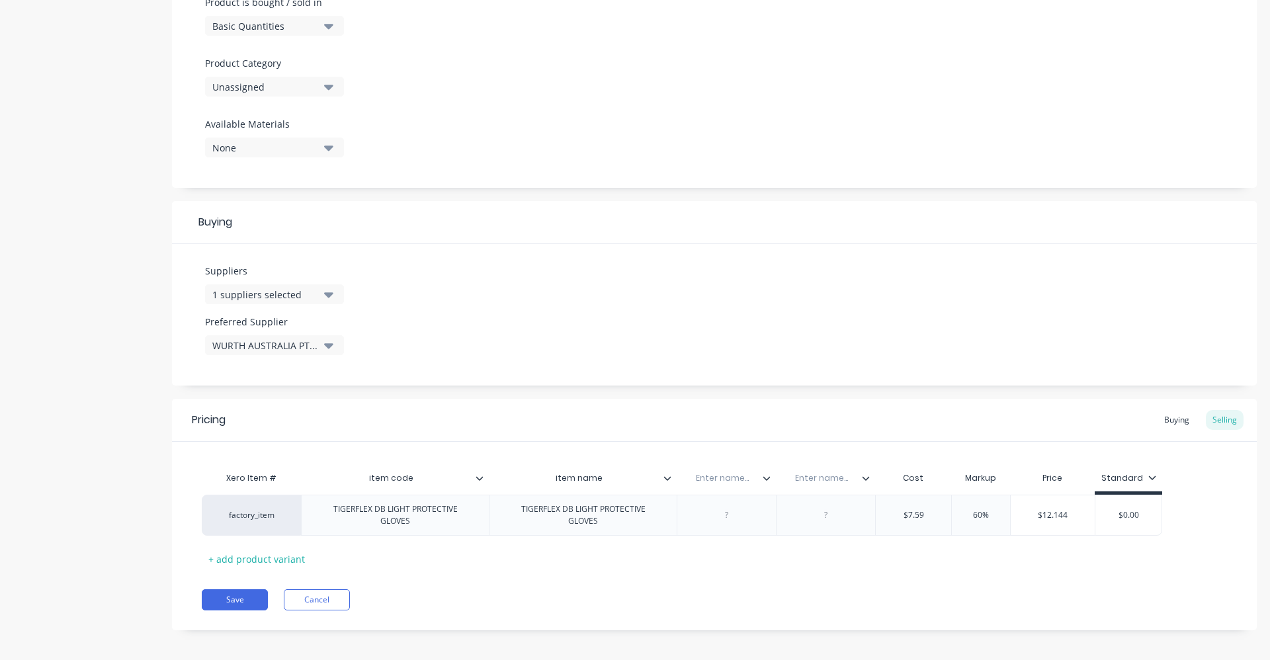
click at [866, 476] on icon at bounding box center [866, 478] width 8 height 8
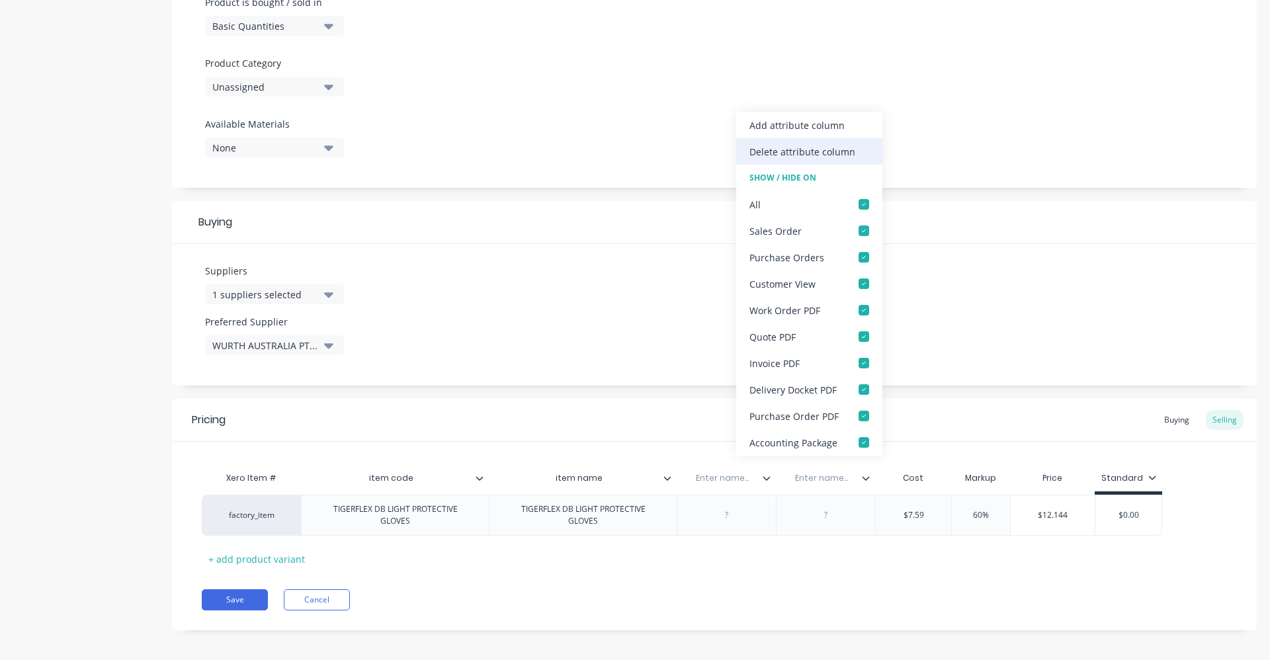
click at [794, 159] on div "Delete attribute column" at bounding box center [809, 151] width 146 height 26
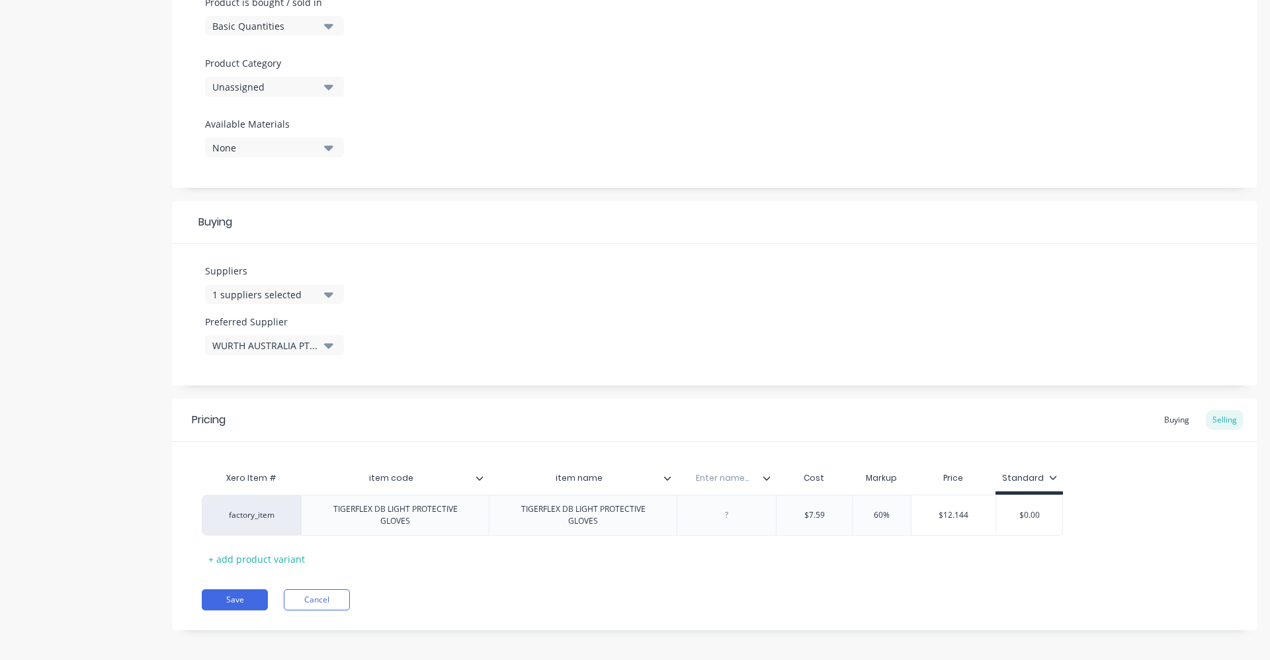
click at [767, 477] on icon at bounding box center [767, 478] width 8 height 8
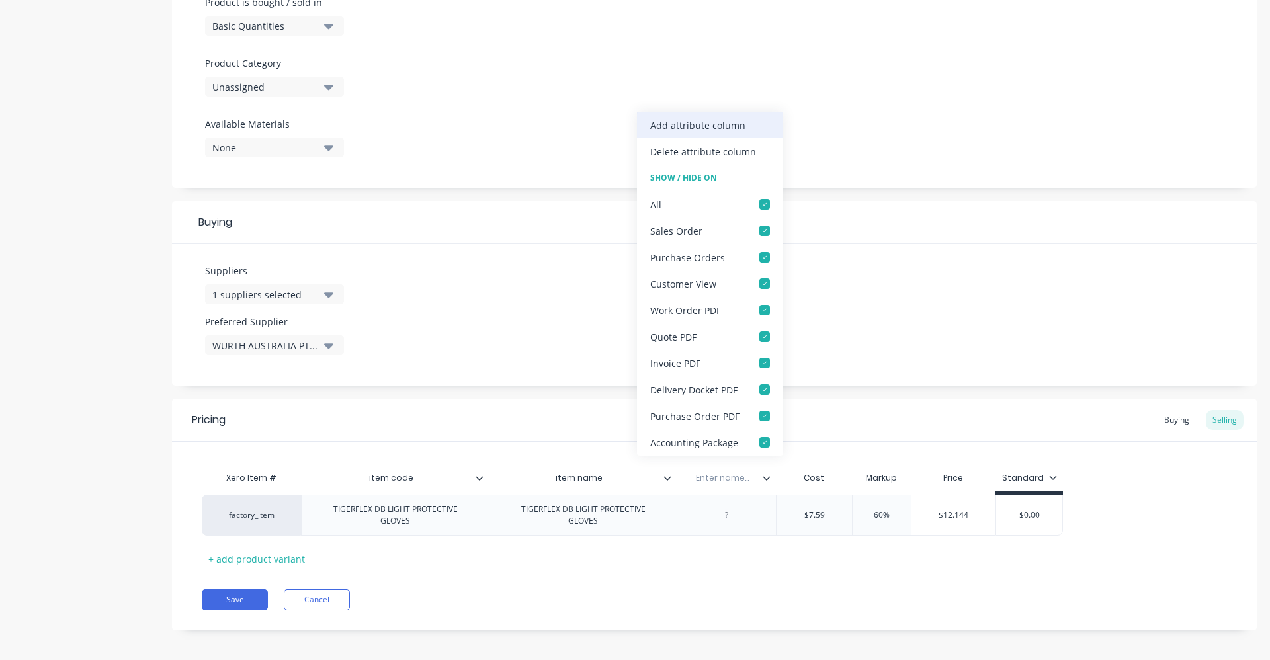
click at [689, 134] on div "Add attribute column" at bounding box center [710, 125] width 146 height 26
type textarea "x"
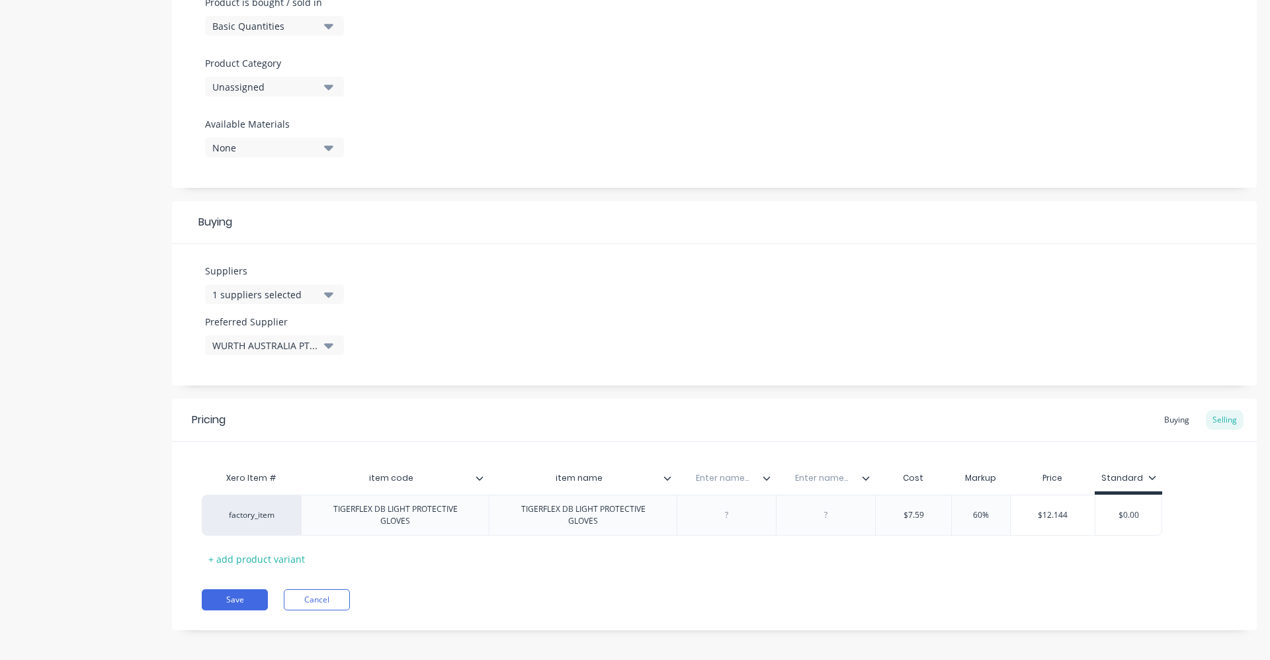
click at [712, 483] on input "text" at bounding box center [722, 478] width 91 height 12
type input "purchase desription"
type textarea "x"
click at [839, 477] on input "text" at bounding box center [837, 478] width 91 height 12
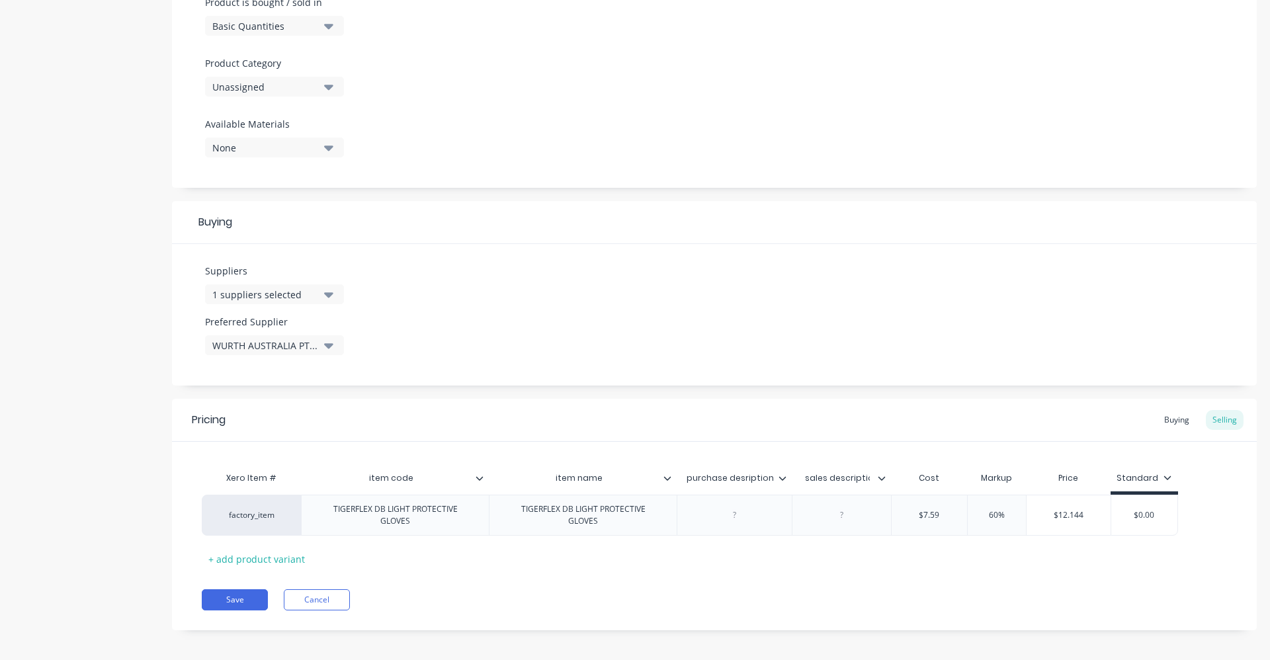
type input "sales description"
type textarea "x"
click at [769, 592] on div "Save Cancel" at bounding box center [729, 599] width 1055 height 21
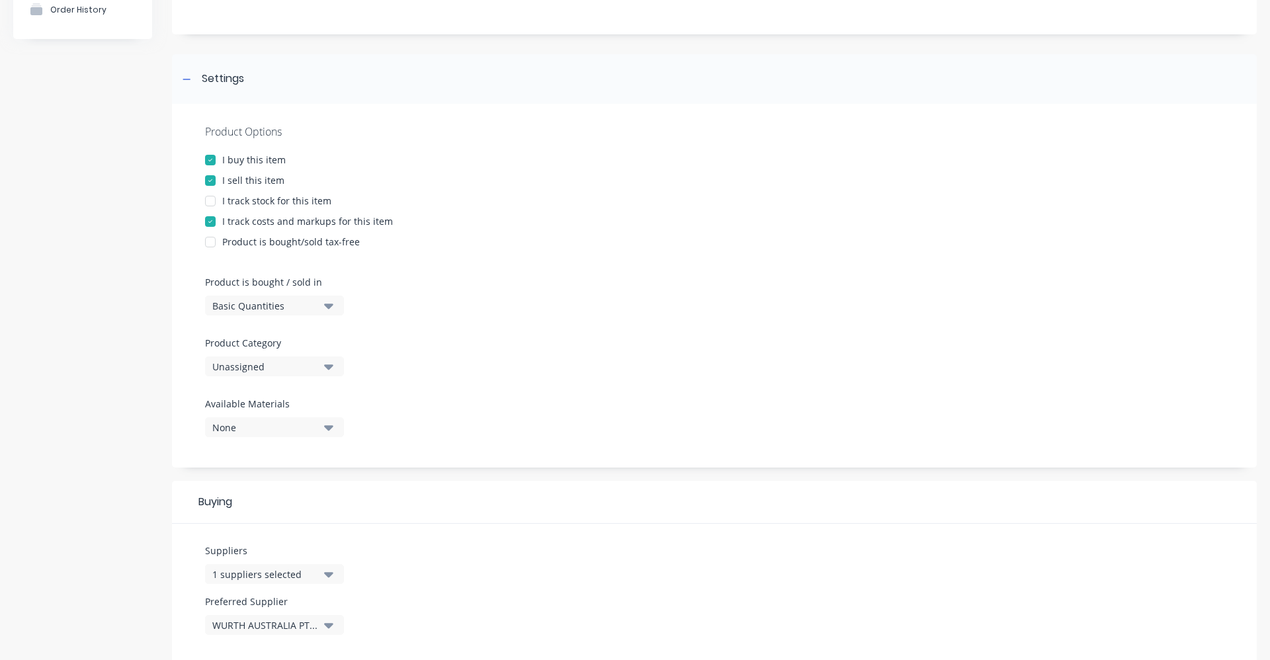
scroll to position [421, 0]
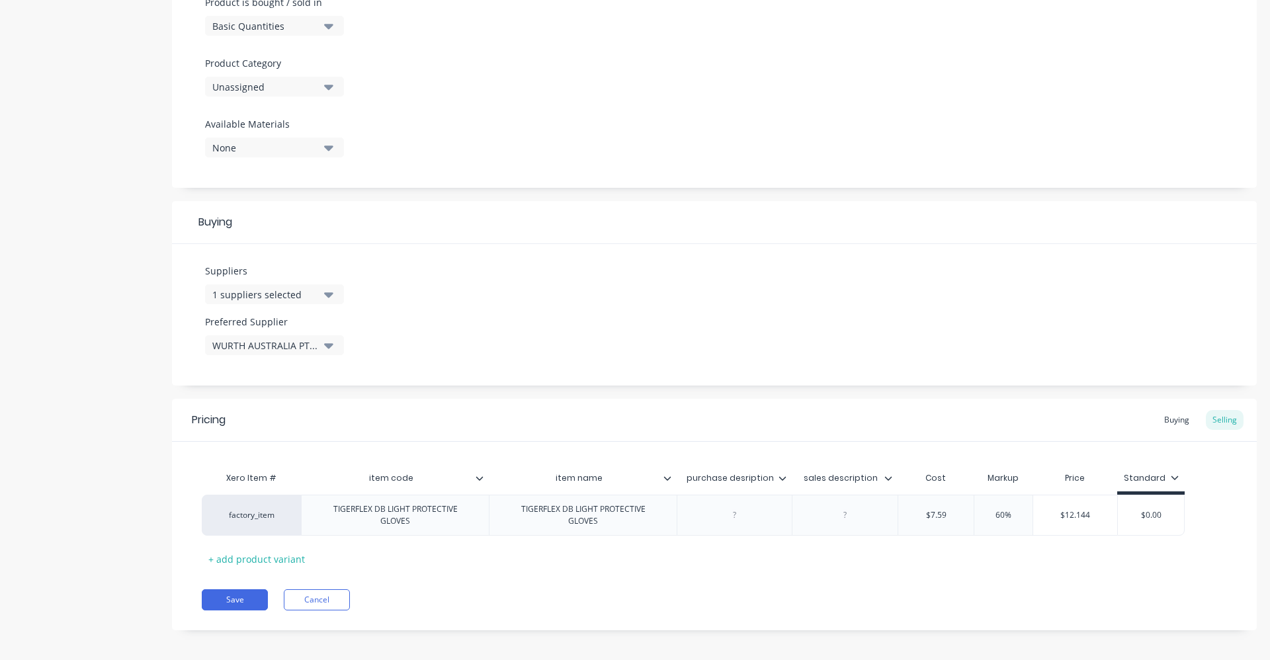
drag, startPoint x: 700, startPoint y: 517, endPoint x: 663, endPoint y: 586, distance: 78.7
click at [681, 632] on div "Add image TIGERFLEX DB LIGHT PROTECTIVE GLOVES Settings Product Options I buy t…" at bounding box center [714, 143] width 1085 height 1015
click at [656, 516] on div "TIGERFLEX DB LIGHT PROTECTIVE GLOVES" at bounding box center [583, 515] width 177 height 29
drag, startPoint x: 662, startPoint y: 513, endPoint x: 505, endPoint y: 520, distance: 157.6
click at [505, 520] on div "TIGERFLEX DB LIGHT PROTECTIVE GLOVES" at bounding box center [583, 515] width 177 height 29
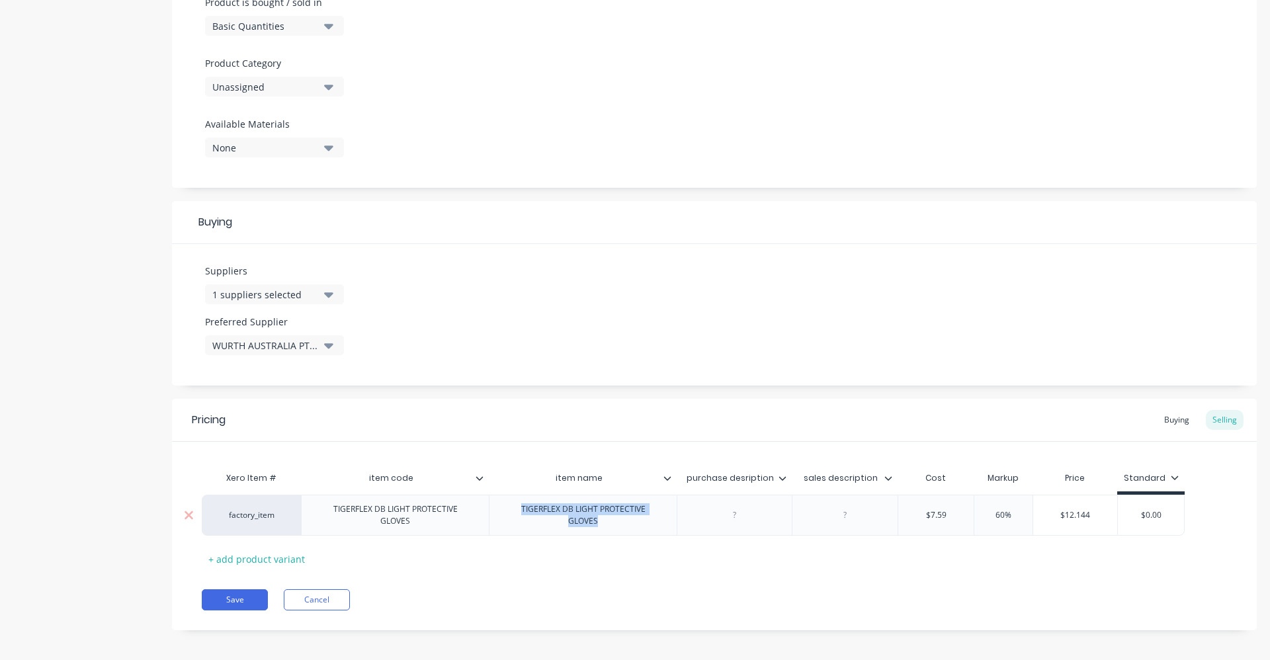
paste div
type textarea "x"
click at [736, 515] on div at bounding box center [734, 515] width 66 height 17
paste div
type textarea "x"
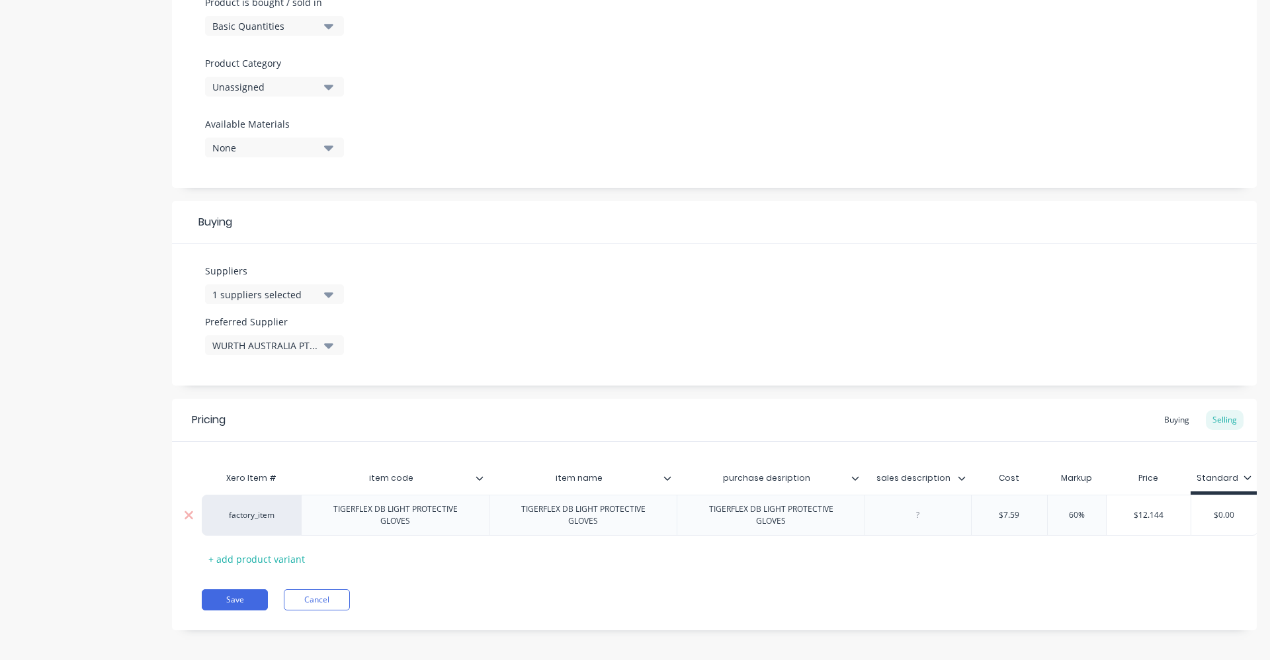
paste div
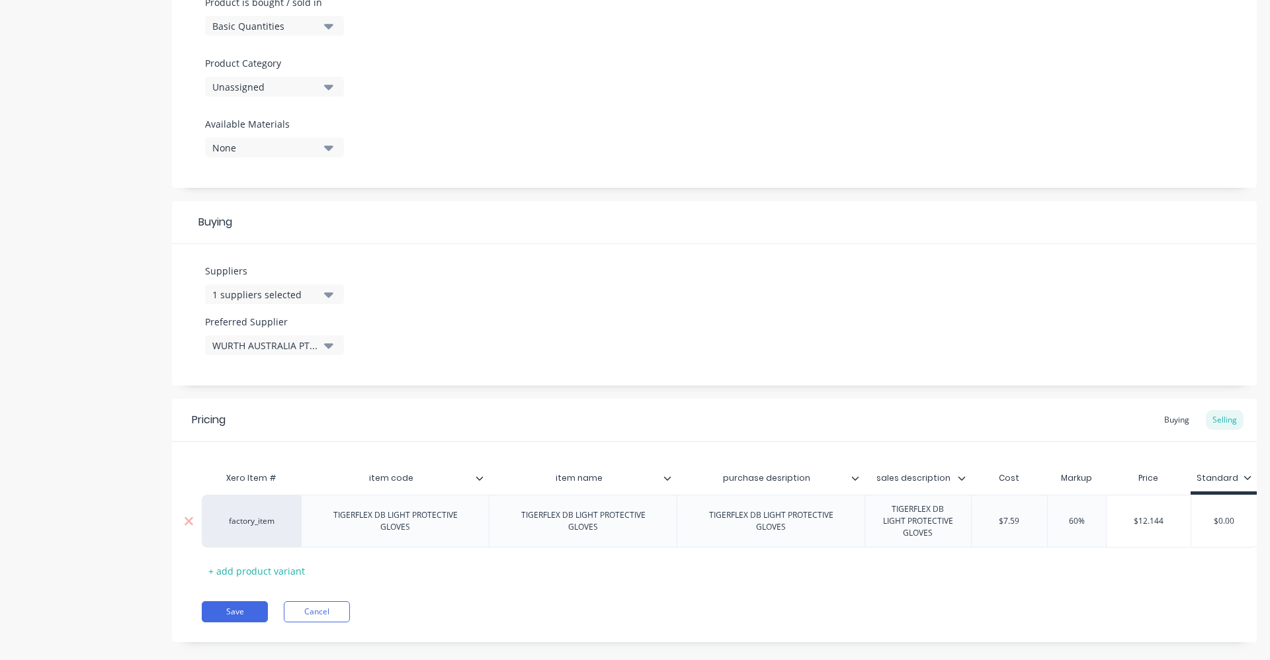
click at [456, 527] on div "TIGERFLEX DB LIGHT PROTECTIVE GLOVES" at bounding box center [395, 521] width 188 height 53
type textarea "x"
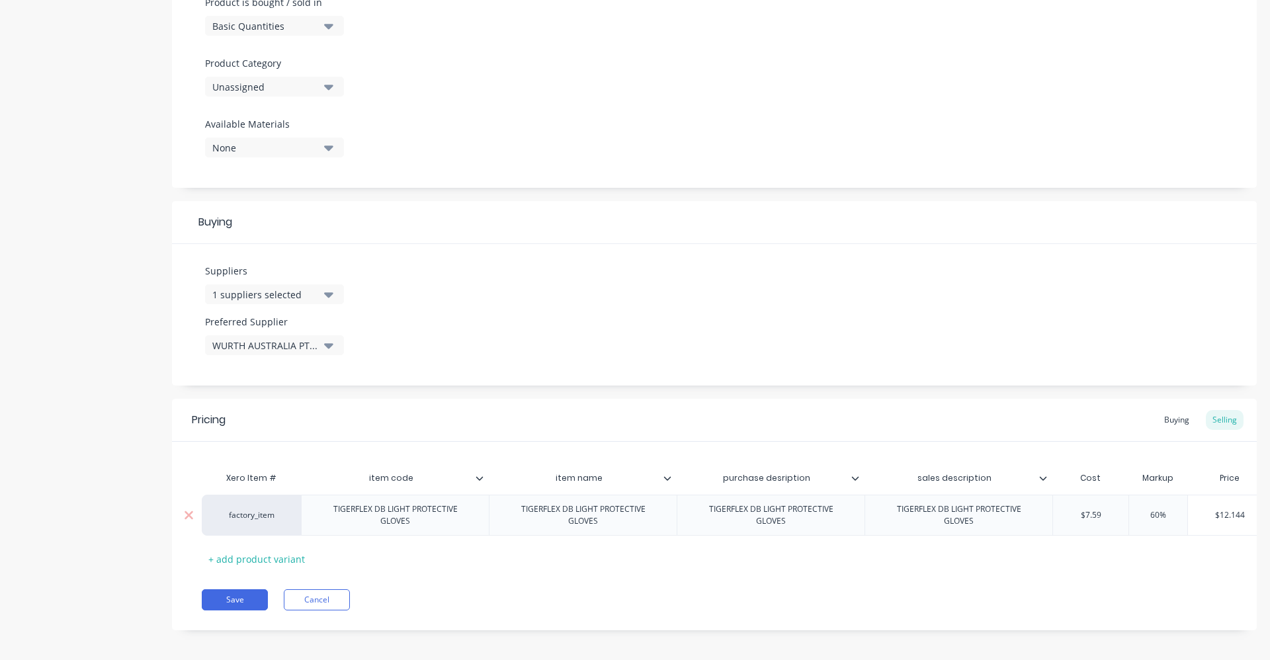
click at [478, 519] on div "TIGERFLEX DB LIGHT PROTECTIVE GLOVES" at bounding box center [395, 515] width 177 height 29
drag, startPoint x: 479, startPoint y: 517, endPoint x: 317, endPoint y: 515, distance: 161.4
click at [317, 515] on div "TIGERFLEX DB LIGHT PROTECTIVE GLOVES" at bounding box center [395, 515] width 177 height 29
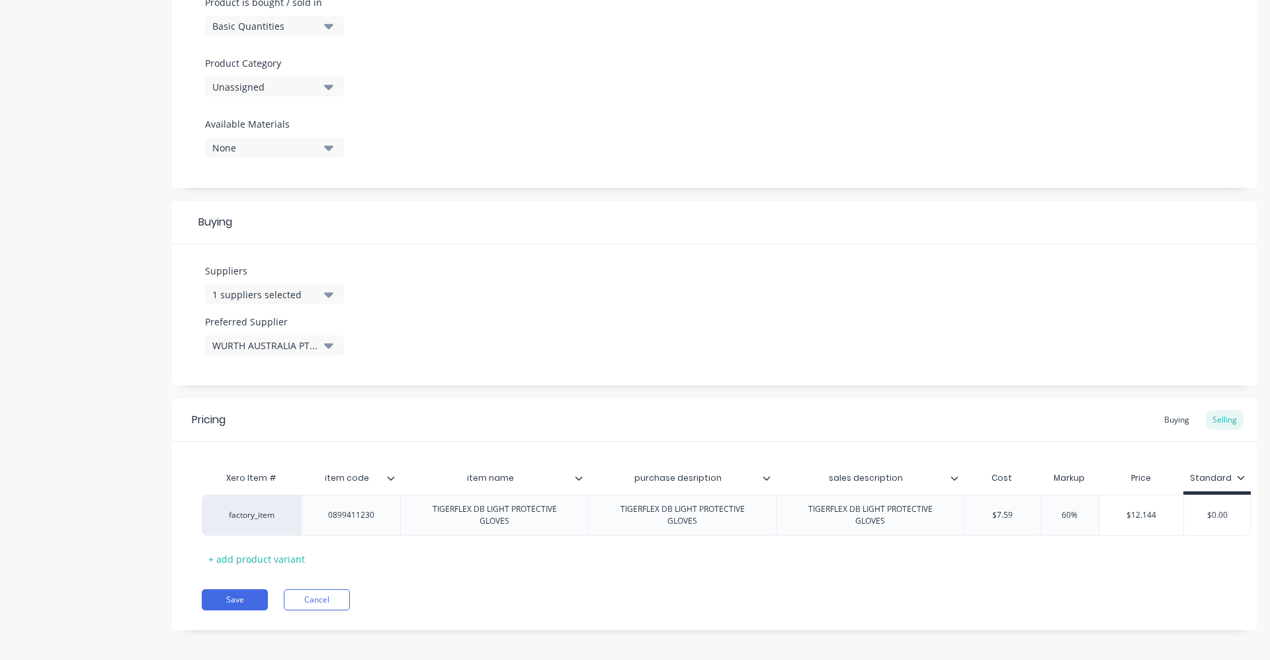
click at [490, 603] on div "Save Cancel" at bounding box center [729, 599] width 1055 height 21
click at [237, 600] on button "Save" at bounding box center [235, 599] width 66 height 21
type textarea "x"
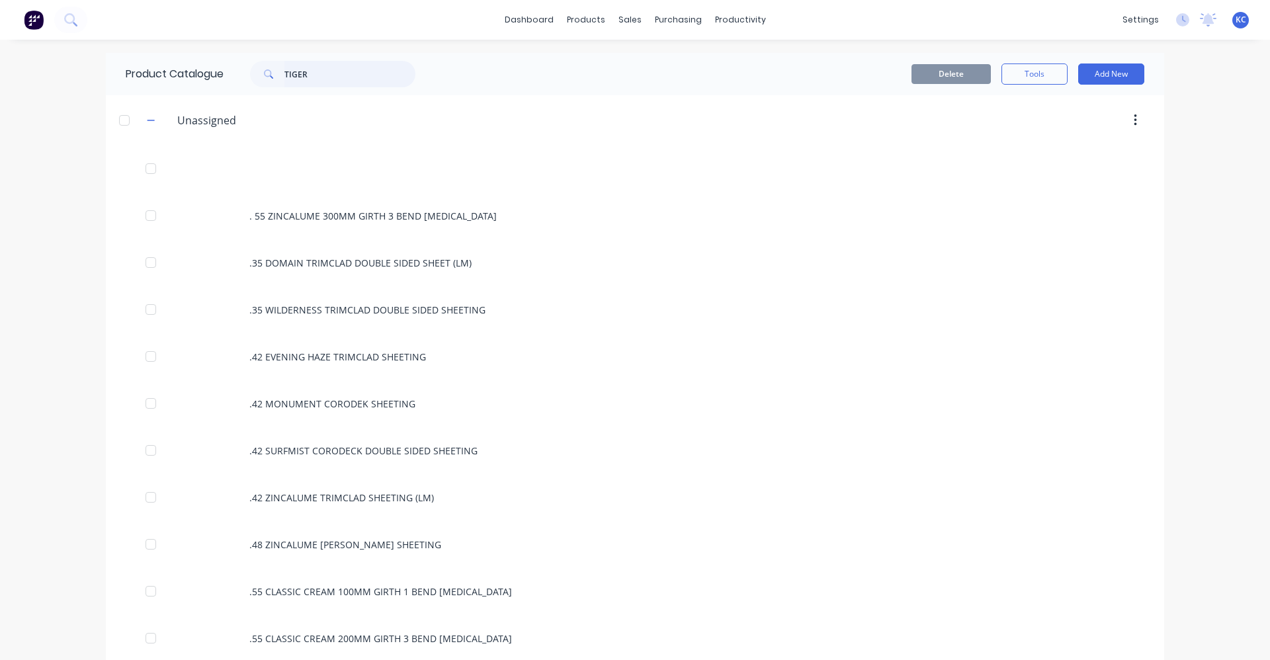
click at [344, 71] on input "TIGER" at bounding box center [349, 74] width 131 height 26
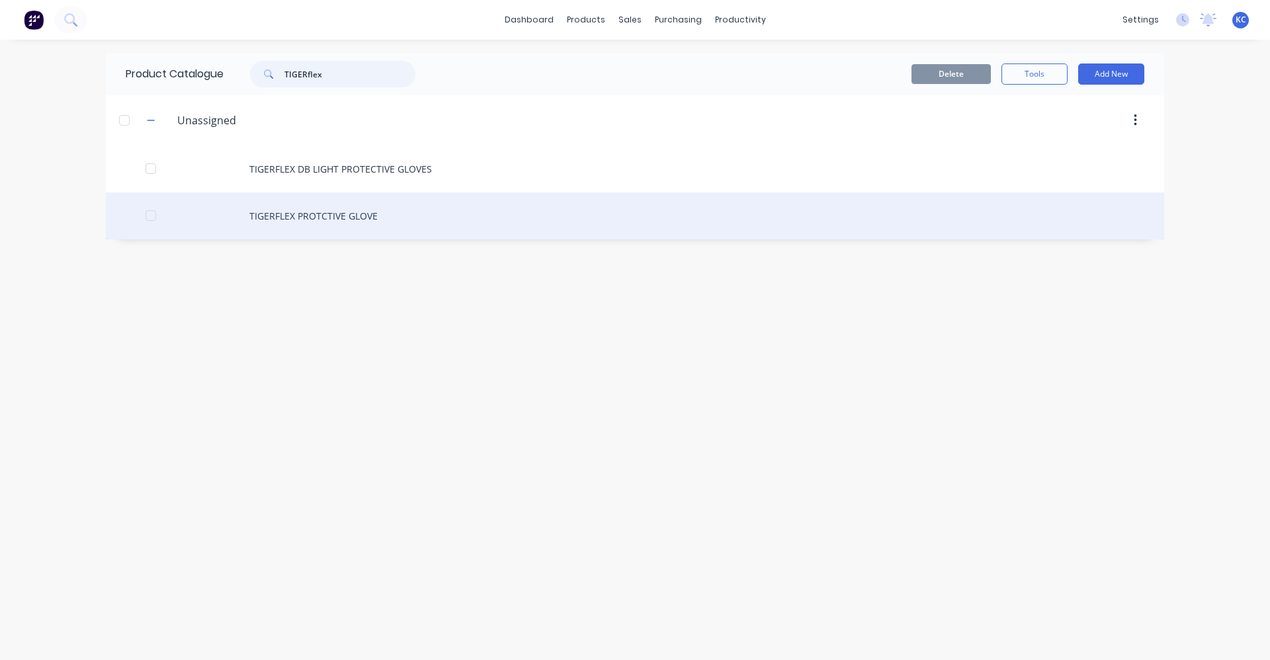
type input "TIGERflex"
click at [325, 212] on div "TIGERFLEX PROTCTIVE GLOVE" at bounding box center [635, 215] width 1058 height 47
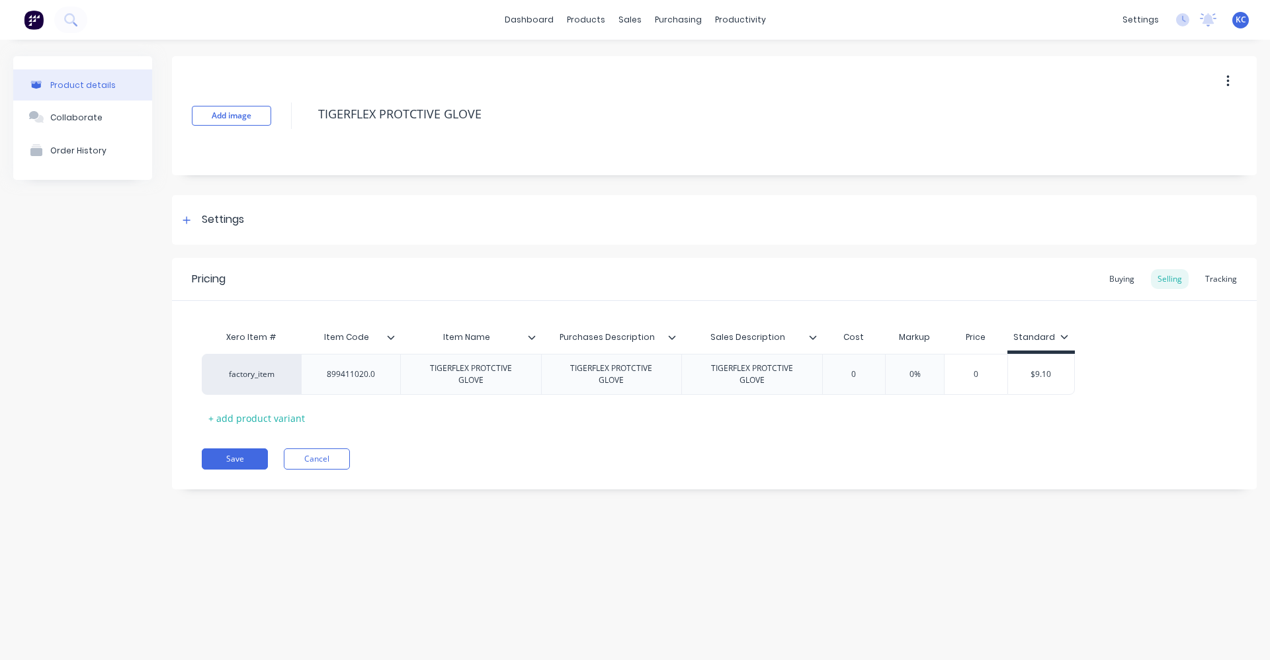
type textarea "x"
click at [350, 384] on div "899411020.0" at bounding box center [350, 374] width 99 height 41
click at [380, 382] on div "899411020.0" at bounding box center [350, 374] width 69 height 17
type textarea "x"
click at [466, 368] on div "TIGERFLEX PROTCTIVE GLOVE" at bounding box center [471, 374] width 130 height 29
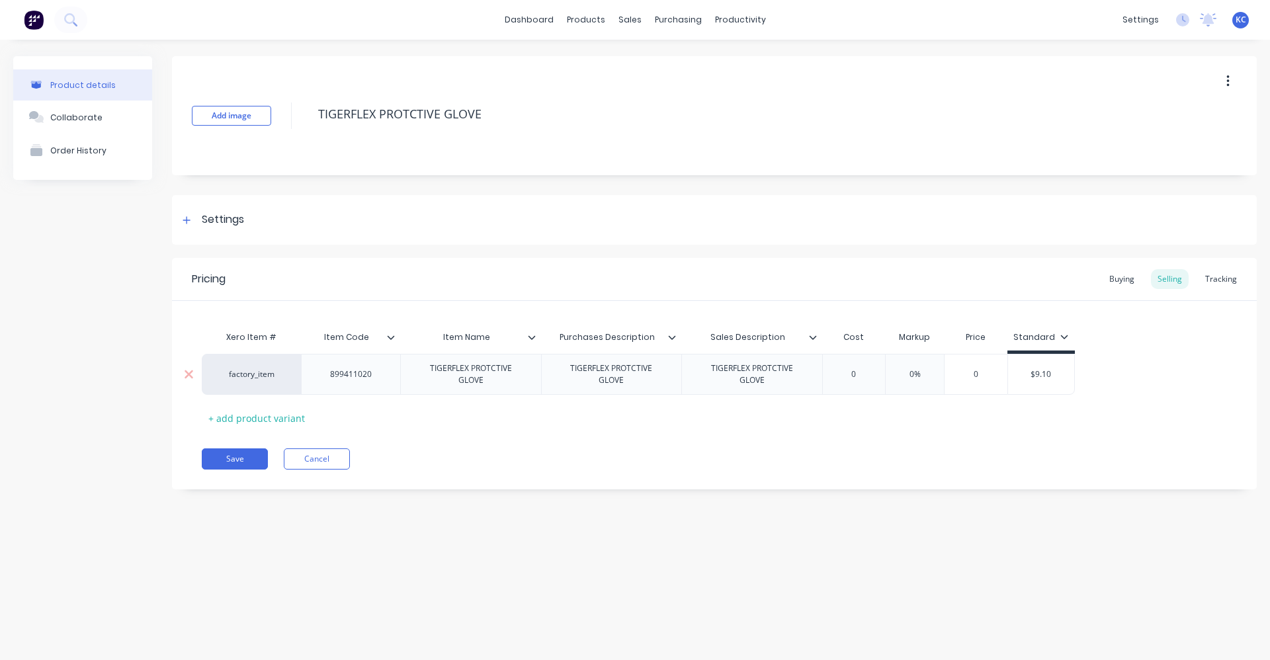
click at [476, 369] on div "TIGERFLEX PROTCTIVE GLOVE" at bounding box center [471, 374] width 130 height 29
drag, startPoint x: 515, startPoint y: 386, endPoint x: 415, endPoint y: 369, distance: 100.6
click at [415, 369] on div "TIGERFLEX PLUS PROTCTIVE GLOVE" at bounding box center [471, 374] width 130 height 29
copy div "TIGERFLEX PLUS PROTCTIVE GLOVE"
type textarea "x"
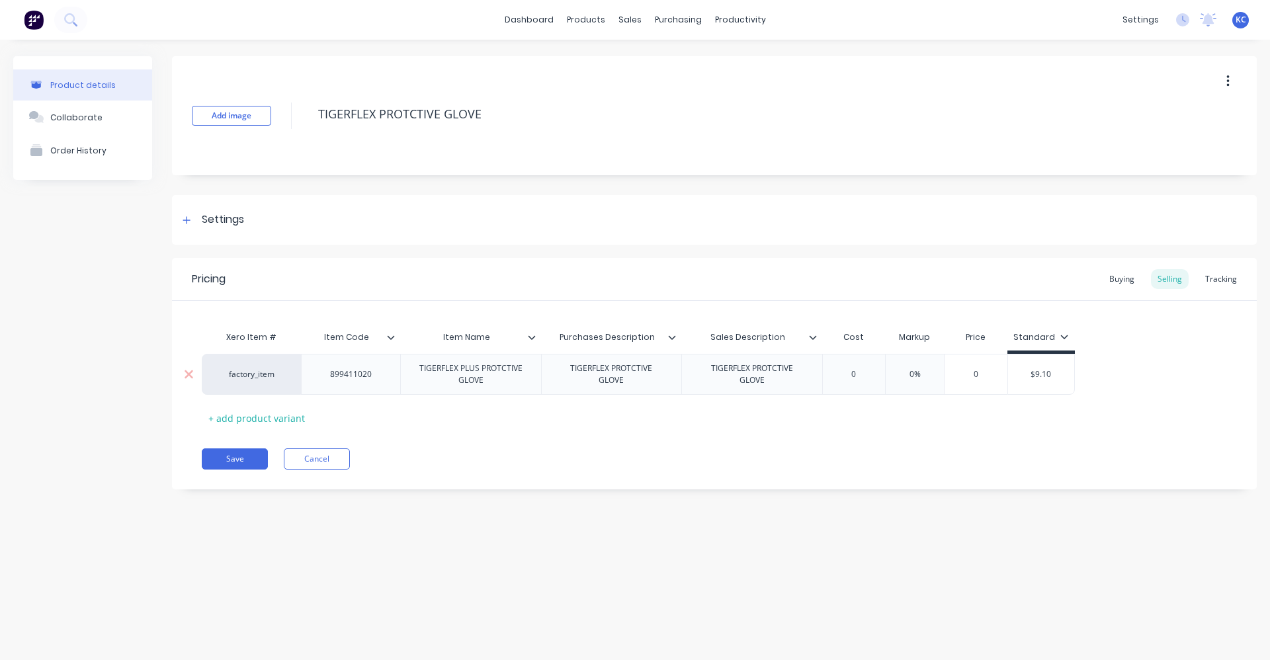
click at [591, 368] on div "TIGERFLEX PROTCTIVE GLOVE" at bounding box center [612, 374] width 130 height 29
paste div
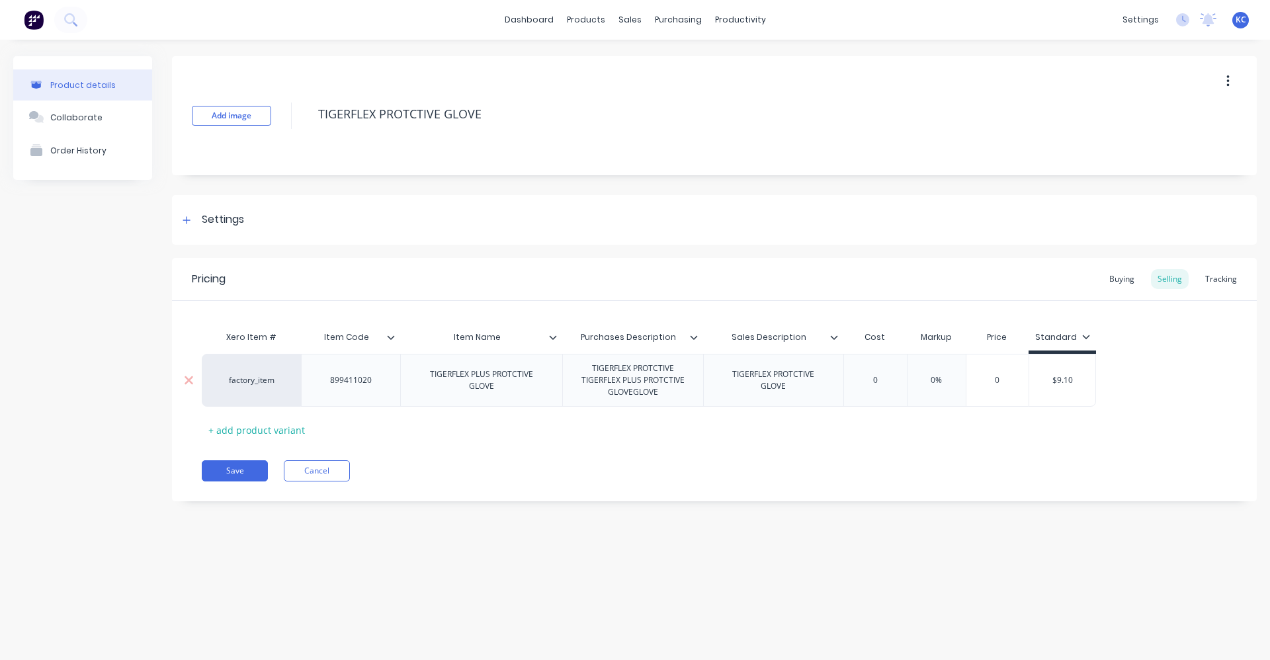
click at [741, 378] on div "factory_item 899411020 TIGERFLEX PLUS PROTCTIVE GLOVE TIGERFLEX PROTCTIVE TIGER…" at bounding box center [649, 380] width 894 height 53
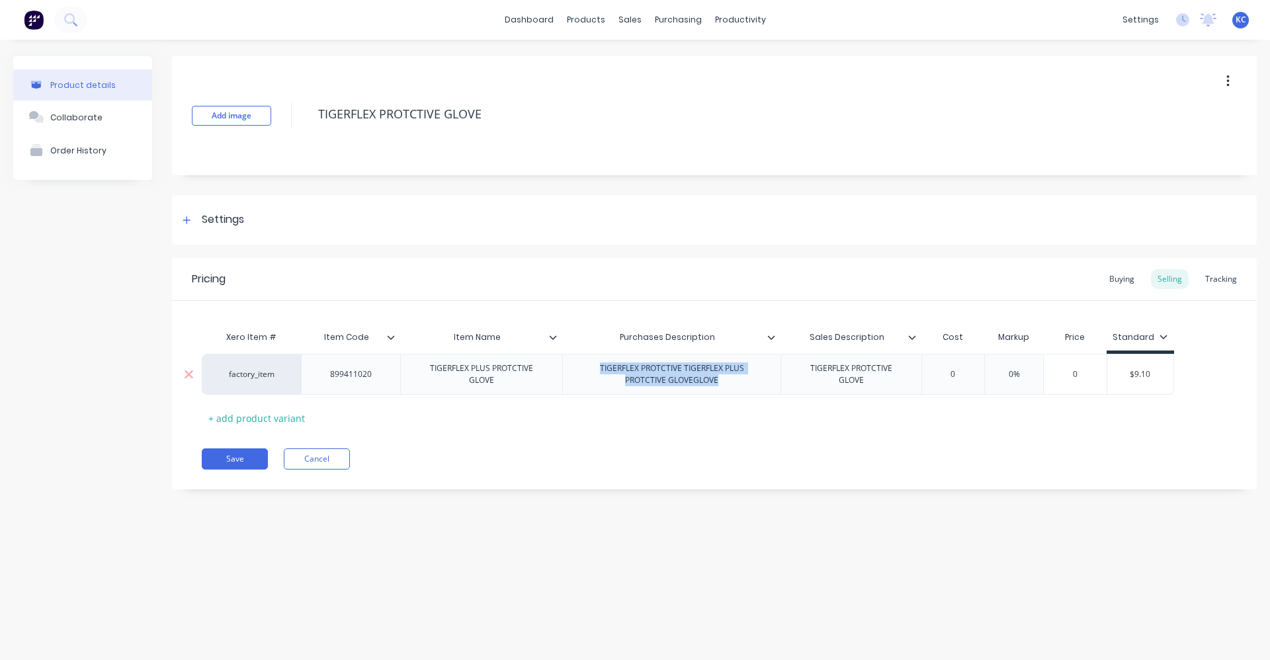
drag, startPoint x: 725, startPoint y: 382, endPoint x: 597, endPoint y: 364, distance: 129.5
click at [597, 364] on div "TIGERFLEX PROTCTIVE TIGERFLEX PLUS PROTCTIVE GLOVEGLOVE" at bounding box center [671, 374] width 207 height 29
type textarea "x"
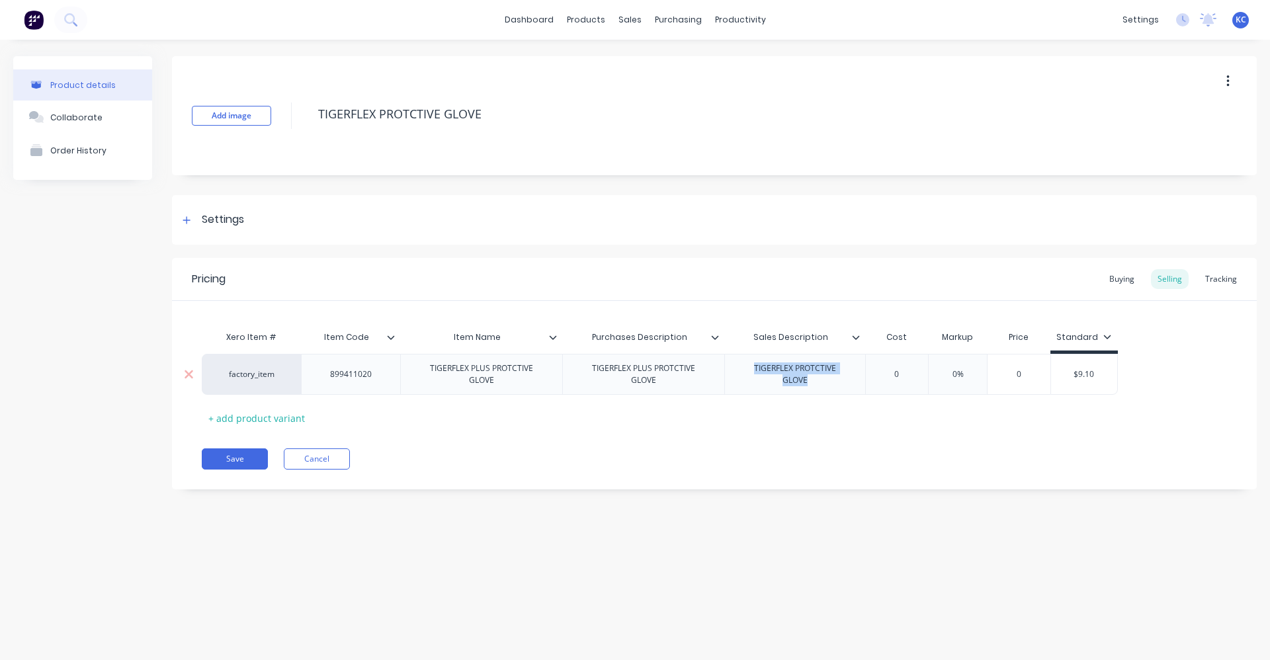
drag, startPoint x: 874, startPoint y: 380, endPoint x: 746, endPoint y: 368, distance: 128.8
click at [746, 368] on div "TIGERFLEX PROTCTIVE GLOVE" at bounding box center [795, 374] width 130 height 29
click at [485, 446] on div "Pricing Buying Selling Tracking Xero Item # Item Code Item Name Purchases Descr…" at bounding box center [714, 374] width 1085 height 232
click at [248, 450] on button "Save" at bounding box center [235, 458] width 66 height 21
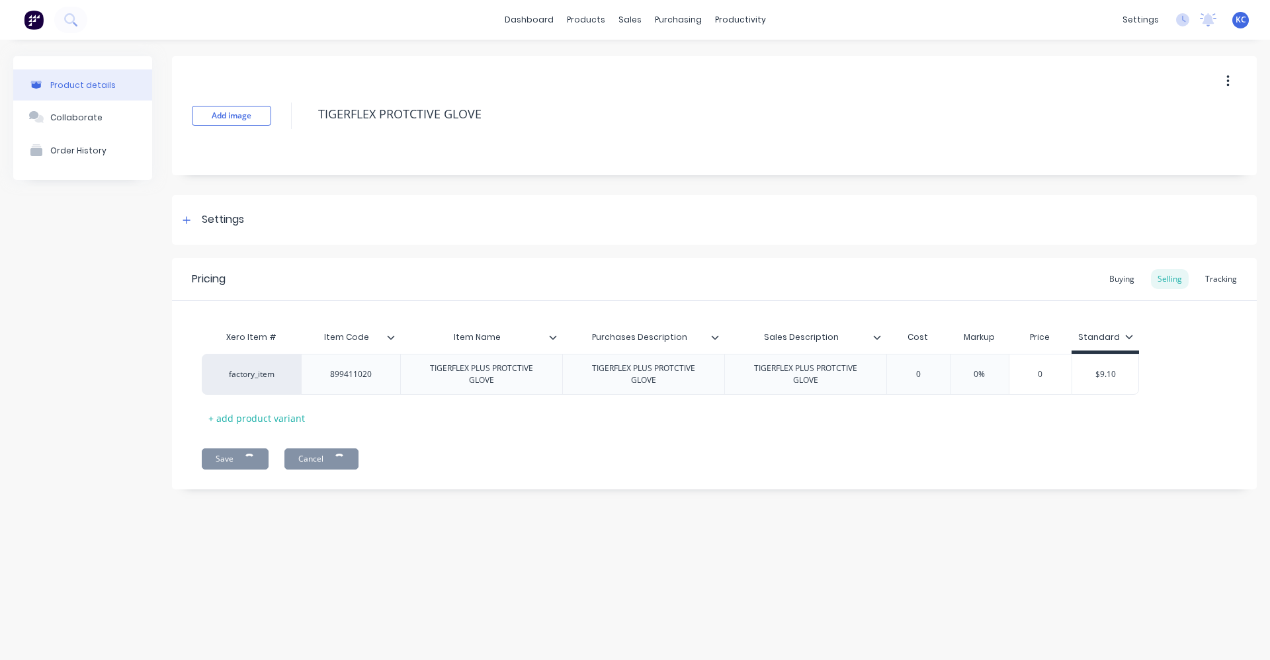
type textarea "x"
